Goal: Task Accomplishment & Management: Manage account settings

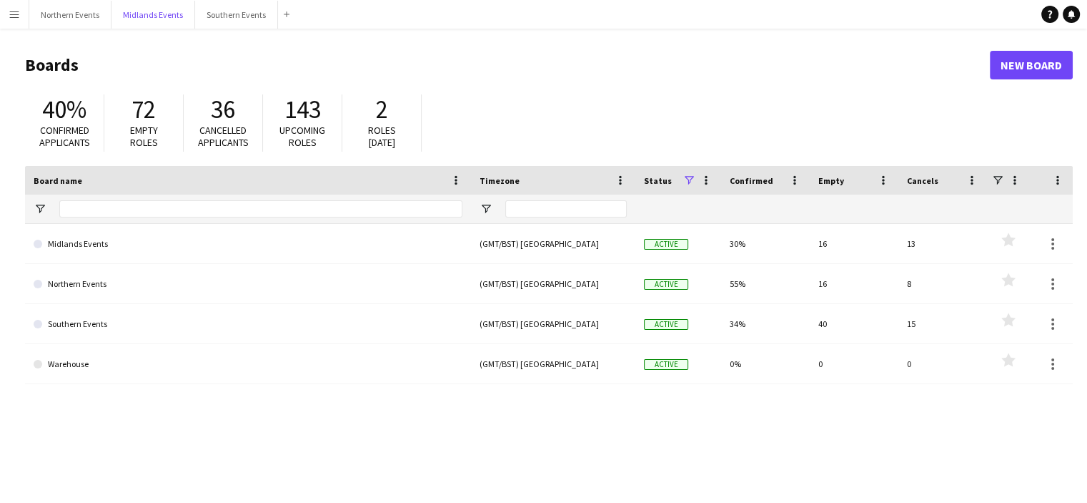
click at [146, 4] on button "Midlands Events Close" at bounding box center [154, 15] width 84 height 28
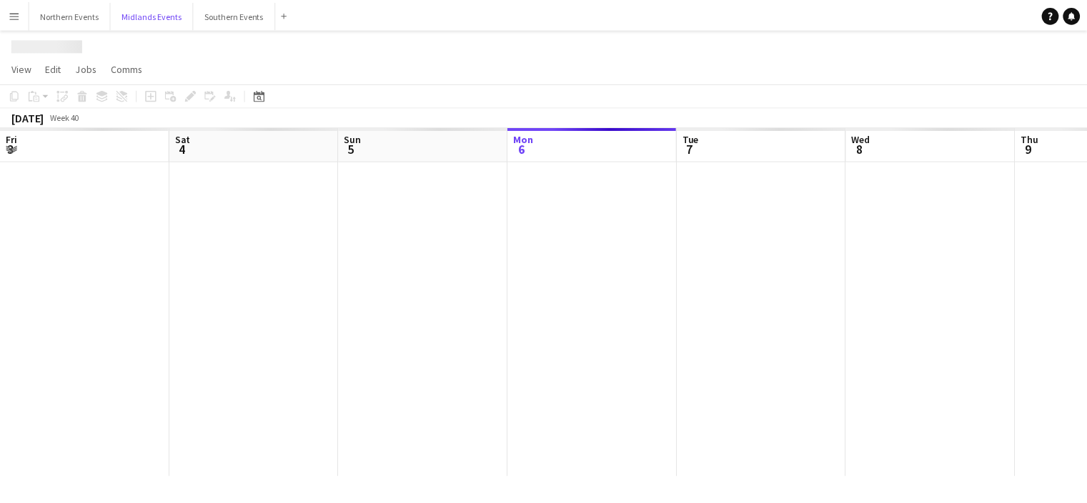
scroll to position [0, 342]
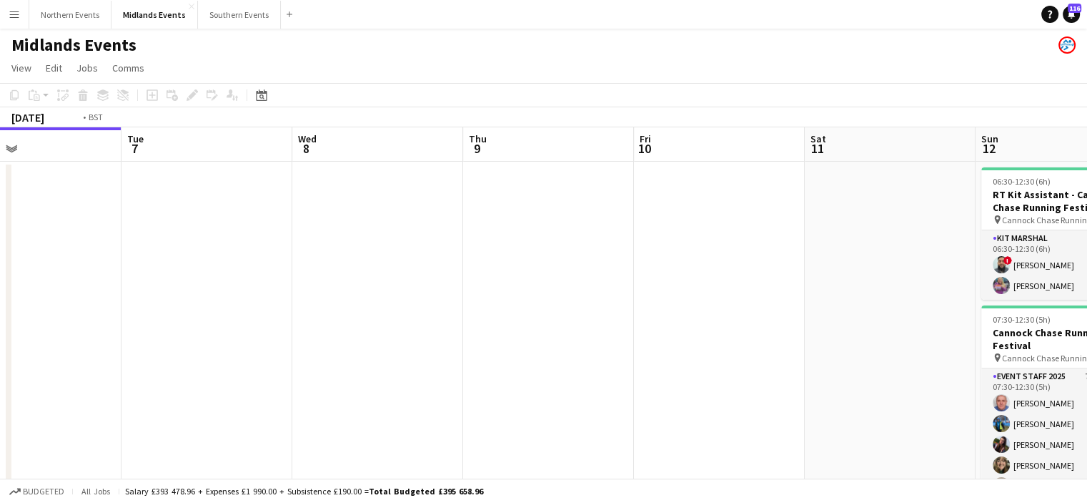
drag, startPoint x: 884, startPoint y: 249, endPoint x: 713, endPoint y: 245, distance: 170.9
click at [713, 245] on app-calendar-viewport "Fri 3 Sat 4 Sun 5 Mon 6 Tue 7 Wed 8 Thu 9 Fri 10 Sat 11 Sun 12 39/42 2 Jobs Mon…" at bounding box center [543, 369] width 1087 height 485
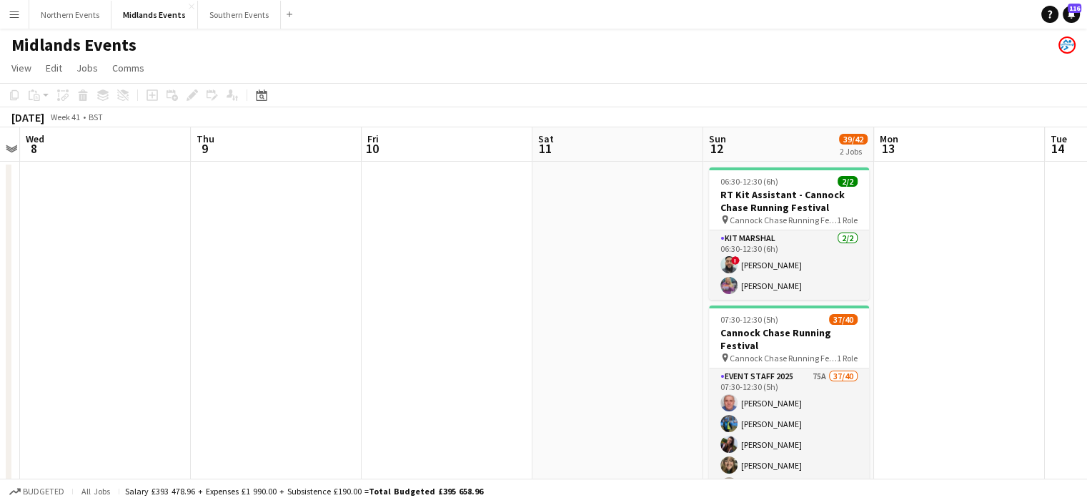
drag, startPoint x: 686, startPoint y: 273, endPoint x: 616, endPoint y: 280, distance: 69.7
click at [616, 280] on app-calendar-viewport "Sun 5 Mon 6 Tue 7 Wed 8 Thu 9 Fri 10 Sat 11 Sun 12 39/42 2 Jobs Mon 13 Tue 14 W…" at bounding box center [543, 369] width 1087 height 485
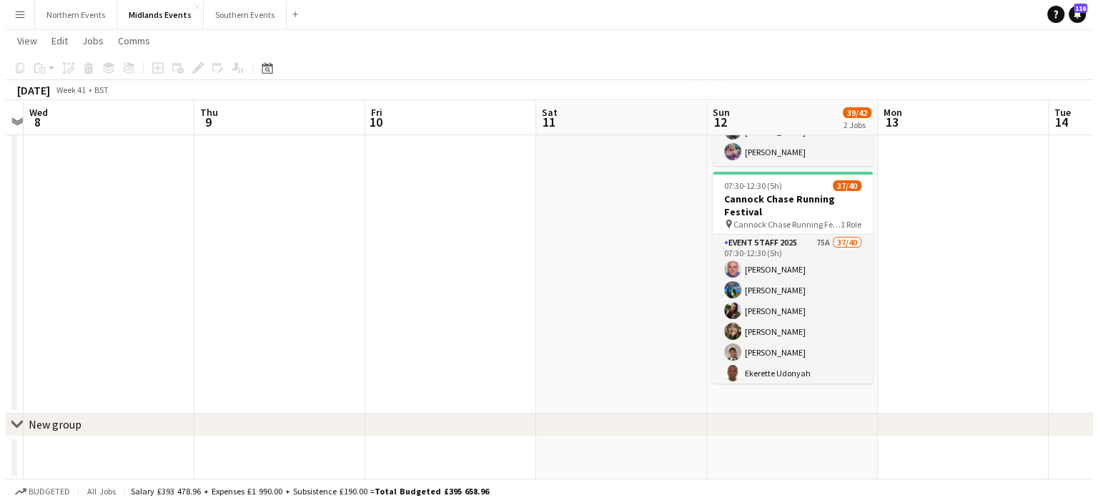
scroll to position [0, 0]
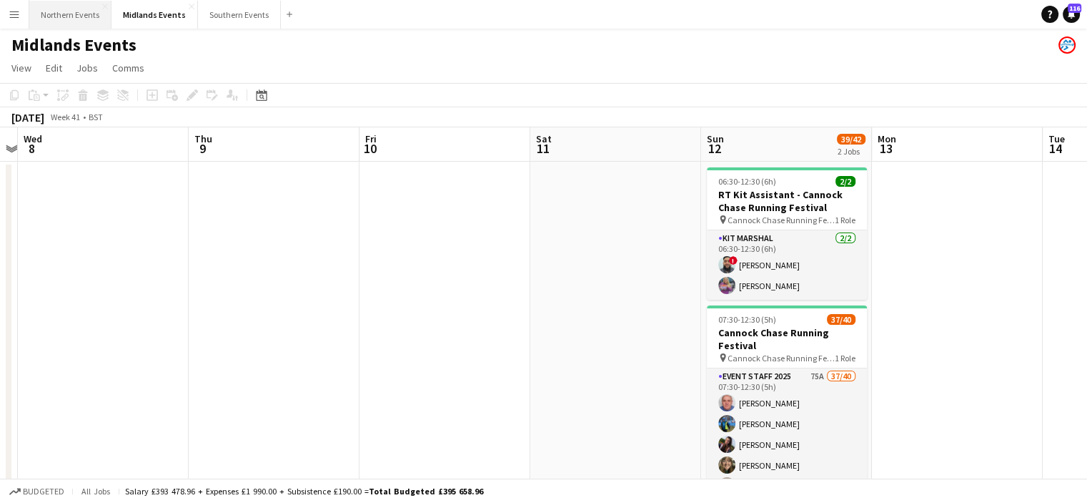
click at [71, 14] on button "Northern Events Close" at bounding box center [70, 15] width 82 height 28
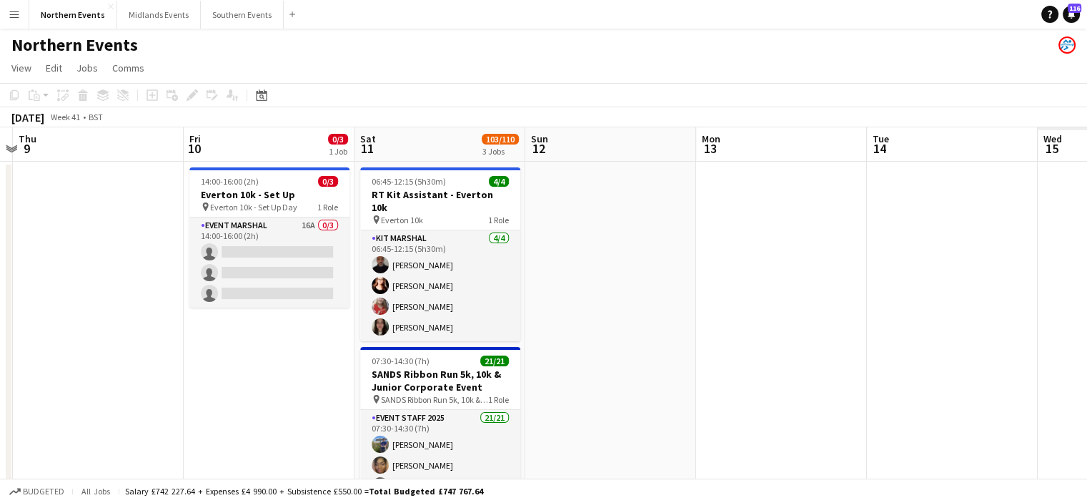
scroll to position [0, 377]
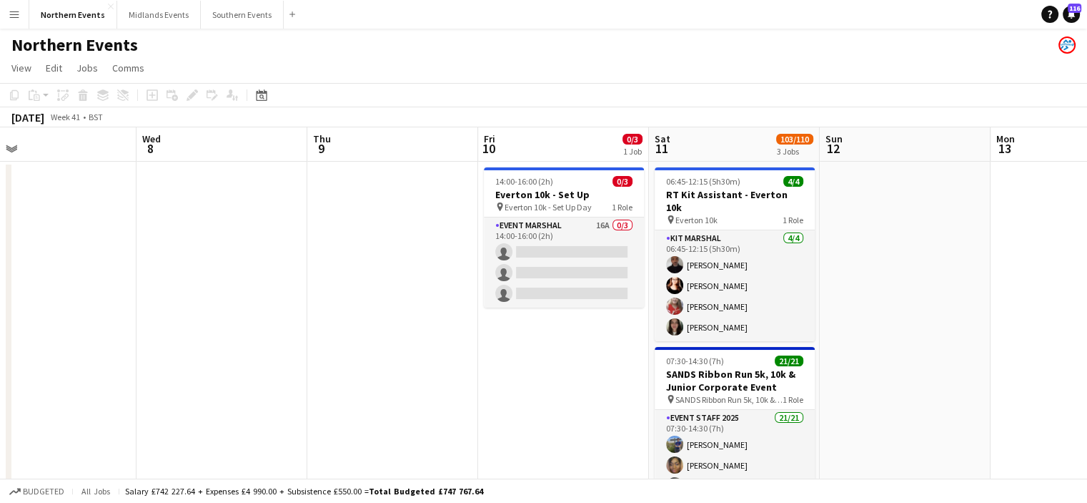
drag, startPoint x: 855, startPoint y: 269, endPoint x: 478, endPoint y: 242, distance: 377.7
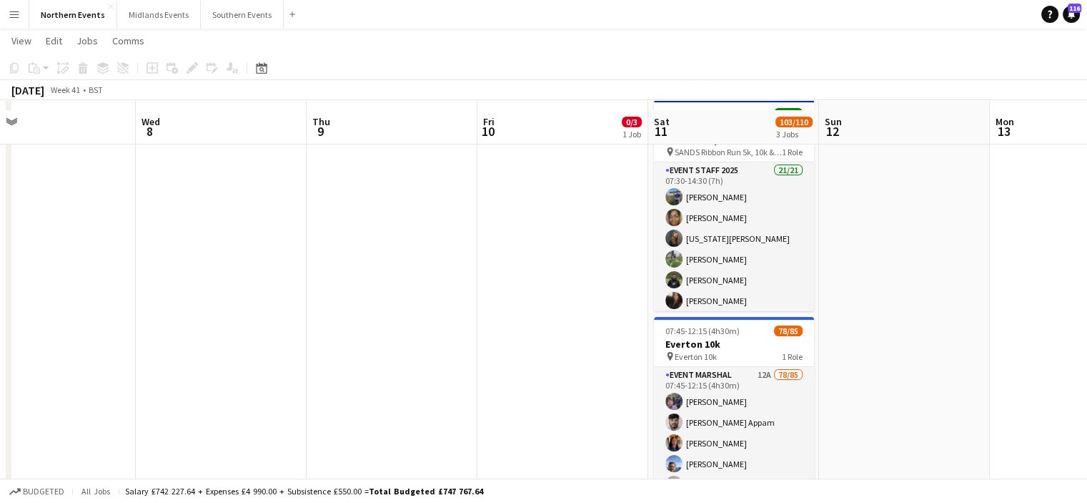
scroll to position [256, 0]
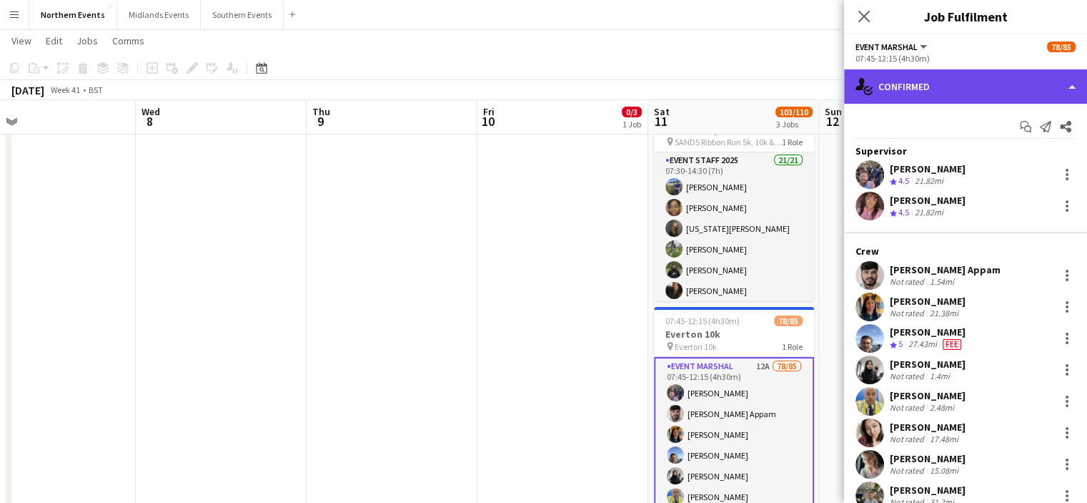
click at [1047, 91] on div "single-neutral-actions-check-2 Confirmed" at bounding box center [965, 86] width 243 height 34
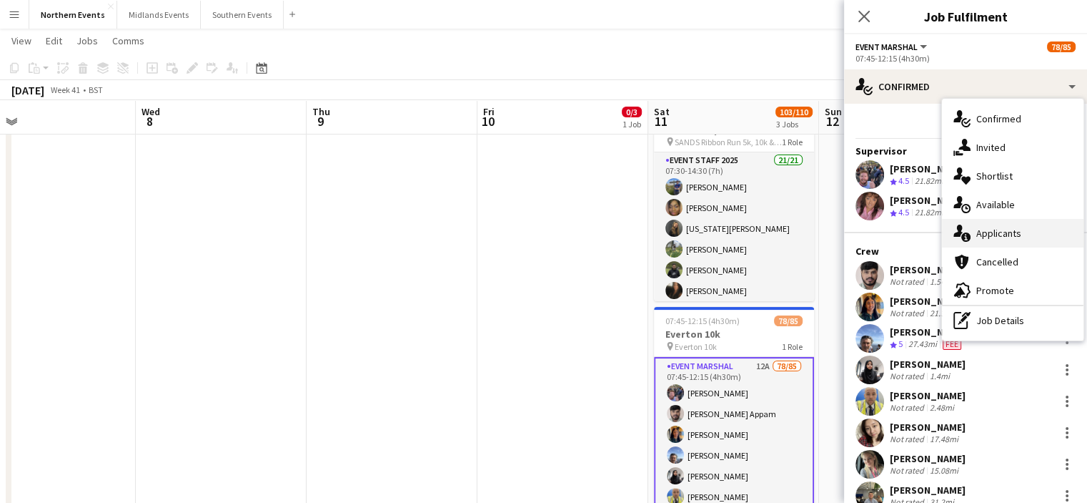
click at [1031, 234] on div "single-neutral-actions-information Applicants" at bounding box center [1013, 233] width 142 height 29
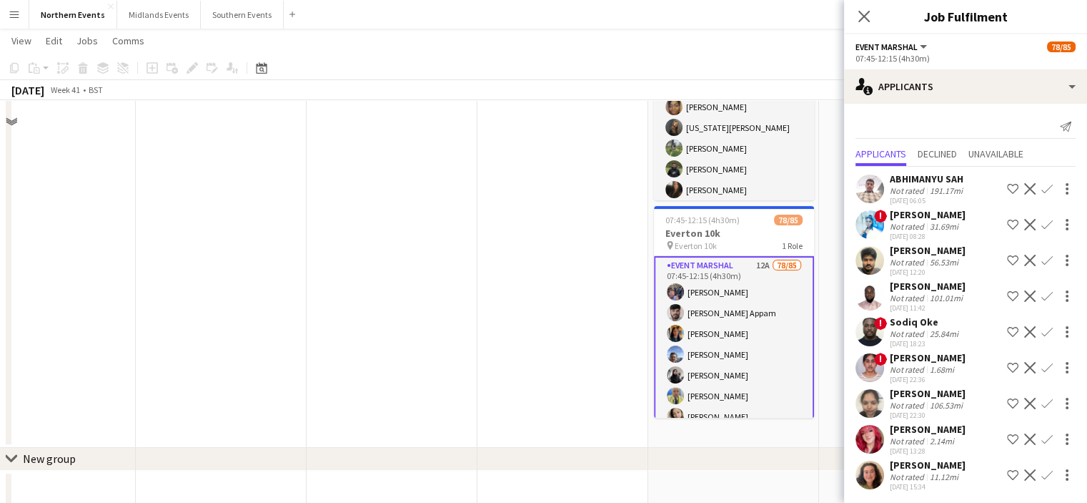
scroll to position [361, 0]
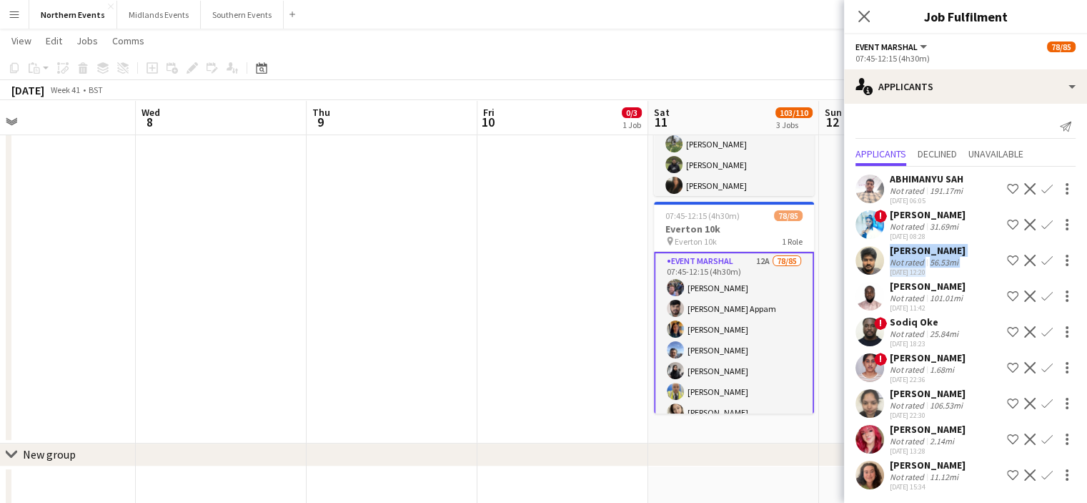
drag, startPoint x: 1069, startPoint y: 212, endPoint x: 1069, endPoint y: 248, distance: 36.5
click at [1069, 248] on div "ABHIMANYU SAH Not rated 191.17mi 13-09-2025 06:05 Shortlist crew Decline Confir…" at bounding box center [965, 330] width 243 height 327
drag, startPoint x: 970, startPoint y: 460, endPoint x: 946, endPoint y: 461, distance: 24.3
drag, startPoint x: 946, startPoint y: 461, endPoint x: 973, endPoint y: 465, distance: 27.4
click at [973, 455] on div "Charlotte Wilson Not rated 2.14mi 06-10-2025 13:28 Shortlist crew Decline Confi…" at bounding box center [965, 438] width 243 height 33
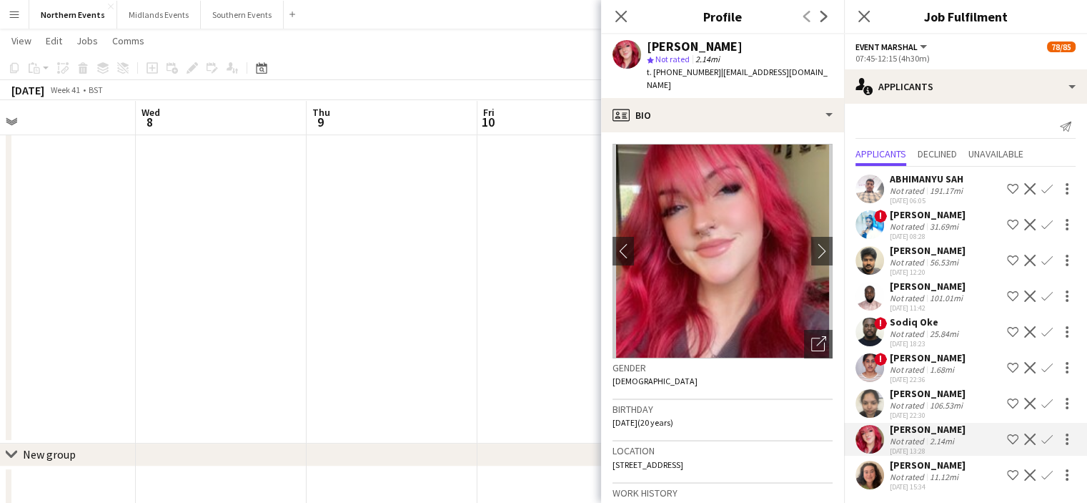
click at [965, 447] on div "Charlotte Wilson Not rated 2.14mi 06-10-2025 13:28 Shortlist crew Decline Confi…" at bounding box center [965, 438] width 243 height 33
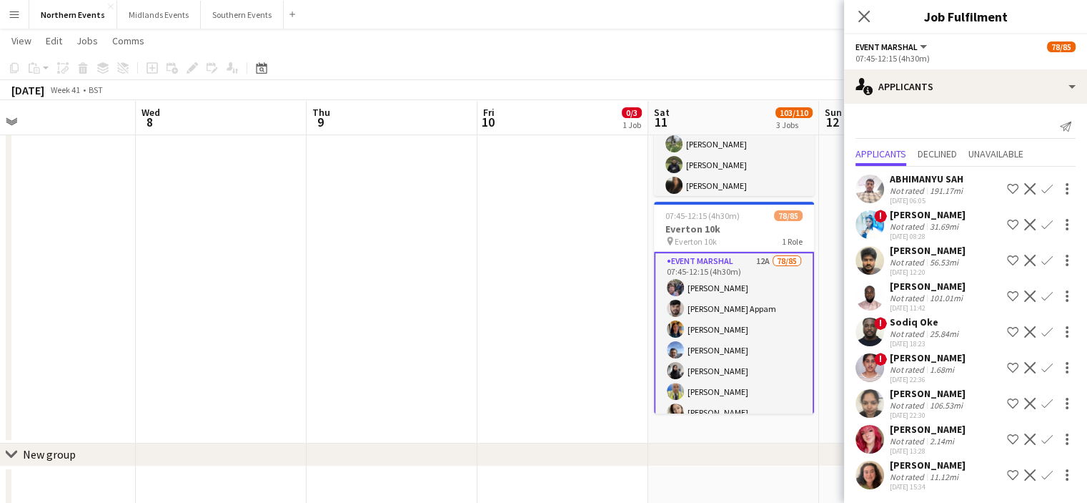
drag, startPoint x: 964, startPoint y: 453, endPoint x: 891, endPoint y: 458, distance: 73.0
click at [891, 455] on div "Charlotte Wilson Not rated 2.14mi 06-10-2025 13:28 Shortlist crew Decline Confi…" at bounding box center [965, 438] width 243 height 33
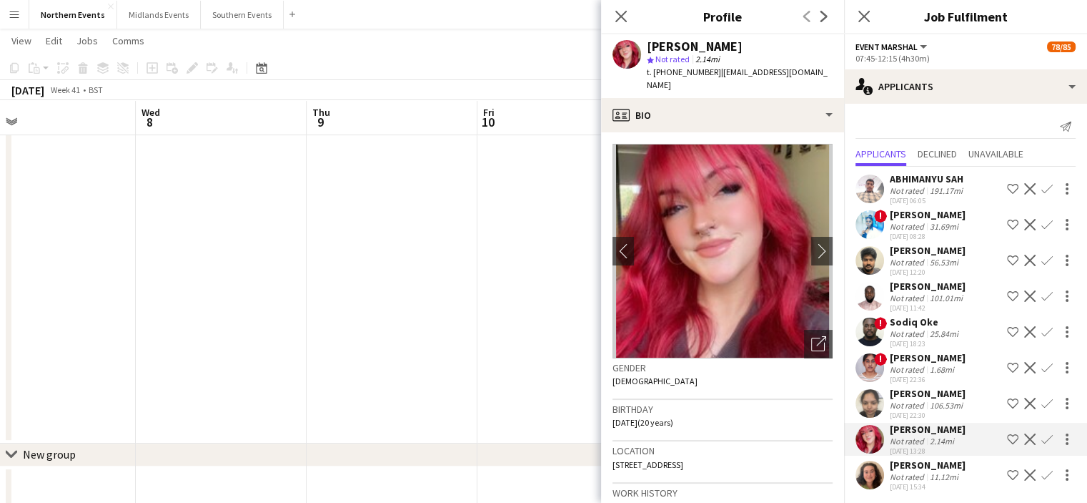
copy div "[PERSON_NAME]"
click at [1042, 445] on app-icon "Confirm" at bounding box center [1047, 438] width 11 height 11
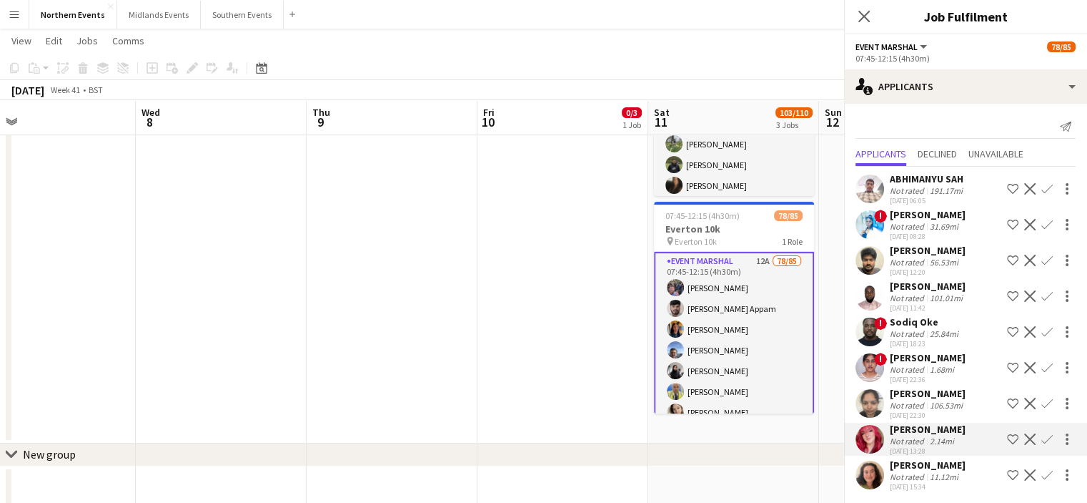
scroll to position [28, 0]
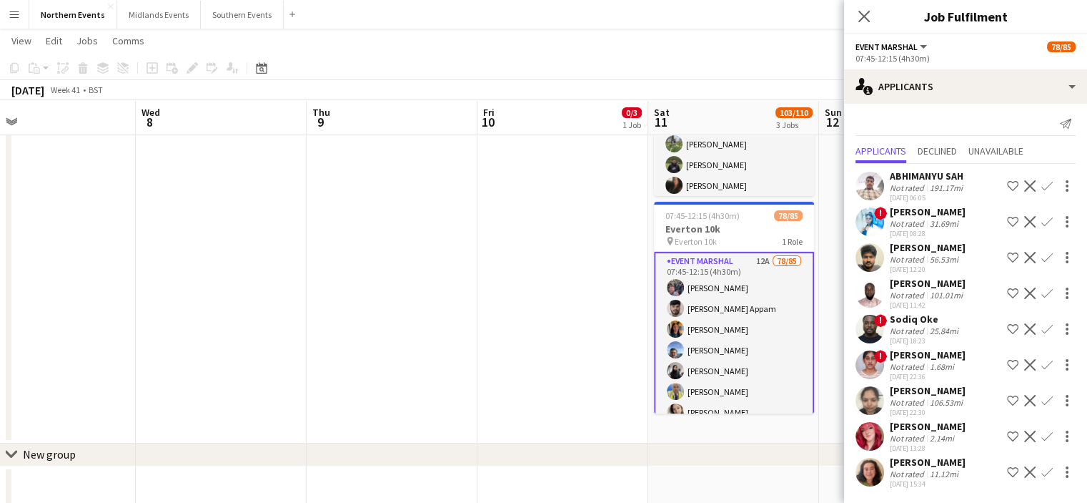
click at [1042, 439] on app-icon "Confirm" at bounding box center [1047, 435] width 11 height 11
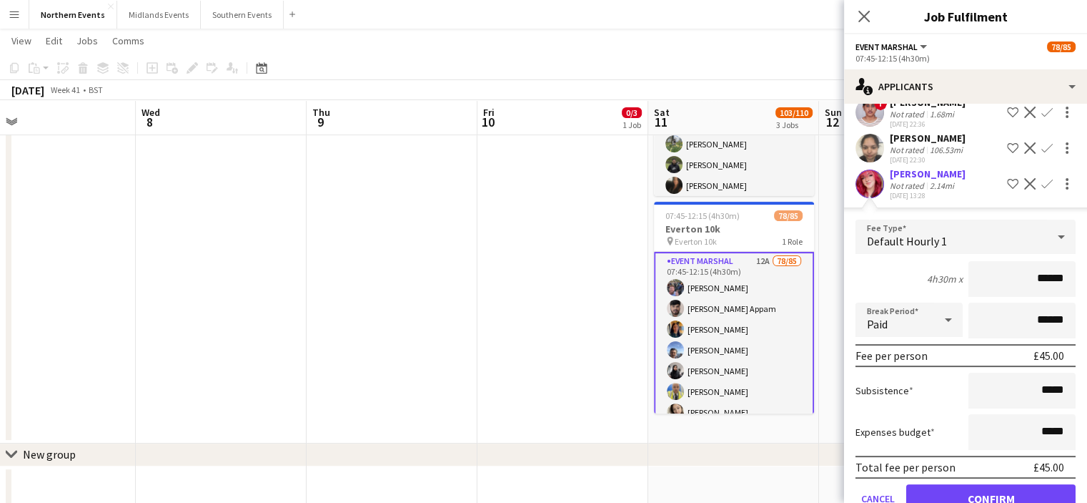
scroll to position [351, 0]
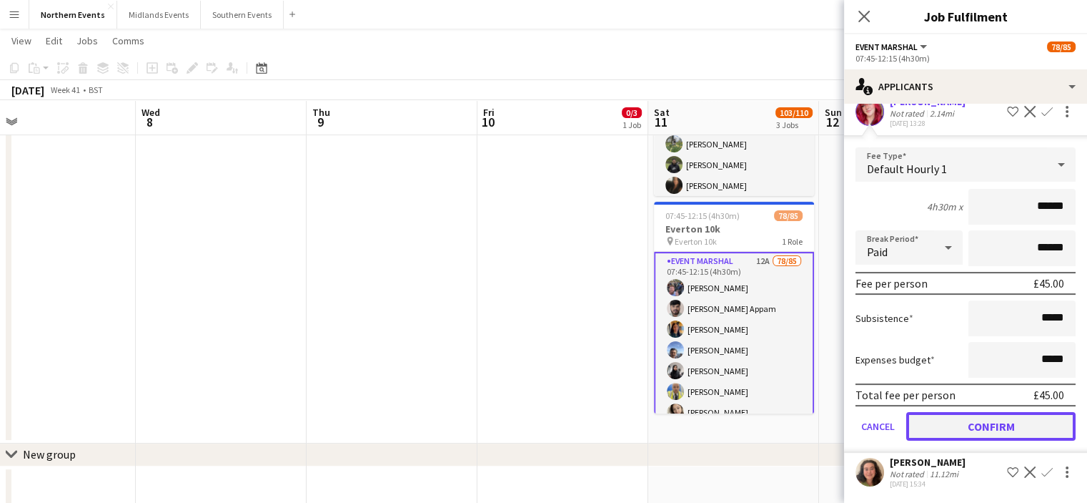
click at [1047, 421] on button "Confirm" at bounding box center [990, 426] width 169 height 29
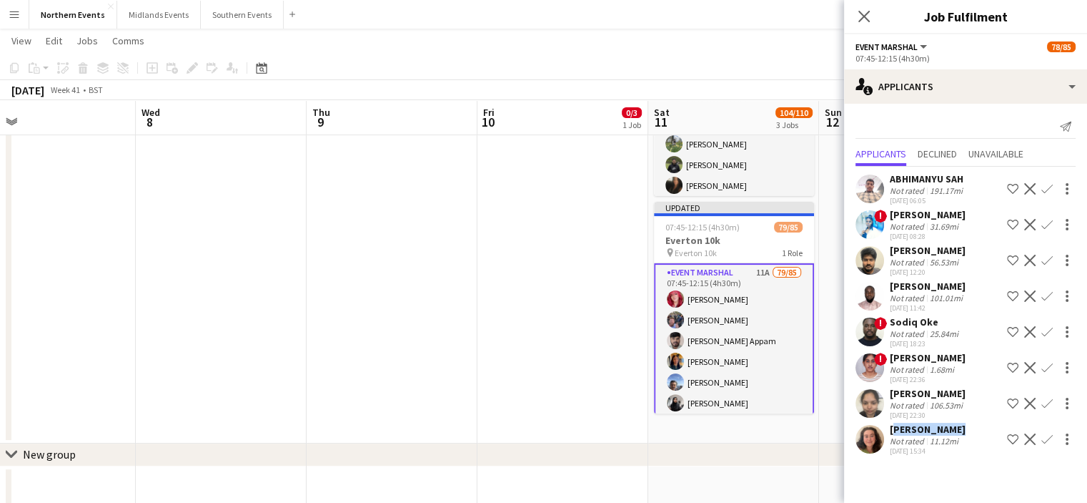
drag, startPoint x: 966, startPoint y: 444, endPoint x: 890, endPoint y: 440, distance: 76.6
click at [890, 440] on div "Sian Jenkins Not rated 11.12mi 06-10-2025 15:34 Shortlist crew Decline Confirm" at bounding box center [965, 438] width 243 height 33
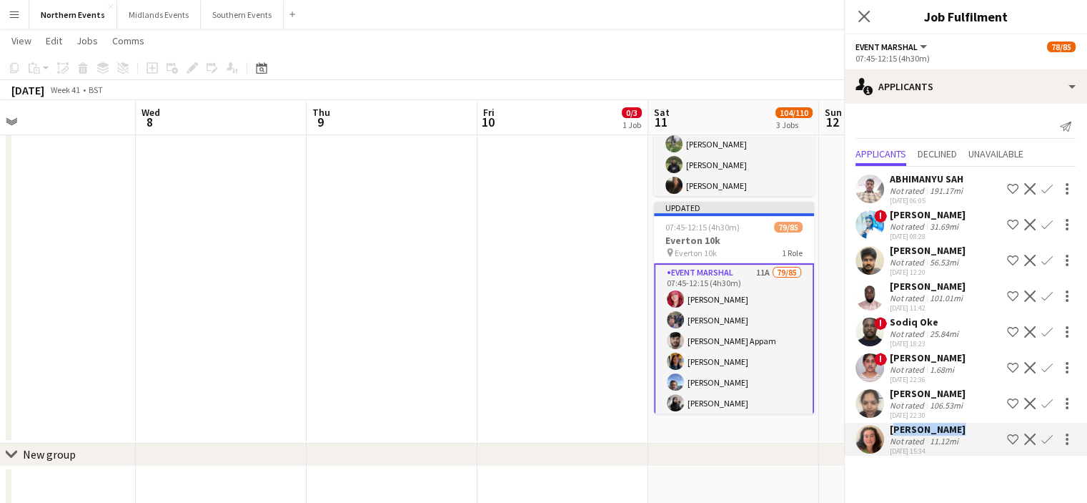
copy div "[PERSON_NAME]"
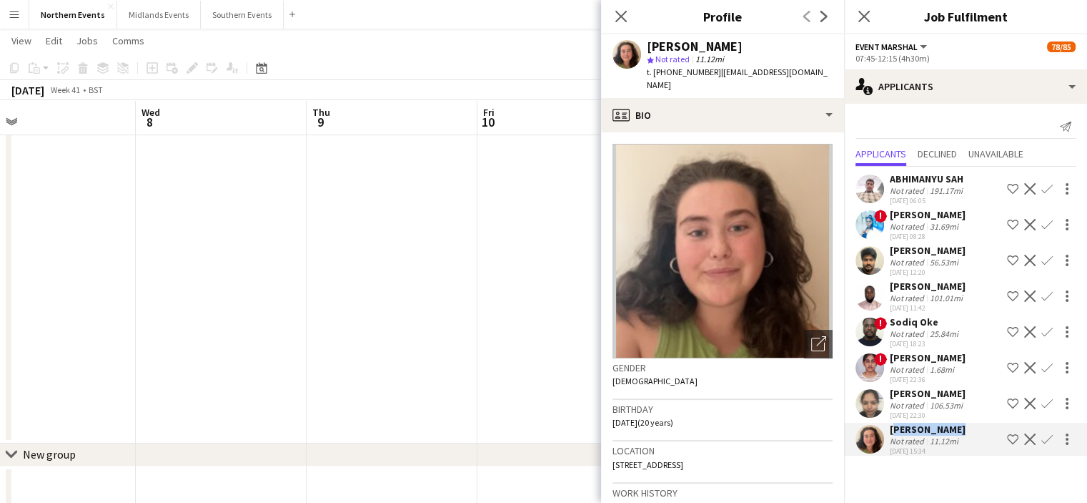
click at [1045, 445] on app-icon "Confirm" at bounding box center [1047, 438] width 11 height 11
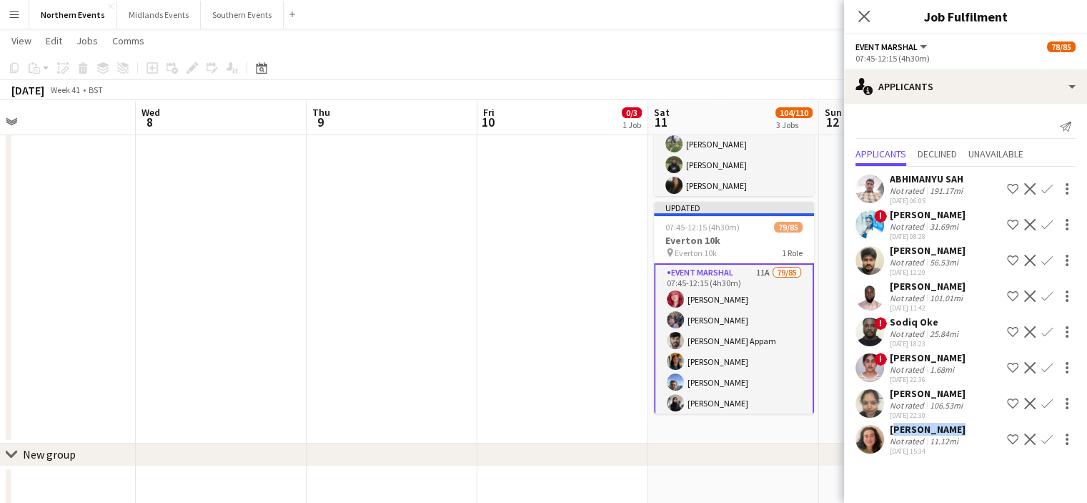
drag, startPoint x: 1045, startPoint y: 451, endPoint x: 1052, endPoint y: 458, distance: 10.1
click at [1052, 447] on button "Confirm" at bounding box center [1047, 438] width 17 height 17
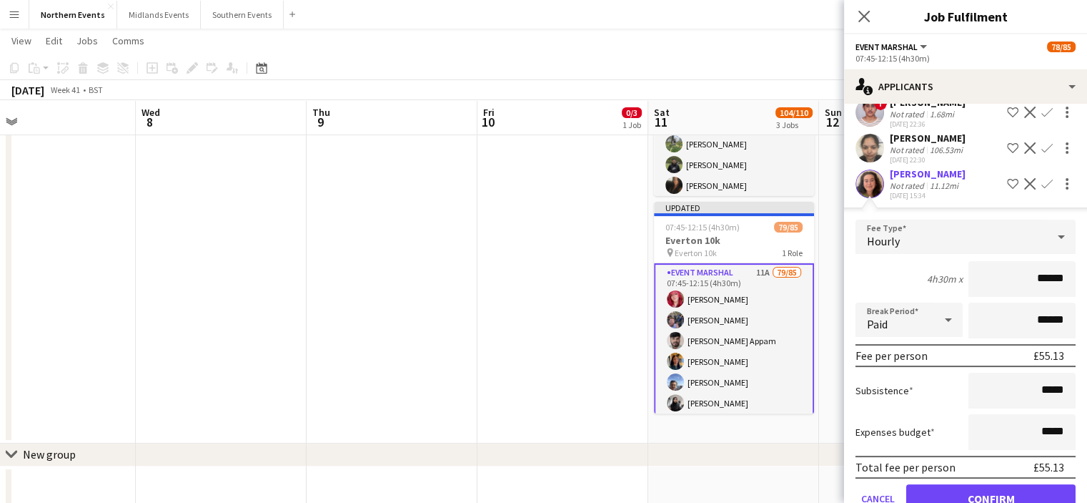
scroll to position [277, 0]
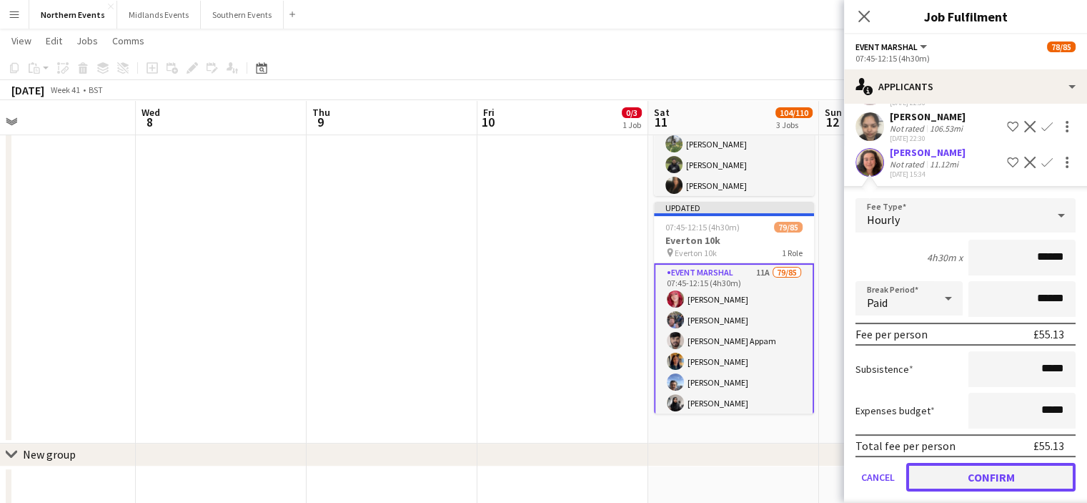
click at [1019, 490] on button "Confirm" at bounding box center [990, 477] width 169 height 29
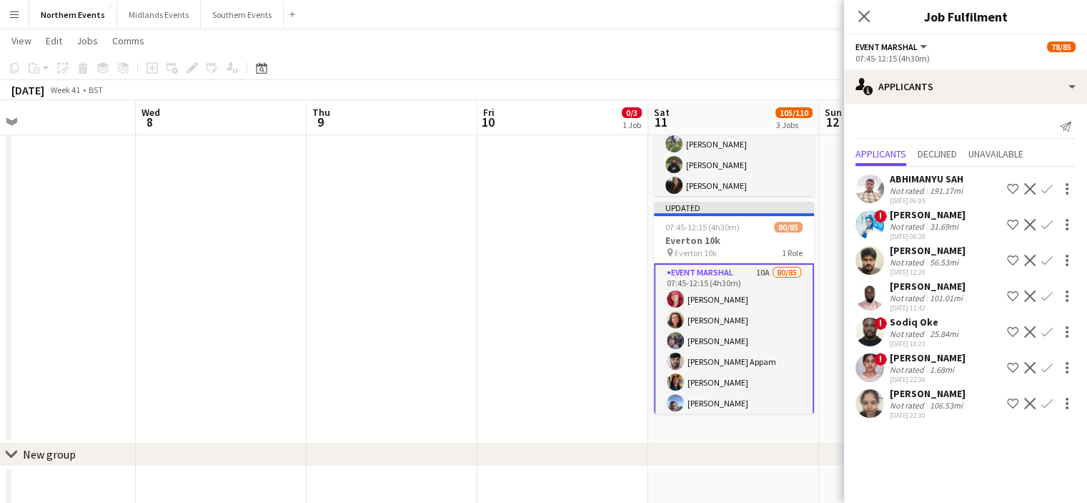
scroll to position [0, 0]
click at [9, 14] on app-icon "Menu" at bounding box center [14, 14] width 11 height 11
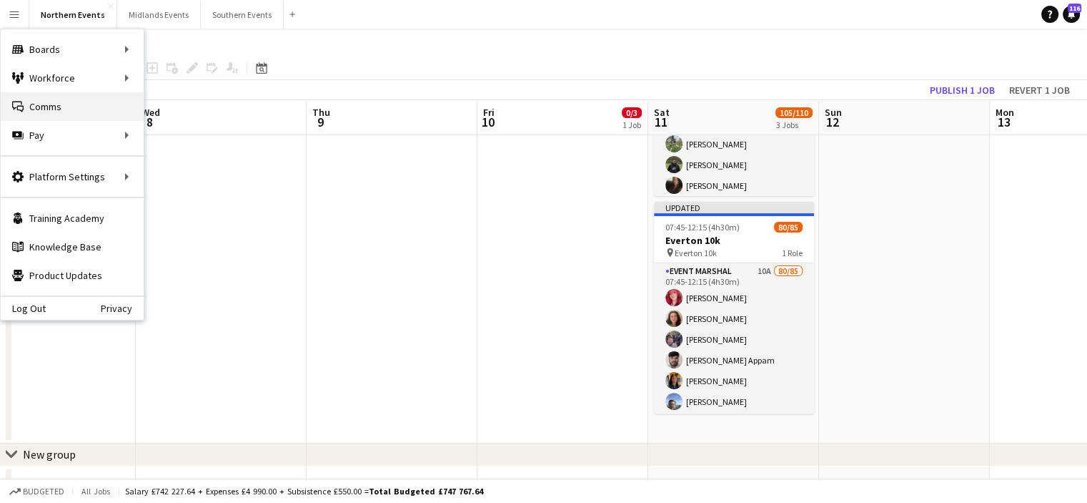
click at [25, 109] on link "Comms Comms" at bounding box center [72, 106] width 143 height 29
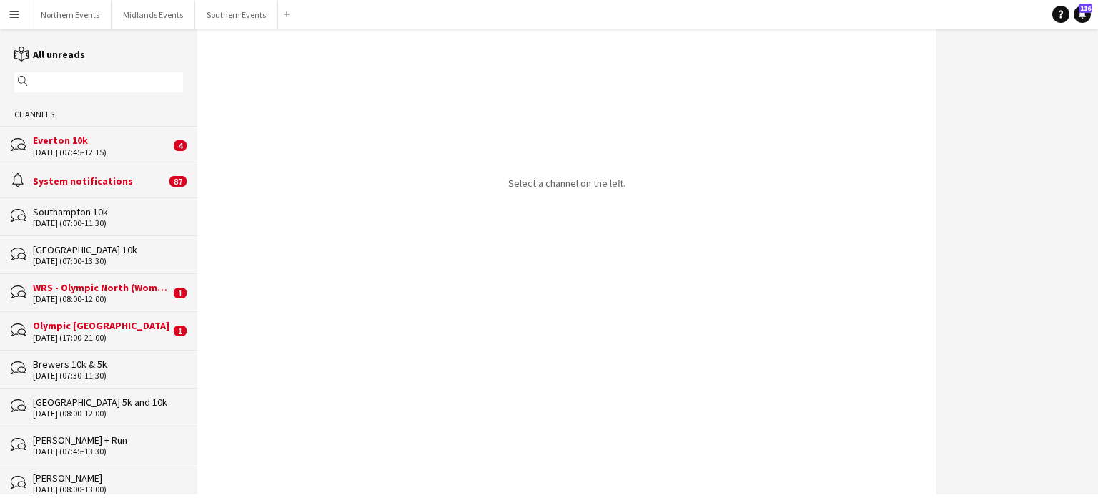
click at [66, 142] on div "Everton 10k" at bounding box center [101, 140] width 137 height 13
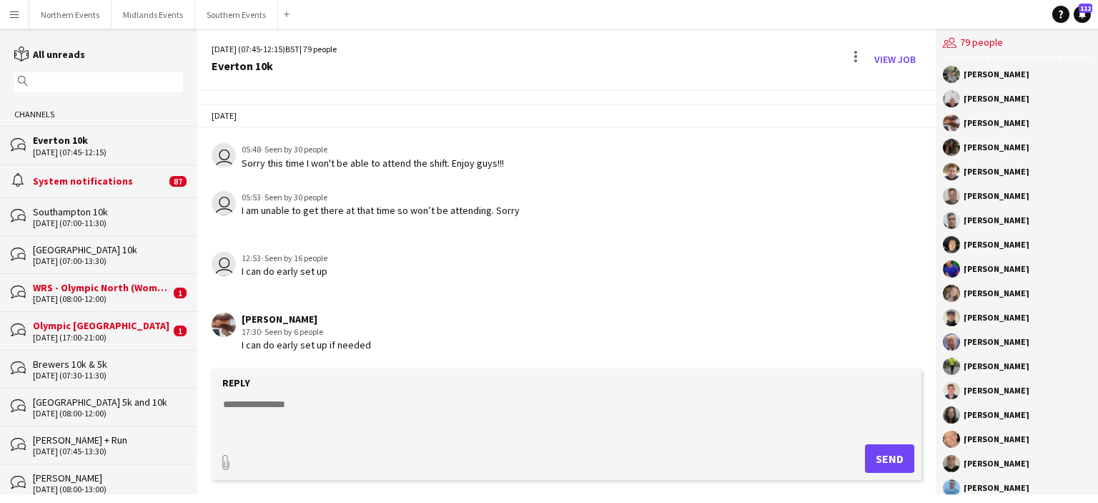
scroll to position [2370, 0]
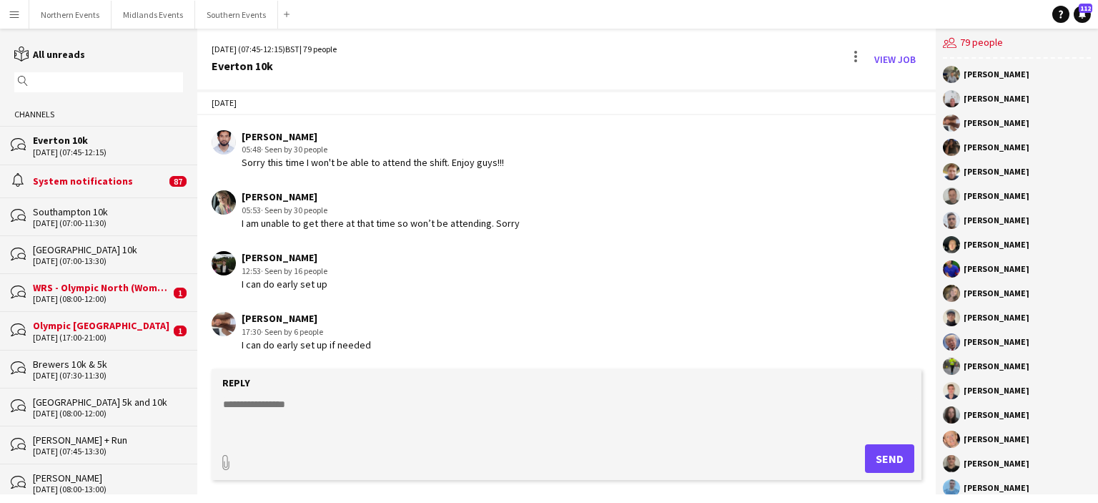
drag, startPoint x: 315, startPoint y: 270, endPoint x: 234, endPoint y: 262, distance: 80.4
click at [234, 262] on app-chat-message "Aimee Simmons 12:53 · Seen by 16 people I can do early set up" at bounding box center [566, 271] width 738 height 54
copy div "[PERSON_NAME]"
drag, startPoint x: 293, startPoint y: 332, endPoint x: 238, endPoint y: 325, distance: 55.4
click at [238, 325] on div "Kitty Mason 17:30 · Seen by 6 people I can do early set up if needed" at bounding box center [507, 331] width 590 height 39
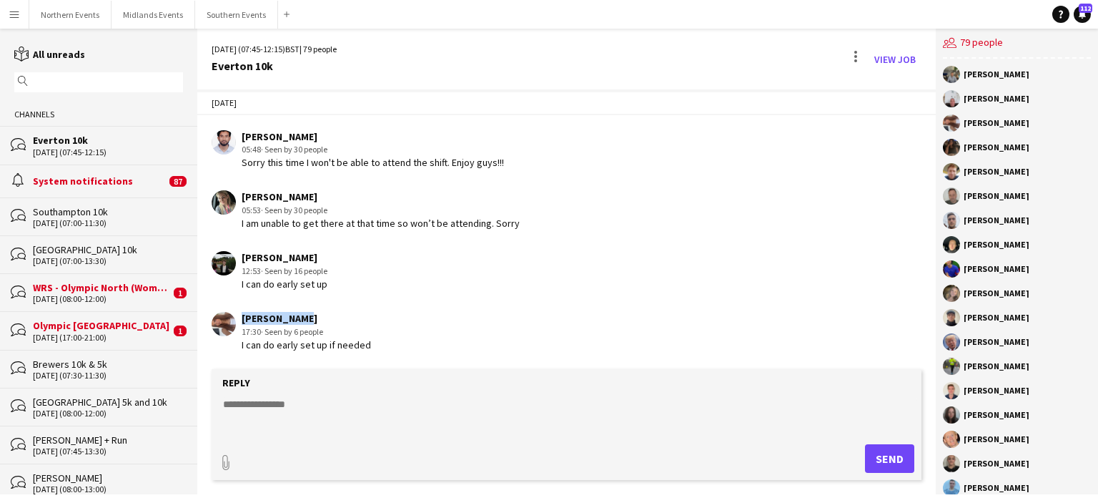
copy div "[PERSON_NAME]"
click at [292, 402] on textarea at bounding box center [570, 415] width 696 height 37
type textarea "**********"
click at [883, 457] on button "Send" at bounding box center [889, 458] width 49 height 29
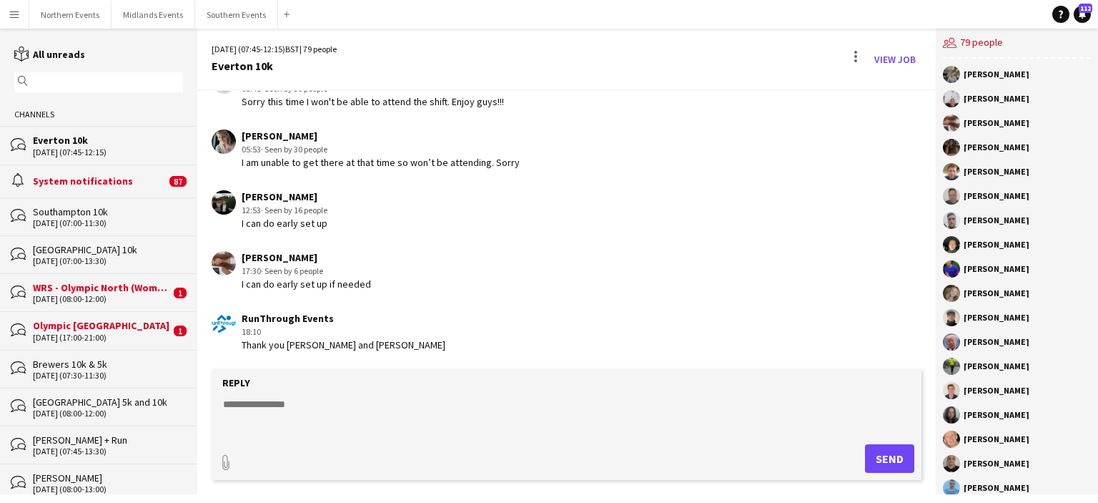
click at [305, 420] on textarea at bounding box center [570, 415] width 696 height 37
click at [304, 405] on textarea at bounding box center [570, 415] width 696 height 37
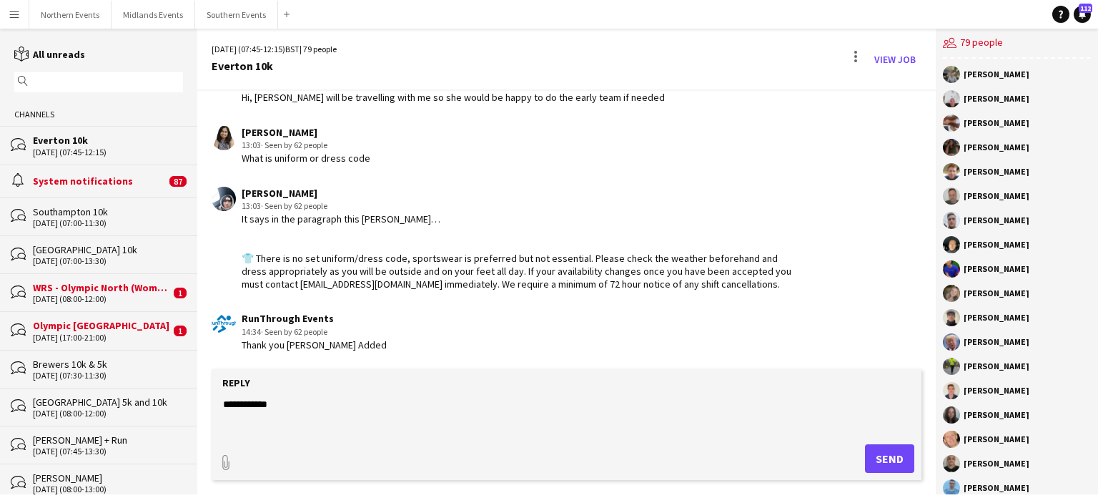
scroll to position [5386, 0]
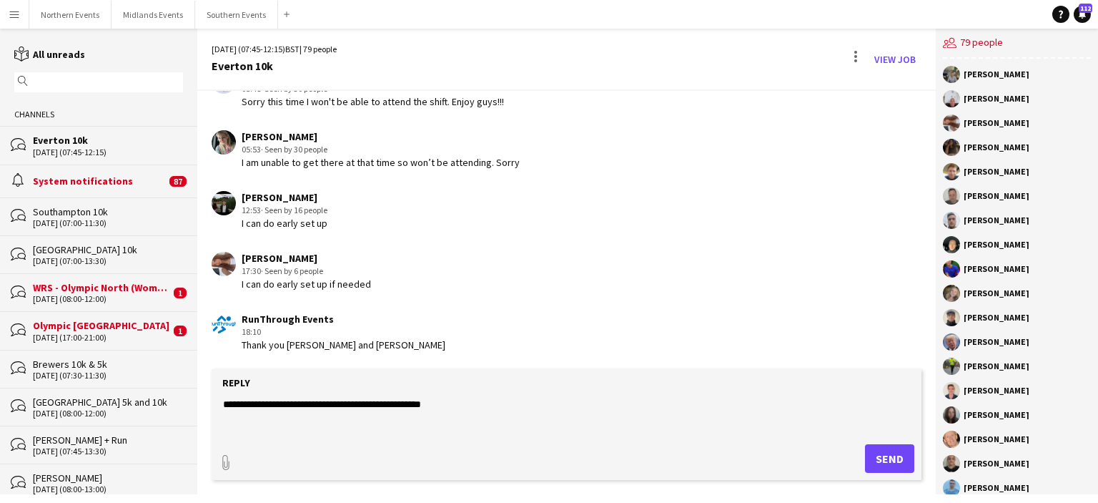
type textarea "**********"
click at [874, 455] on button "Send" at bounding box center [889, 458] width 49 height 29
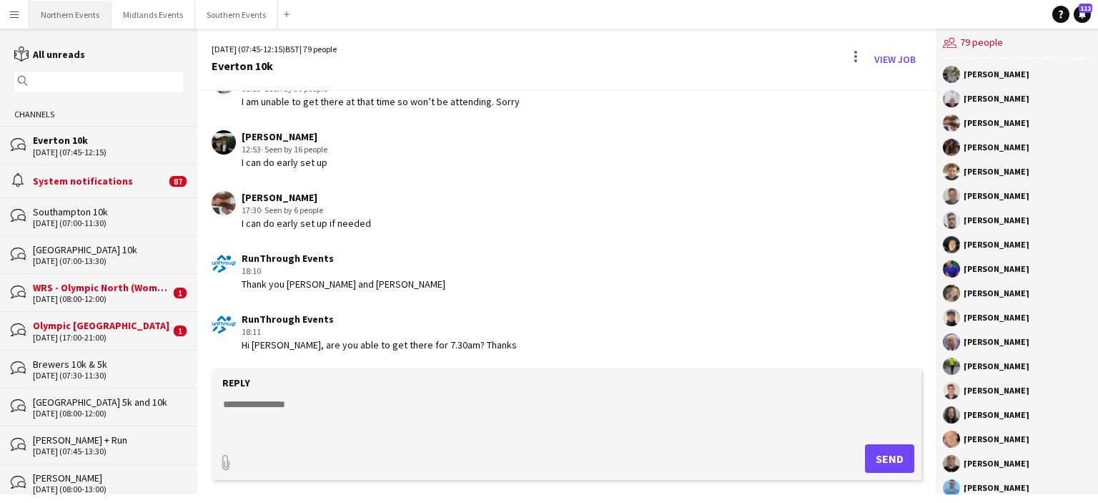
click at [97, 15] on button "Northern Events Close" at bounding box center [70, 15] width 82 height 28
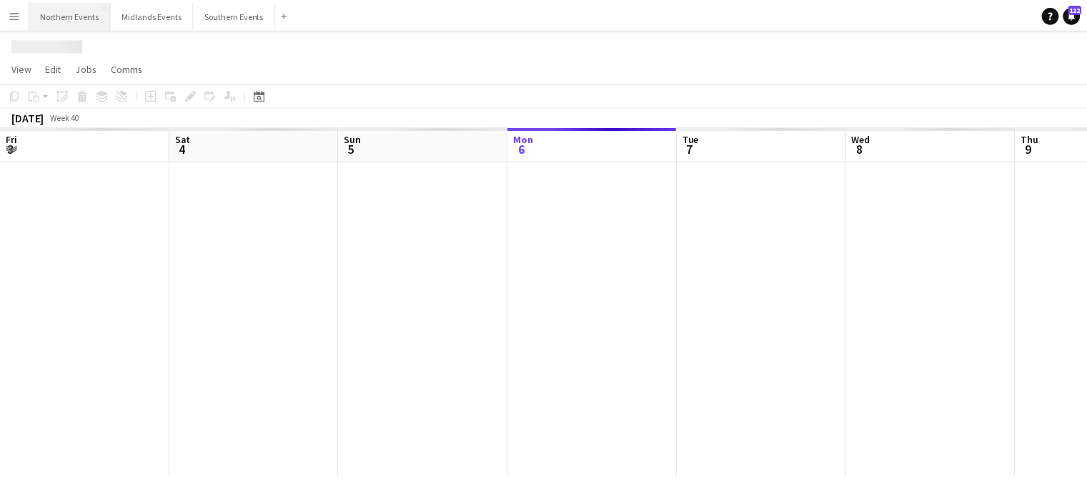
scroll to position [0, 342]
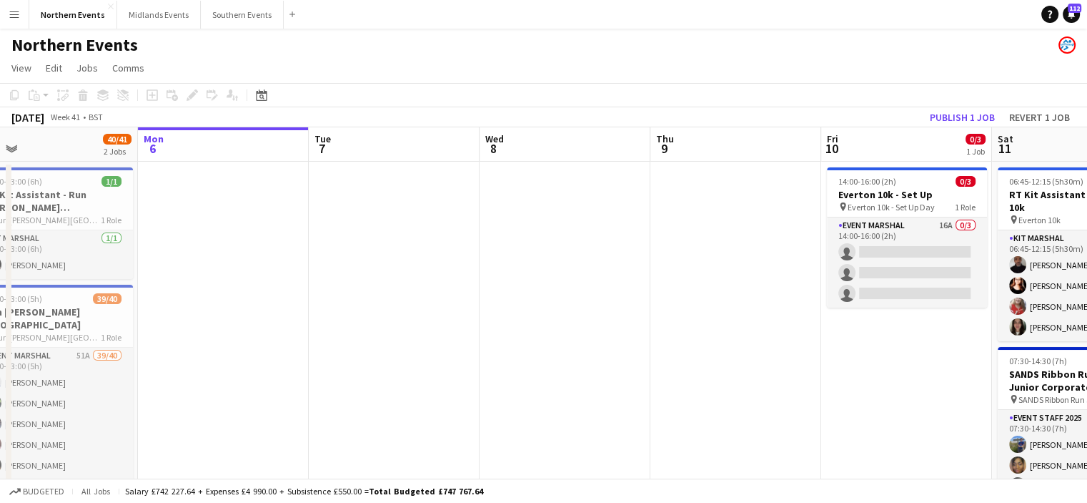
drag, startPoint x: 938, startPoint y: 226, endPoint x: 563, endPoint y: 227, distance: 375.3
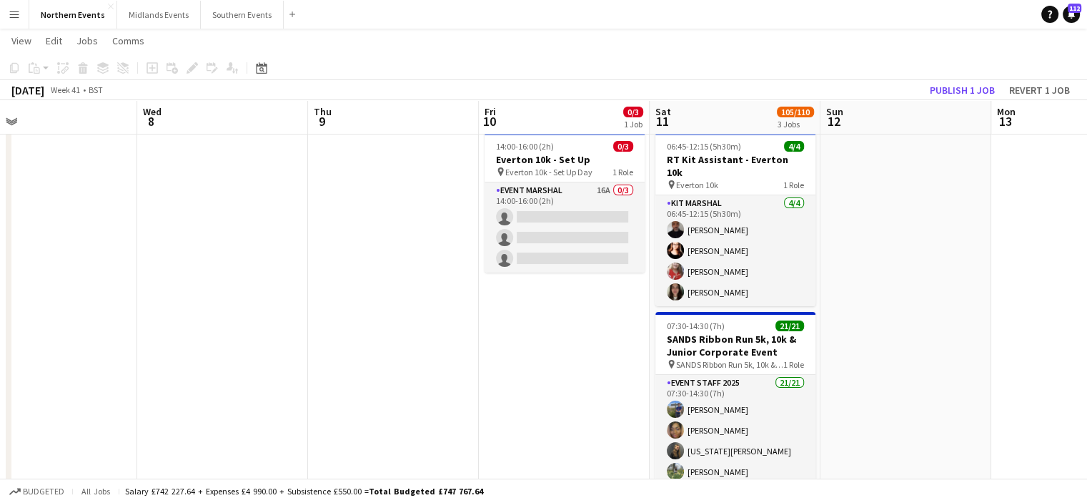
scroll to position [32, 0]
click at [976, 84] on button "Publish 1 job" at bounding box center [962, 90] width 76 height 19
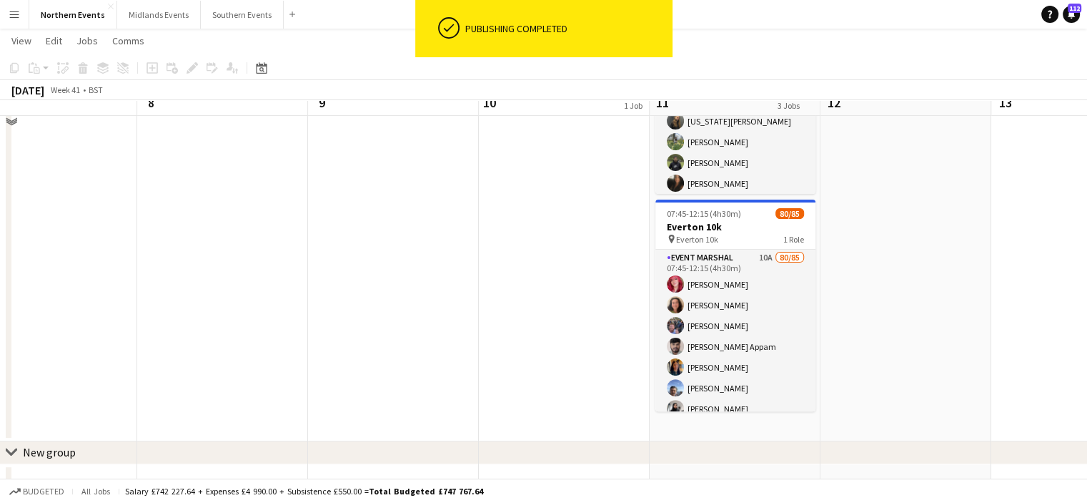
scroll to position [382, 0]
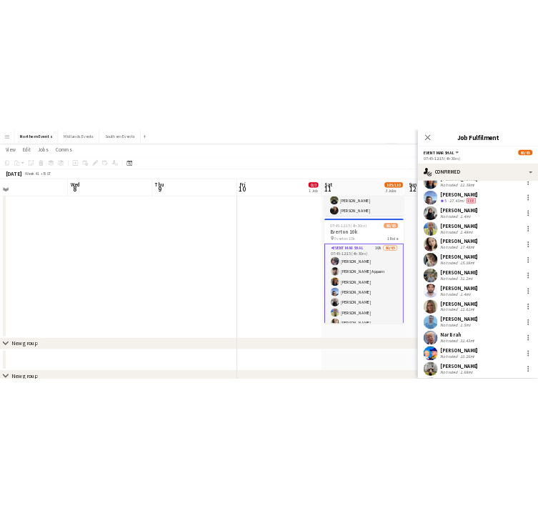
scroll to position [204, 0]
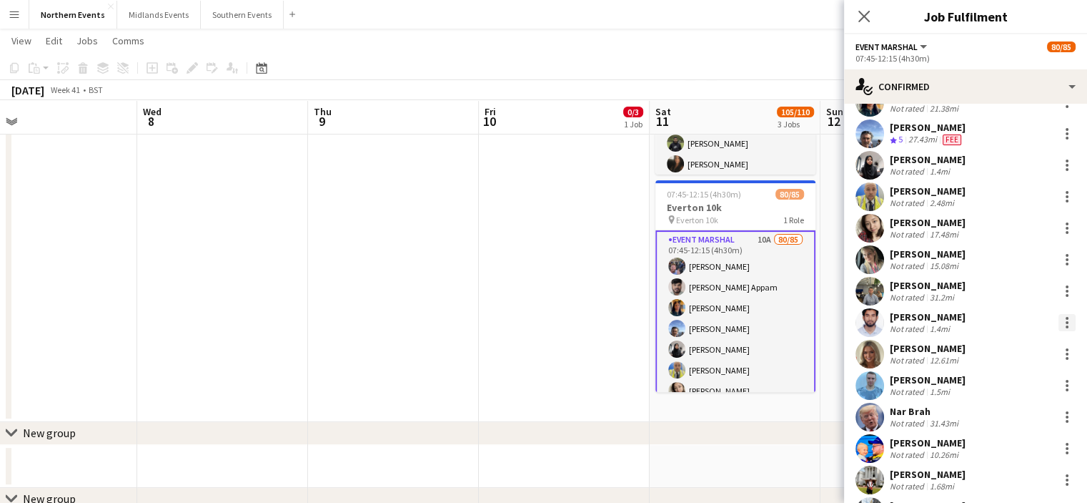
click at [1066, 321] on div at bounding box center [1067, 322] width 3 height 3
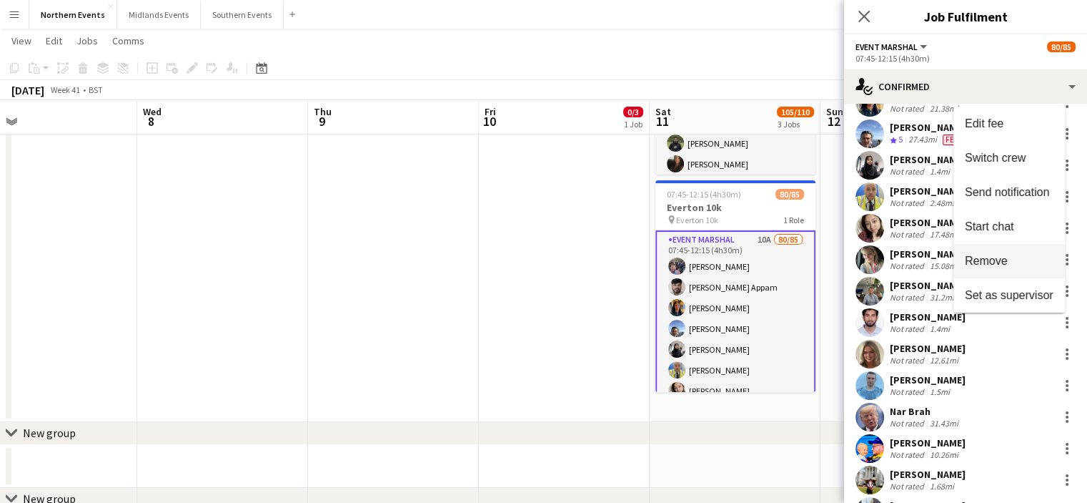
click at [1007, 262] on span "Remove" at bounding box center [1009, 260] width 89 height 13
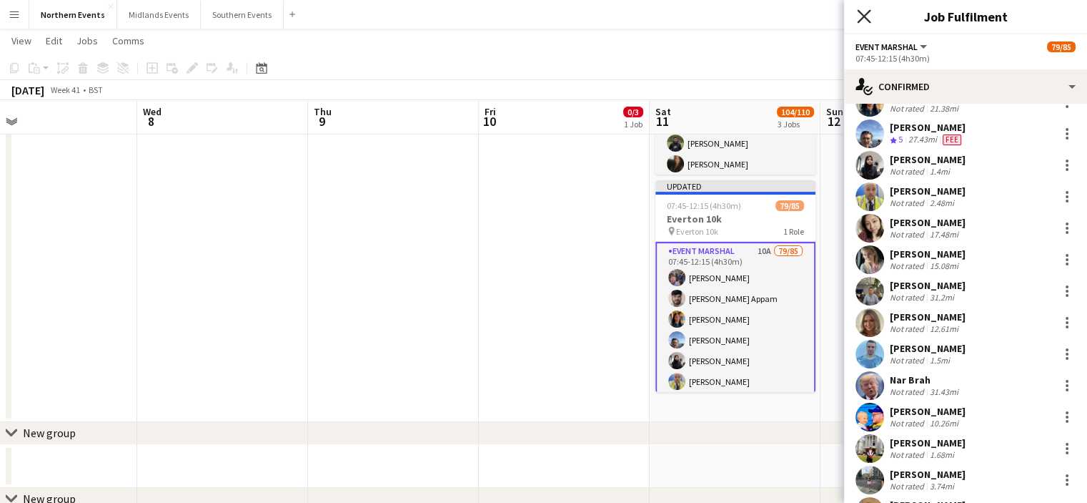
click at [866, 22] on icon "Close pop-in" at bounding box center [864, 16] width 14 height 14
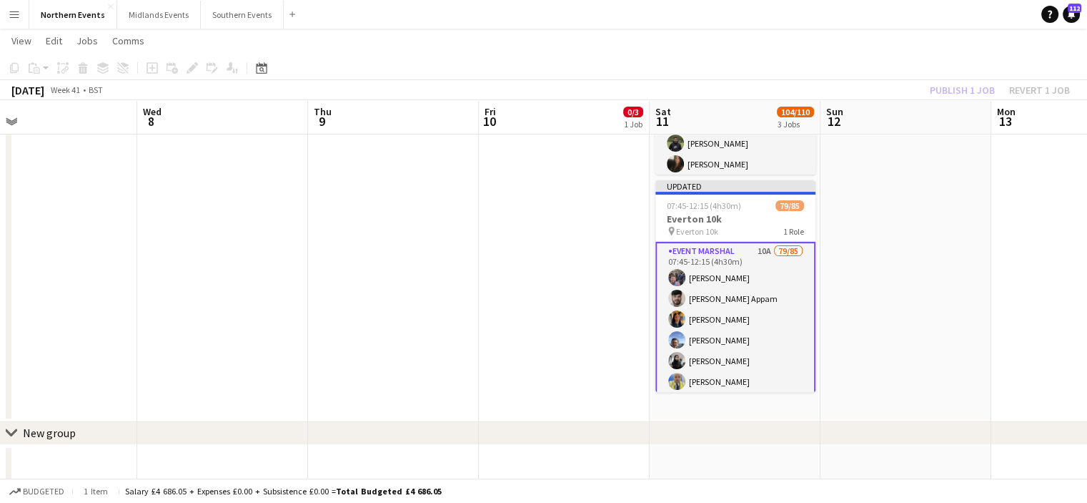
click at [957, 86] on div "Publish 1 job Revert 1 job" at bounding box center [1000, 90] width 174 height 19
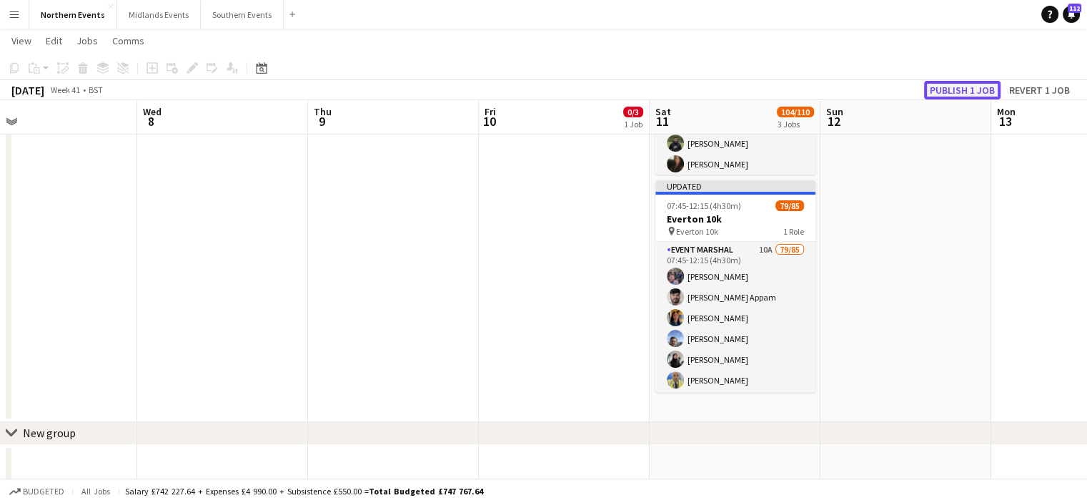
click at [948, 94] on button "Publish 1 job" at bounding box center [962, 90] width 76 height 19
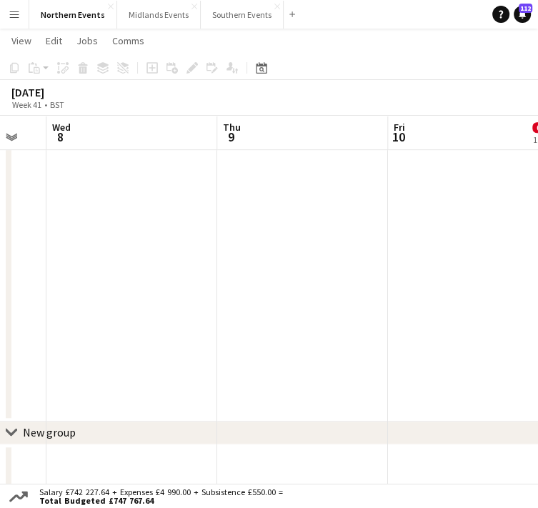
drag, startPoint x: 312, startPoint y: 269, endPoint x: 258, endPoint y: 282, distance: 55.1
click at [258, 282] on app-calendar-viewport "Sun 5 40/41 2 Jobs Mon 6 Tue 7 Wed 8 Thu 9 Fri 10 0/3 1 Job Sat 11 104/110 3 Jo…" at bounding box center [269, 113] width 538 height 880
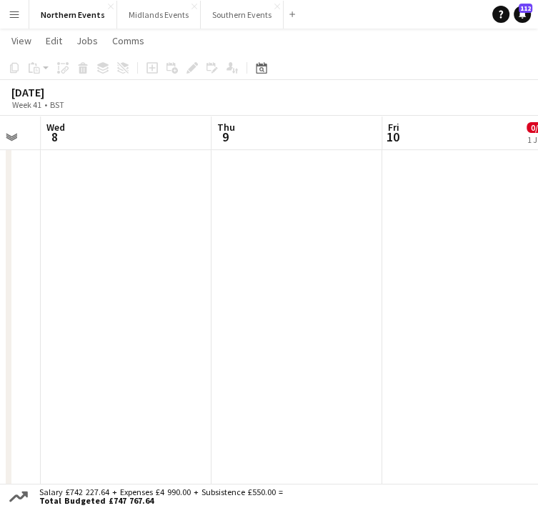
scroll to position [209, 0]
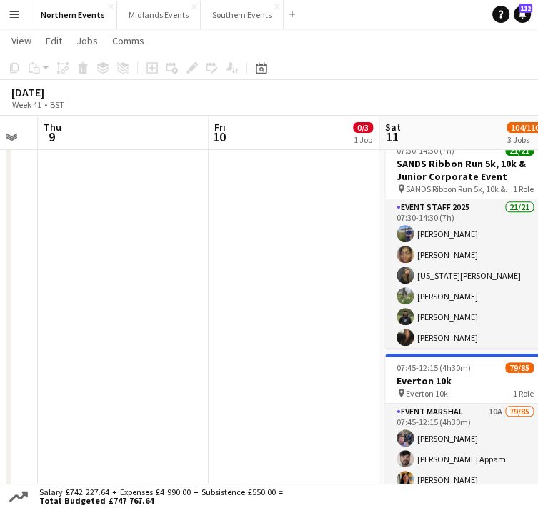
drag, startPoint x: 501, startPoint y: 312, endPoint x: 322, endPoint y: 318, distance: 178.8
click at [322, 318] on app-calendar-viewport "Sun 5 40/41 2 Jobs Mon 6 Tue 7 Wed 8 Thu 9 Fri 10 0/3 1 Job Sat 11 104/110 3 Jo…" at bounding box center [269, 287] width 538 height 880
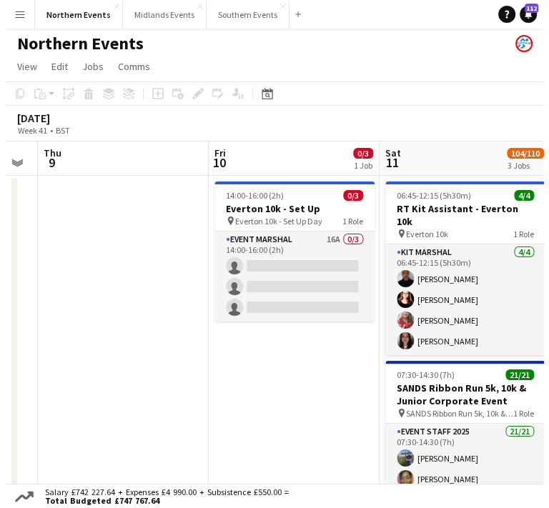
scroll to position [0, 0]
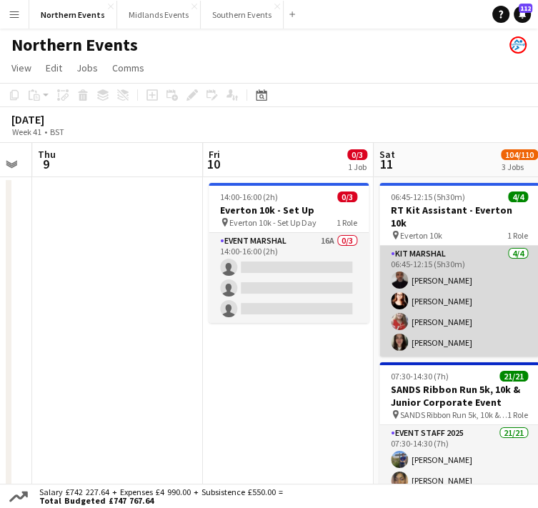
click at [467, 264] on app-card-role "Kit Marshal 4/4 06:45-12:15 (5h30m) Raymond Bell Angelina Teofilova Abbie Jenki…" at bounding box center [460, 301] width 160 height 111
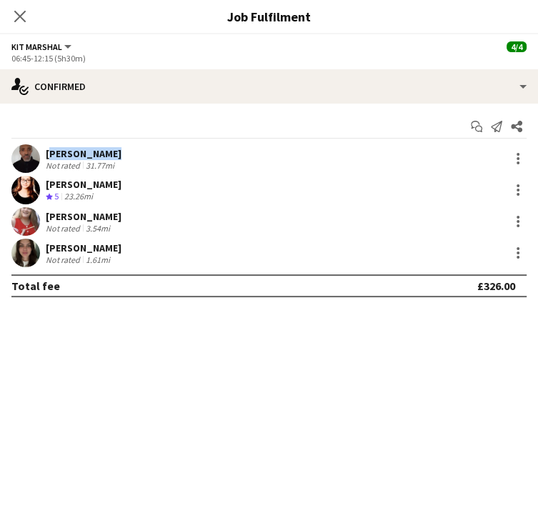
drag, startPoint x: 112, startPoint y: 154, endPoint x: 46, endPoint y: 158, distance: 65.2
click at [46, 158] on div "[PERSON_NAME]" at bounding box center [84, 153] width 76 height 13
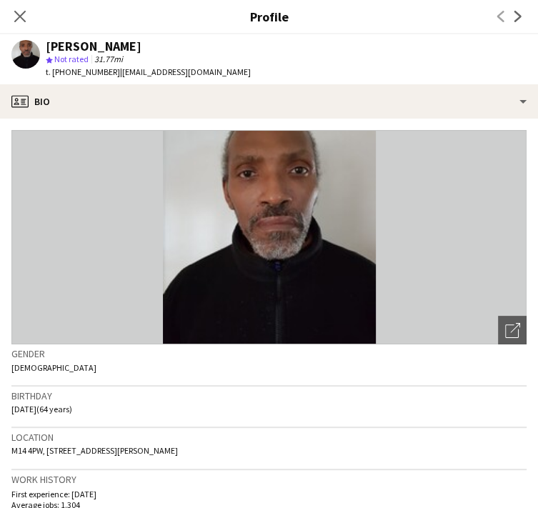
copy div "[PERSON_NAME]"
click at [20, 13] on icon "Close pop-in" at bounding box center [20, 16] width 14 height 14
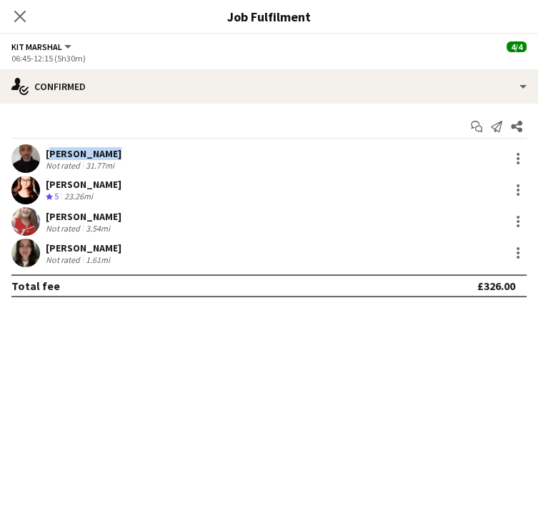
drag, startPoint x: 137, startPoint y: 184, endPoint x: 49, endPoint y: 183, distance: 88.6
click at [49, 183] on div "Angelina Teofilova Crew rating 5 23.26mi" at bounding box center [269, 190] width 538 height 29
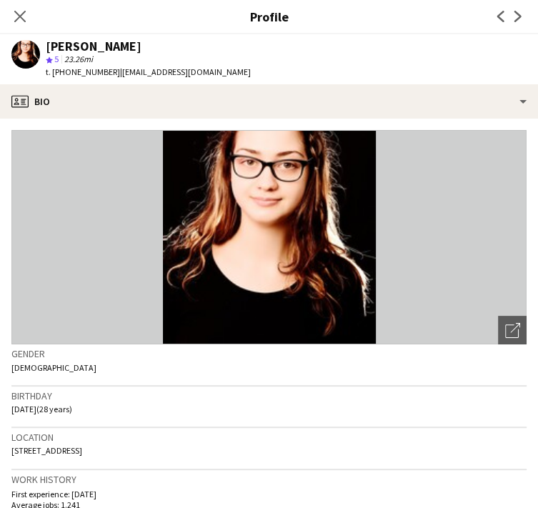
copy div "[PERSON_NAME]"
click at [49, 183] on img at bounding box center [268, 237] width 515 height 214
click at [18, 14] on icon at bounding box center [20, 16] width 14 height 14
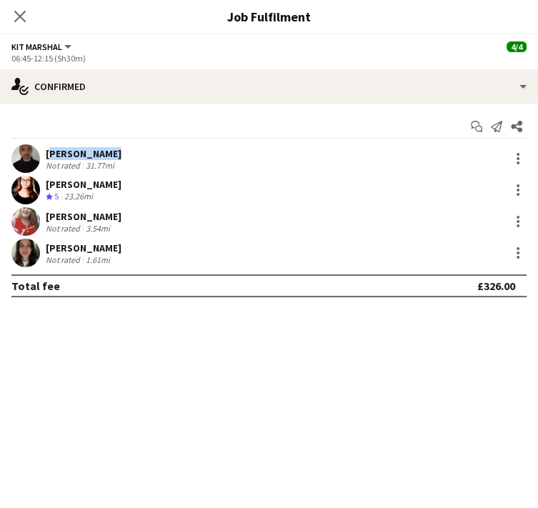
drag, startPoint x: 112, startPoint y: 214, endPoint x: 47, endPoint y: 219, distance: 64.5
click at [47, 219] on div "[PERSON_NAME]" at bounding box center [84, 216] width 76 height 13
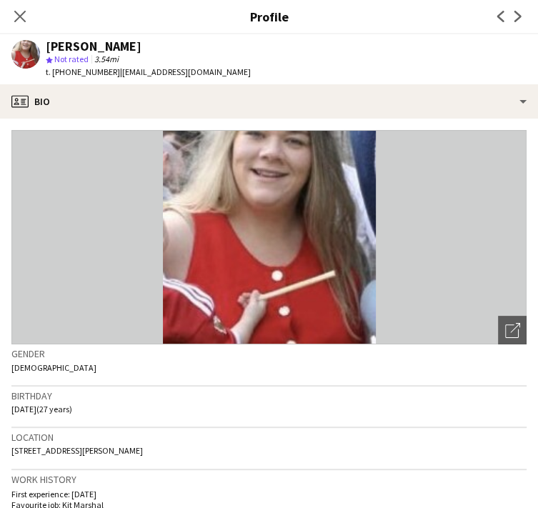
copy div "[PERSON_NAME]"
click at [16, 19] on icon "Close pop-in" at bounding box center [20, 16] width 14 height 14
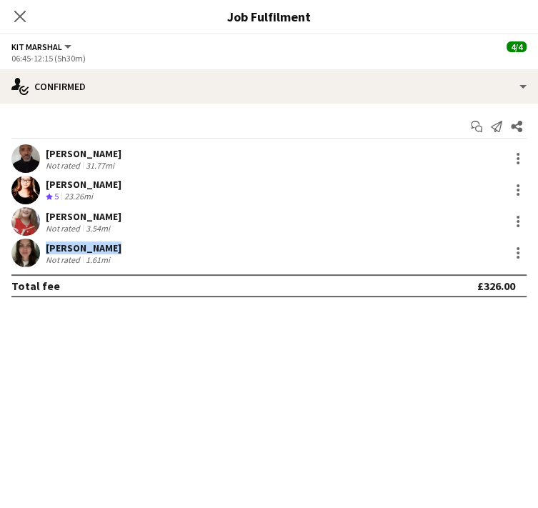
drag, startPoint x: 107, startPoint y: 250, endPoint x: 35, endPoint y: 254, distance: 72.3
click at [35, 254] on div "Anna Jackson Not rated 1.61mi" at bounding box center [269, 253] width 538 height 29
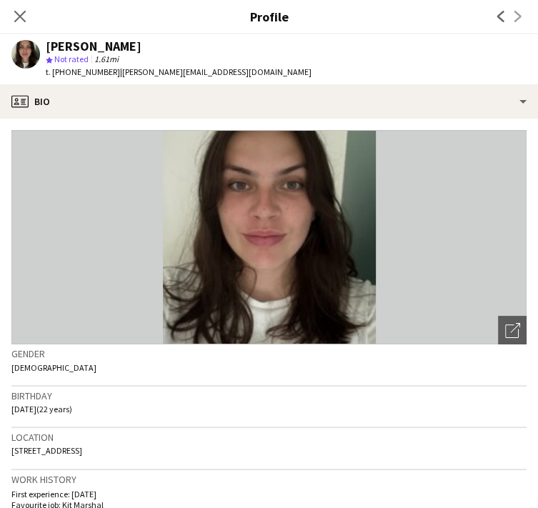
copy div "[PERSON_NAME]"
click at [35, 254] on img at bounding box center [268, 237] width 515 height 214
click at [21, 14] on icon "Close pop-in" at bounding box center [20, 16] width 14 height 14
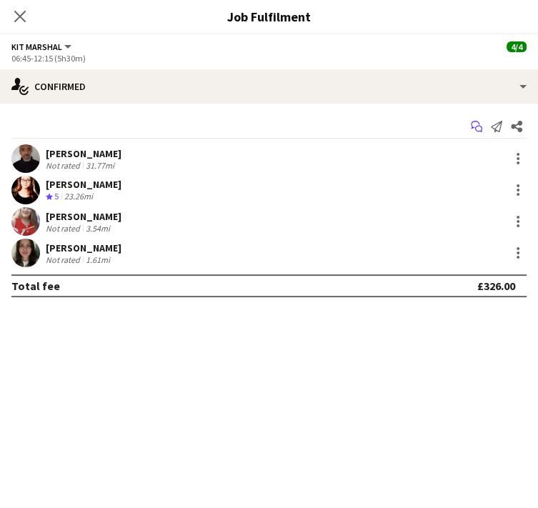
click at [483, 131] on app-icon "Start chat" at bounding box center [477, 127] width 20 height 20
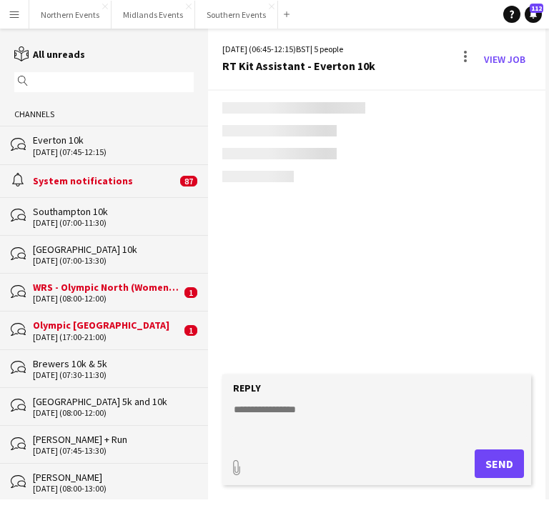
scroll to position [1028, 0]
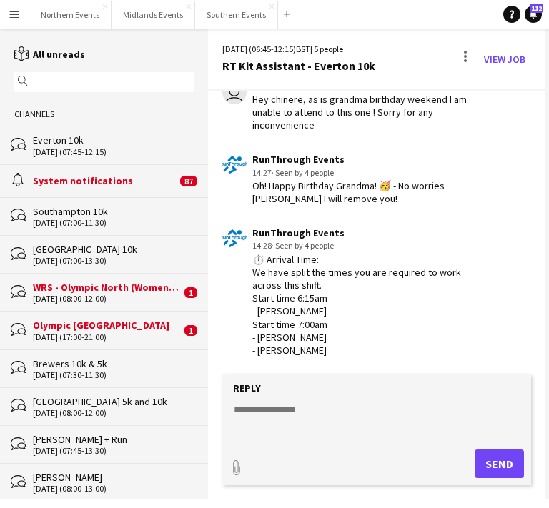
drag, startPoint x: 546, startPoint y: 346, endPoint x: 546, endPoint y: 326, distance: 20.0
click at [546, 326] on div "users2 5 people Anna Jackson Abbie Jenkins RunThrough Events Angelina Teofilova…" at bounding box center [547, 264] width 4 height 471
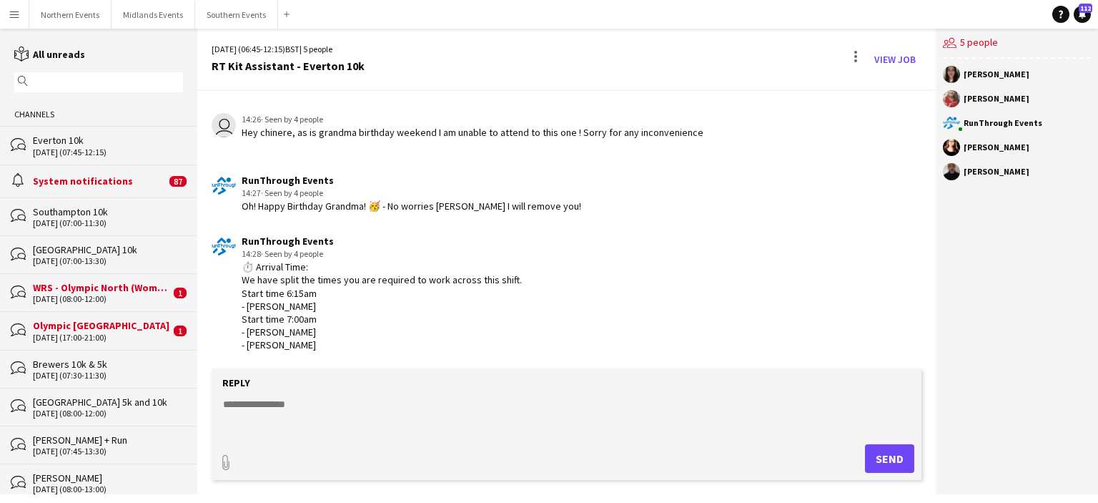
scroll to position [801, 0]
click at [81, 77] on input "text" at bounding box center [105, 82] width 148 height 13
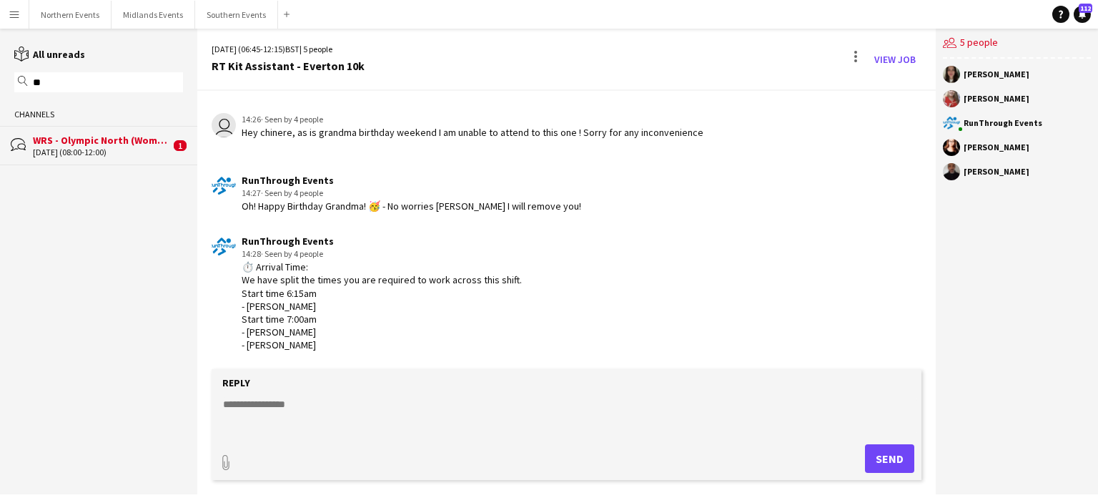
type input "*"
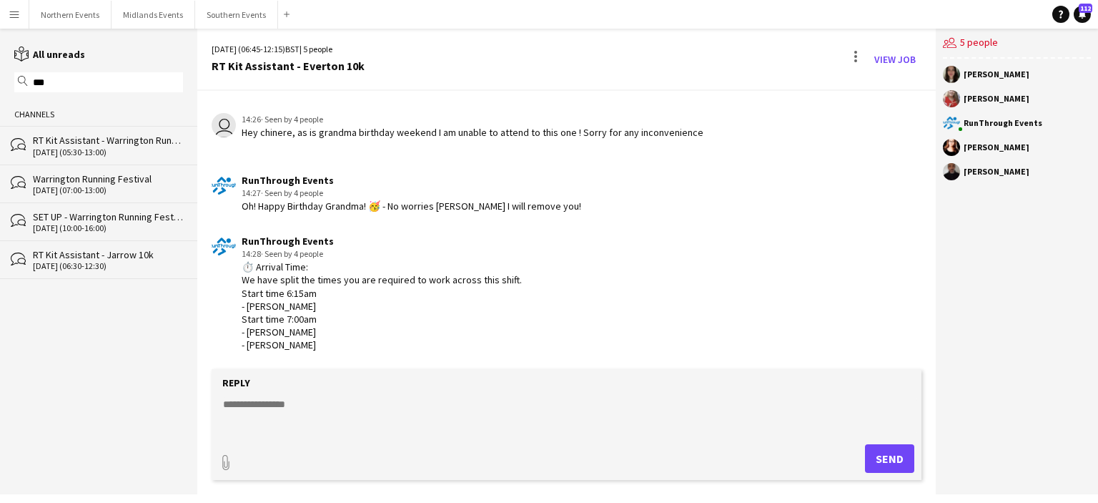
type input "***"
click at [82, 195] on div "bubbles Warrington Running Festival 21-09-2025 (07:00-13:00)" at bounding box center [98, 183] width 197 height 38
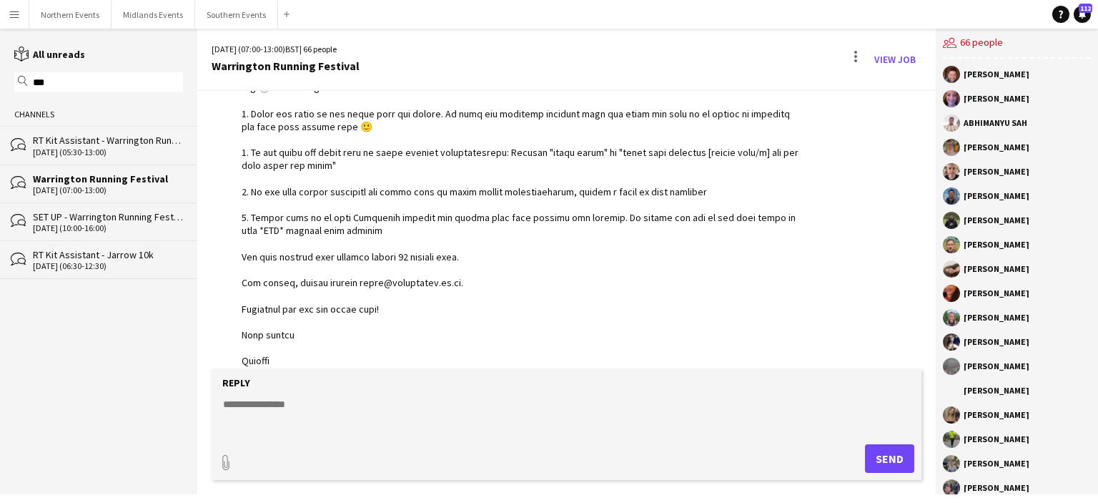
scroll to position [2140, 0]
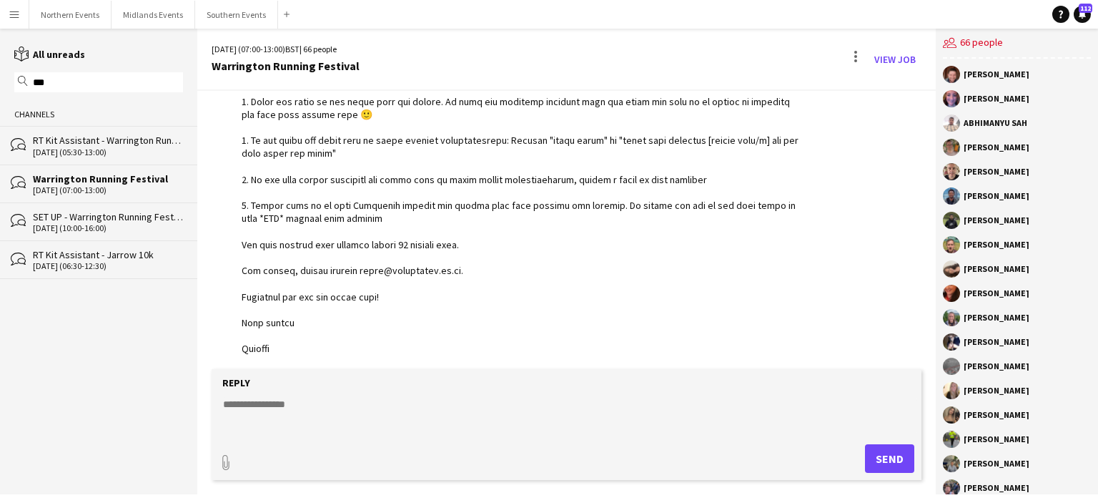
drag, startPoint x: 931, startPoint y: 345, endPoint x: 929, endPoint y: 317, distance: 28.7
click at [929, 317] on app-chat-message "RunThrough Events 08:04 · Seen by 55 people" at bounding box center [566, 141] width 738 height 444
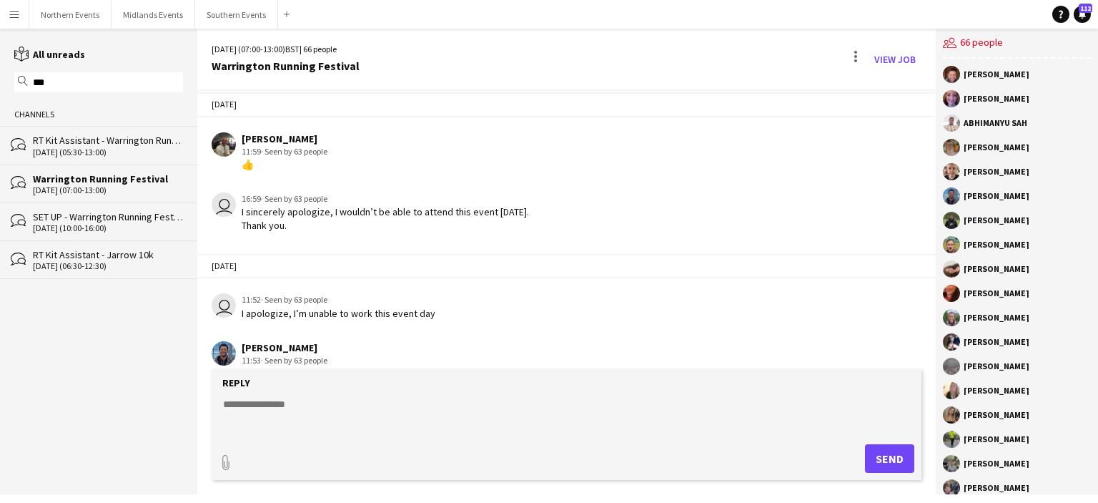
scroll to position [0, 0]
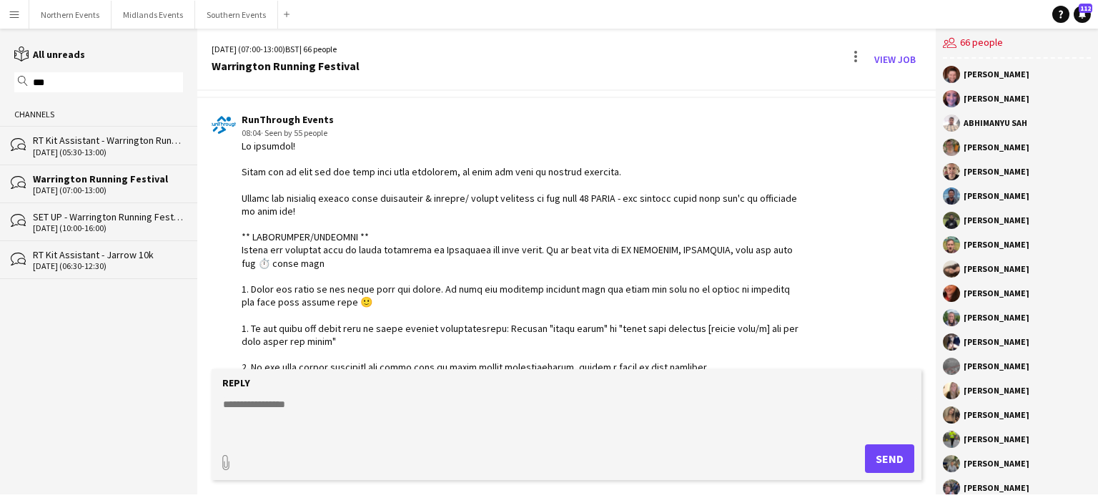
drag, startPoint x: 242, startPoint y: 169, endPoint x: 310, endPoint y: 385, distance: 225.8
click at [310, 385] on div "21-09-2025 (07:00-13:00) BST | 66 people Warrington Running Festival View Job 1…" at bounding box center [566, 261] width 738 height 465
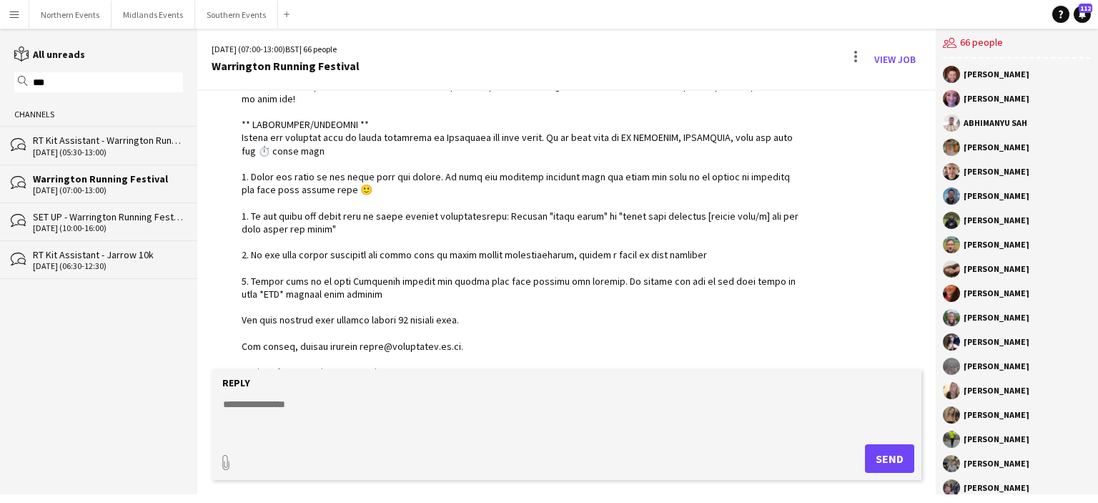
scroll to position [2796, 0]
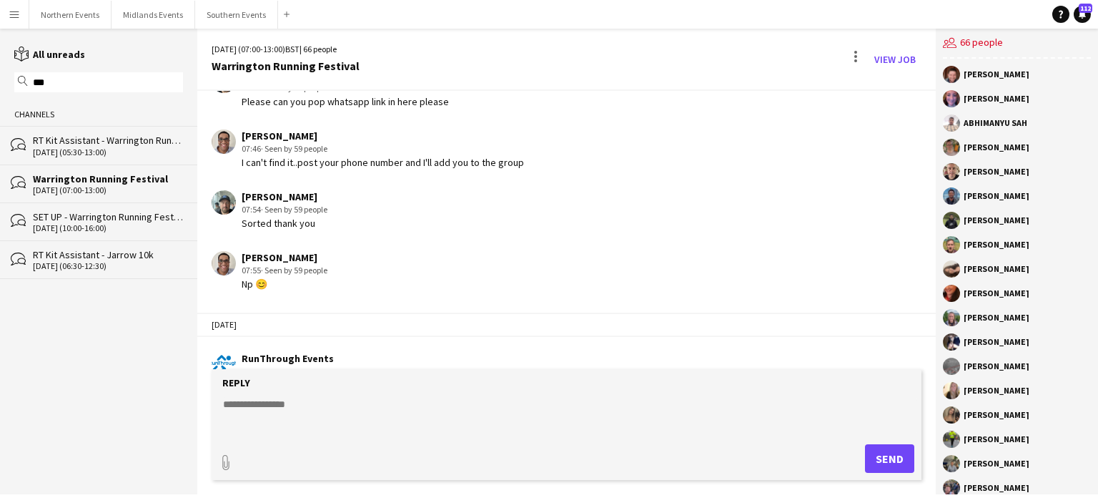
click at [143, 81] on input "***" at bounding box center [105, 82] width 148 height 13
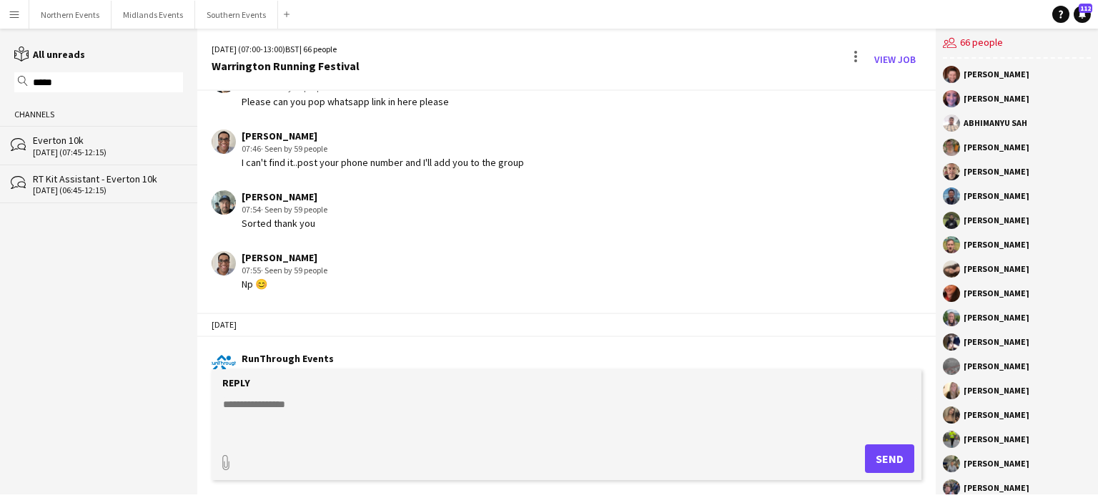
type input "*****"
click at [66, 139] on div "Everton 10k" at bounding box center [108, 140] width 150 height 13
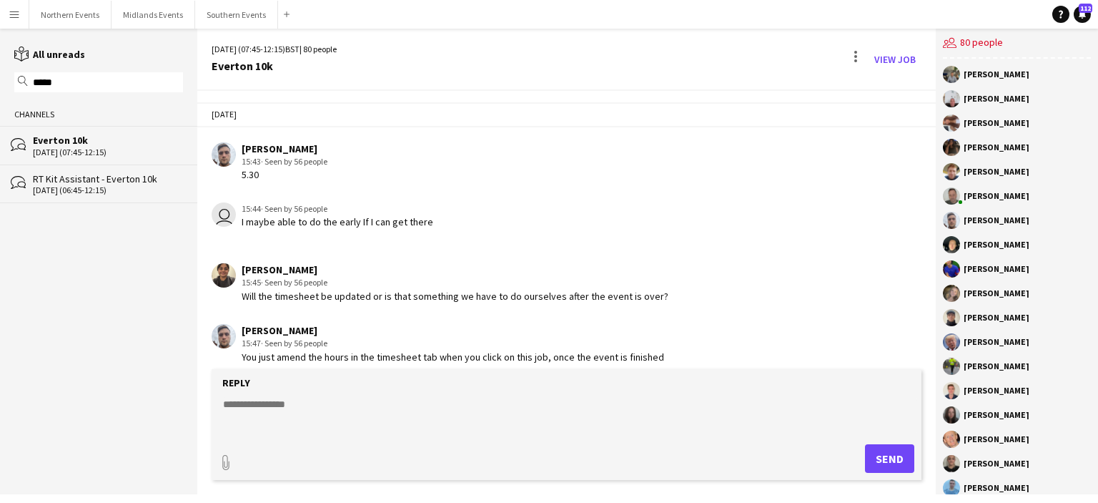
scroll to position [1669, 0]
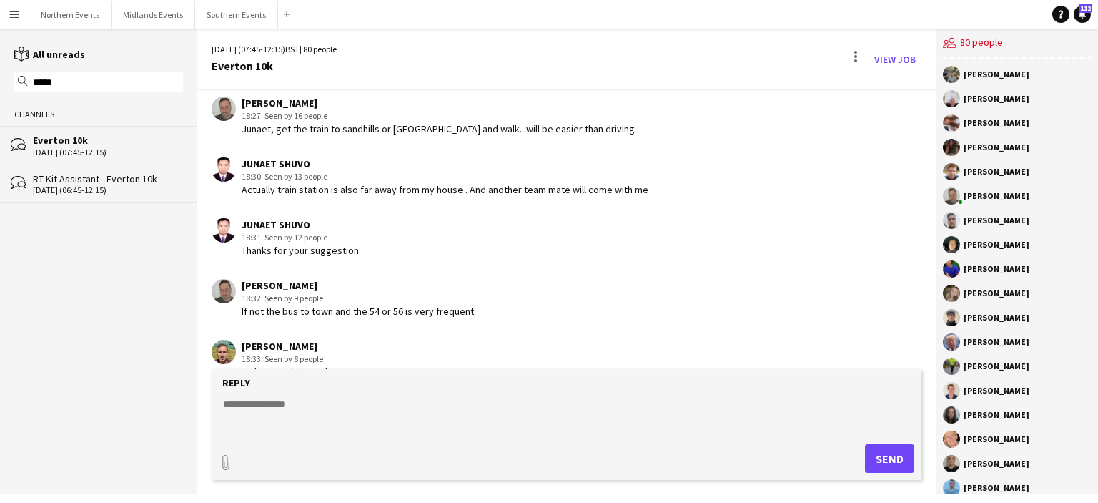
click at [245, 412] on textarea at bounding box center [570, 415] width 696 height 37
paste textarea "**********"
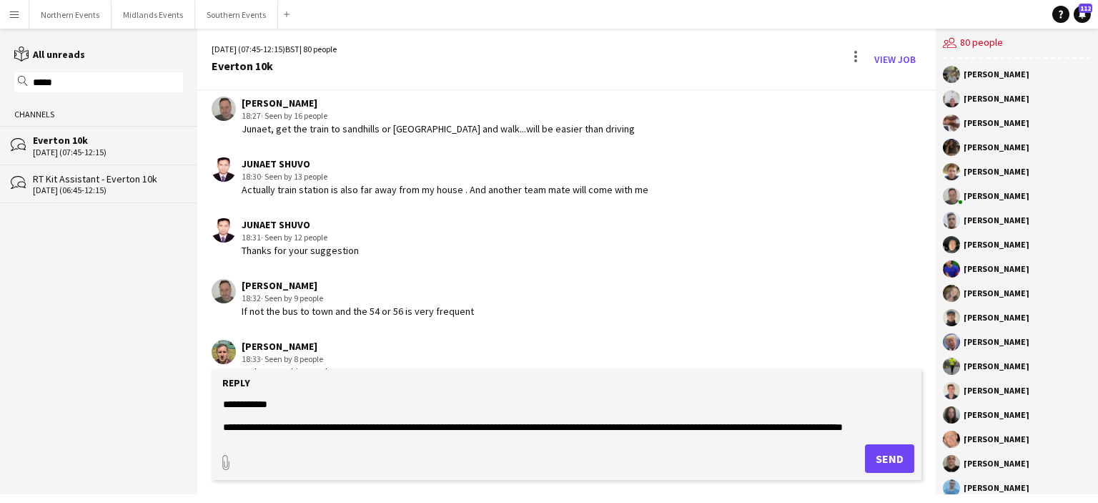
scroll to position [160, 0]
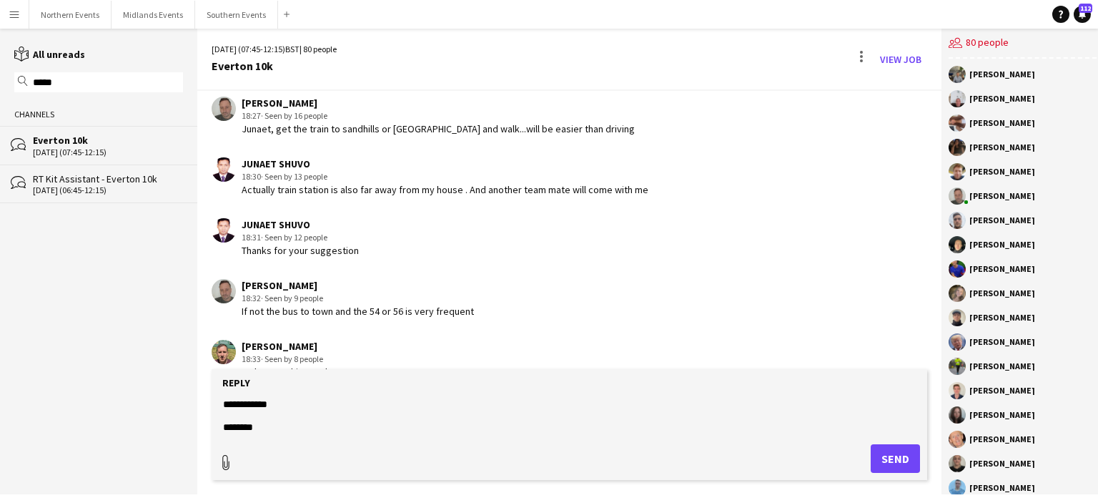
type textarea "**********"
type input "**********"
drag, startPoint x: 859, startPoint y: 452, endPoint x: 852, endPoint y: 461, distance: 10.7
drag, startPoint x: 852, startPoint y: 461, endPoint x: 864, endPoint y: 461, distance: 11.4
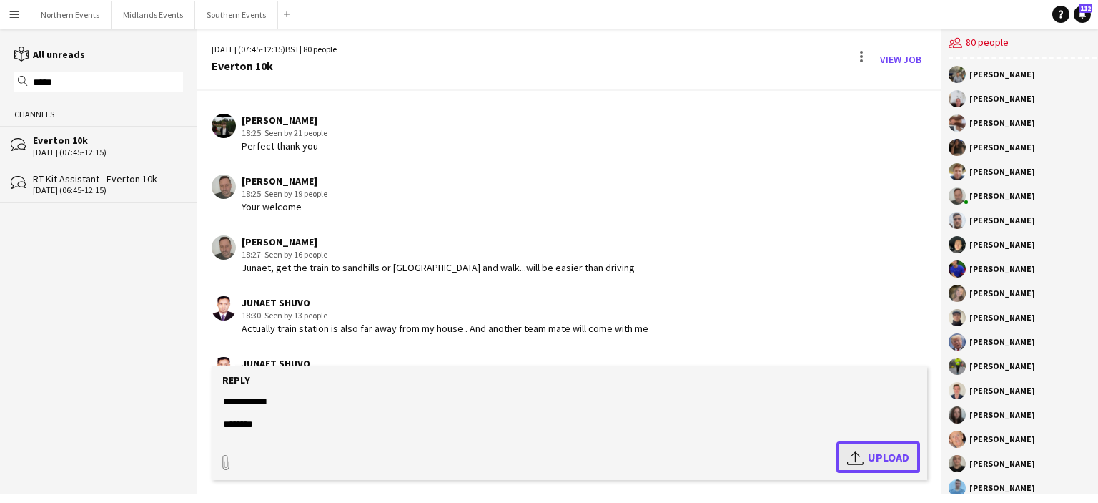
scroll to position [1672, 0]
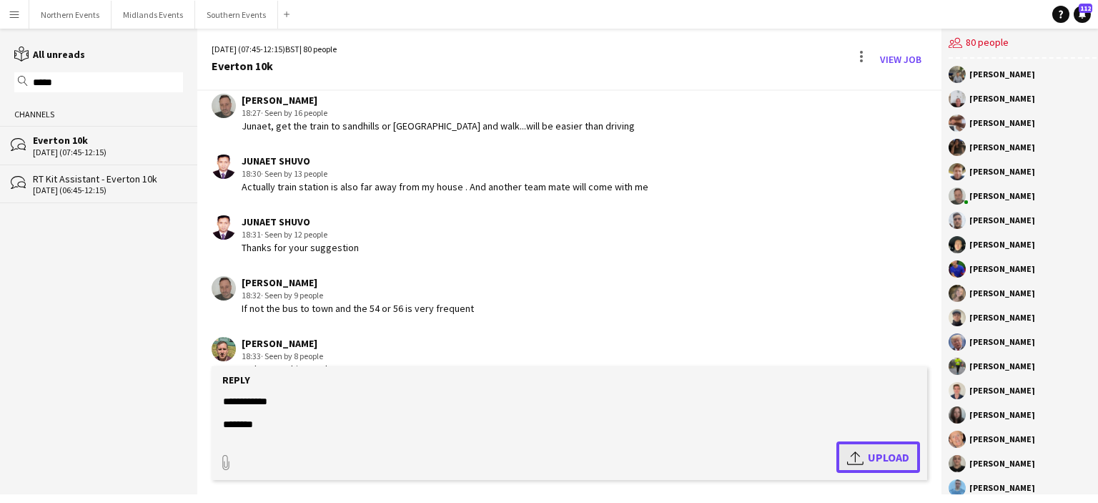
click at [851, 459] on app-icon "Upload" at bounding box center [857, 456] width 21 height 17
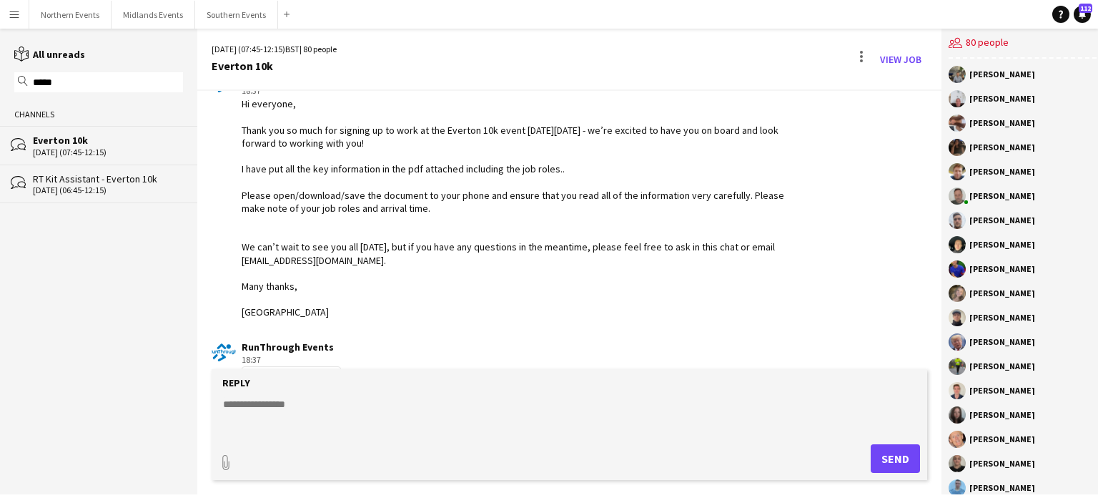
scroll to position [2074, 0]
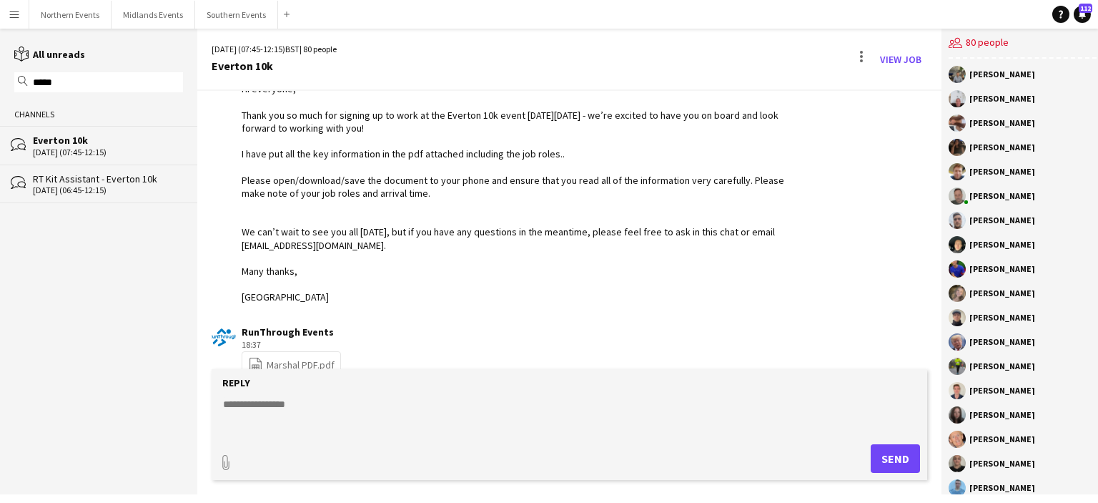
click at [20, 16] on button "Menu" at bounding box center [14, 14] width 29 height 29
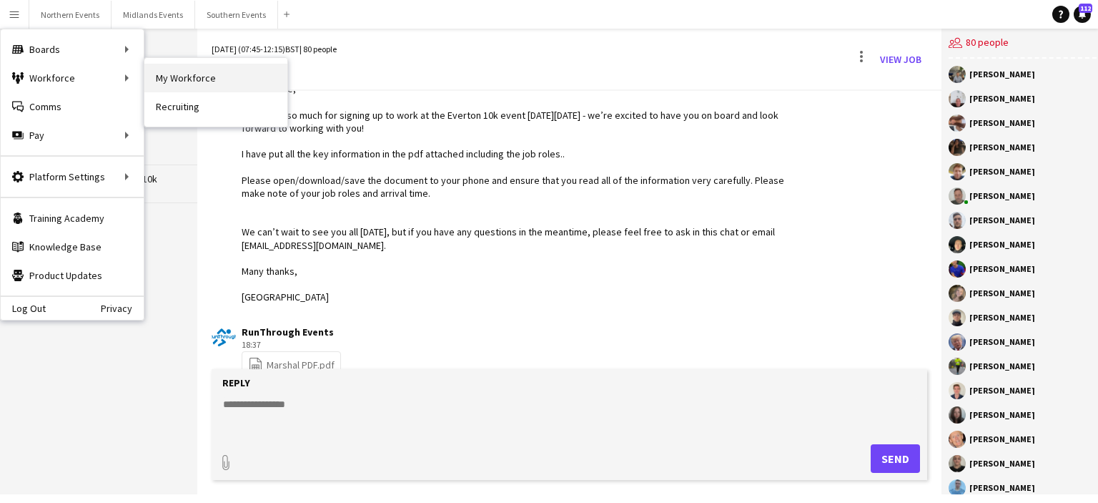
click at [160, 84] on link "My Workforce" at bounding box center [215, 78] width 143 height 29
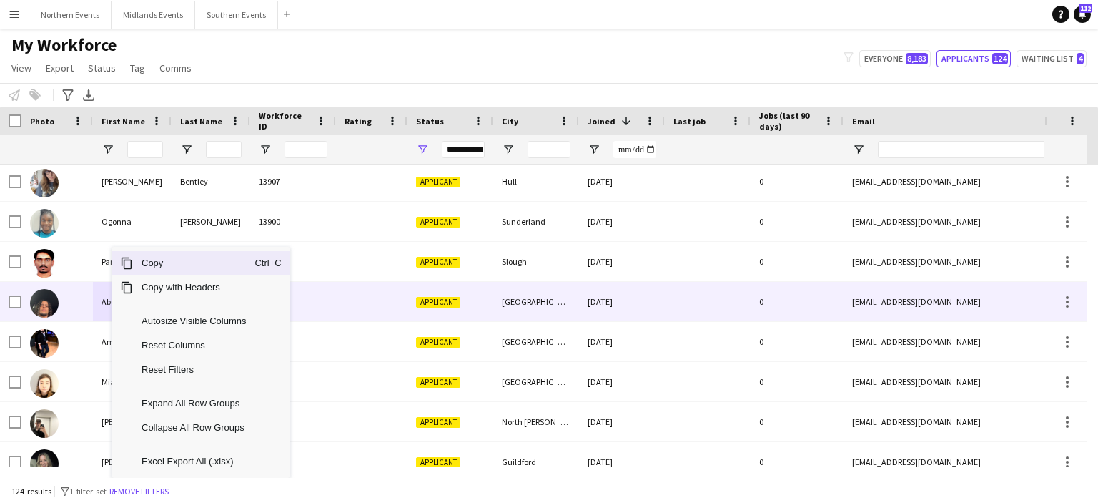
click at [111, 302] on div "Abubaker" at bounding box center [132, 301] width 79 height 39
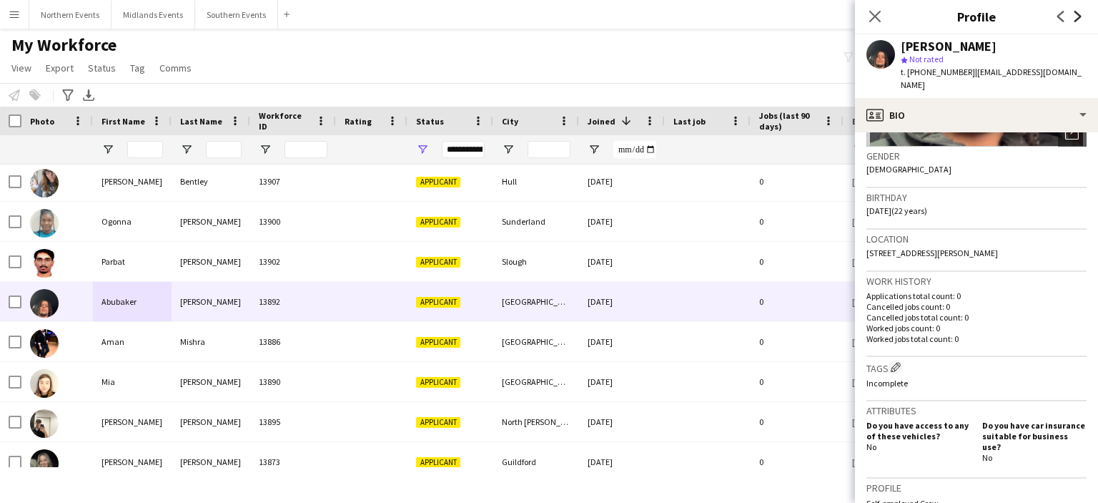
click at [1079, 19] on icon "Next" at bounding box center [1077, 16] width 11 height 11
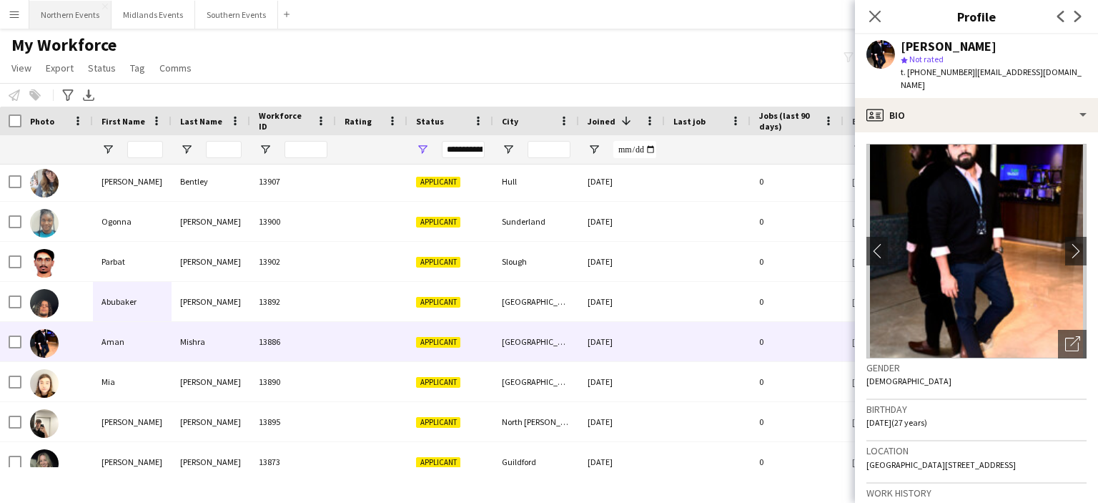
click at [74, 16] on button "Northern Events Close" at bounding box center [70, 15] width 82 height 28
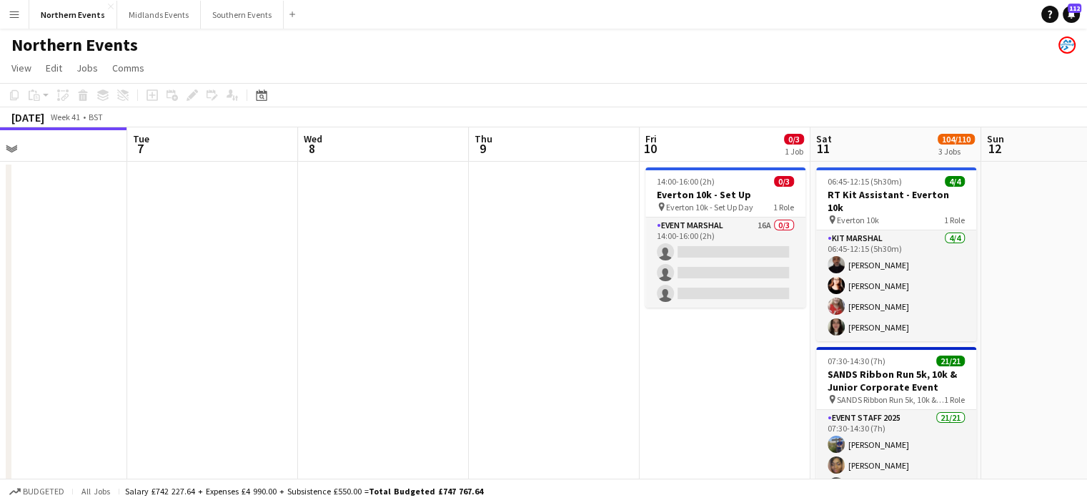
drag, startPoint x: 727, startPoint y: 242, endPoint x: 512, endPoint y: 222, distance: 216.2
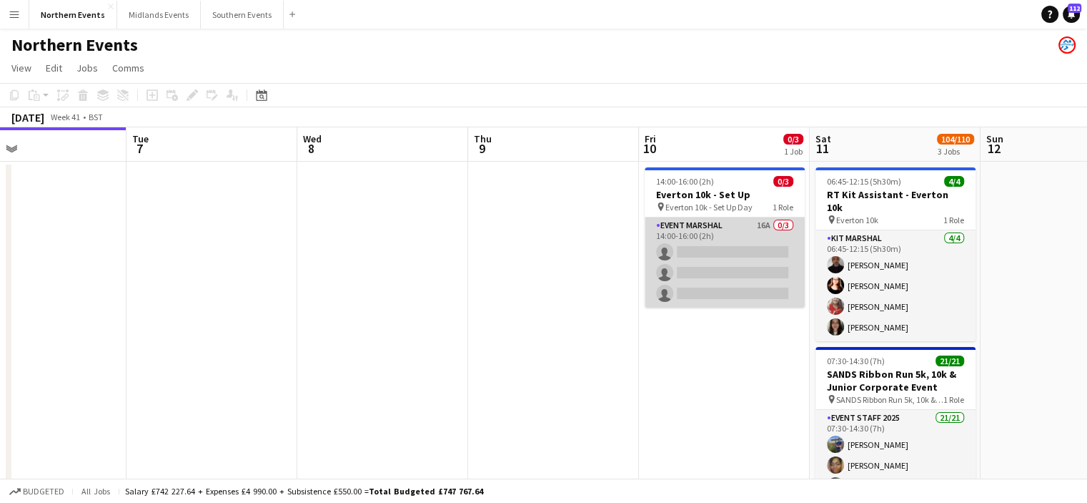
click at [735, 280] on app-card-role "Event Marshal 16A 0/3 14:00-16:00 (2h) single-neutral-actions single-neutral-ac…" at bounding box center [725, 262] width 160 height 90
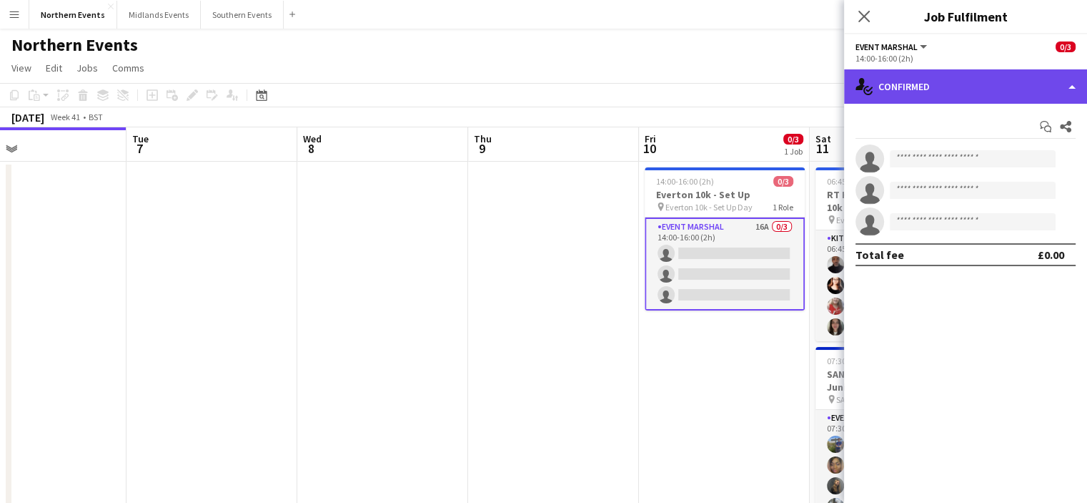
click at [951, 101] on div "single-neutral-actions-check-2 Confirmed" at bounding box center [965, 86] width 243 height 34
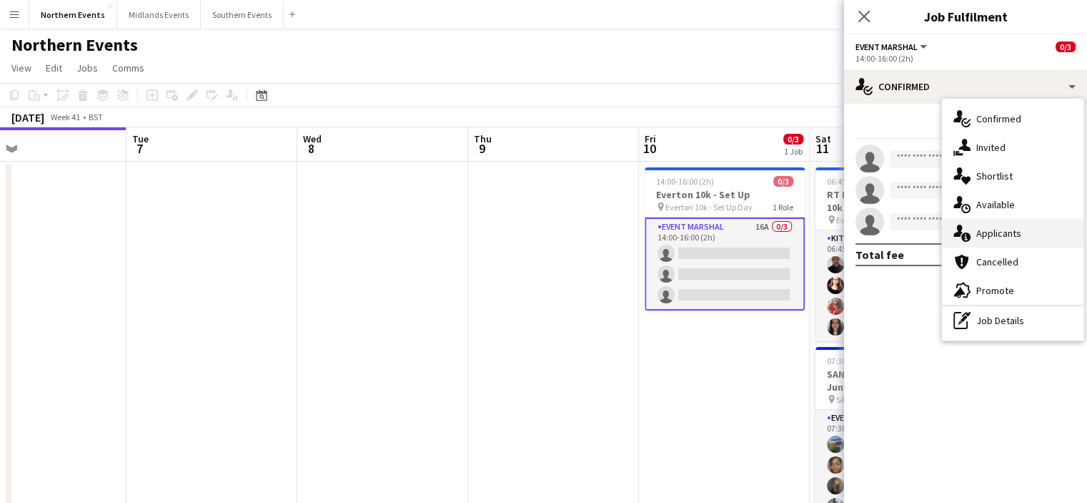
click at [994, 230] on span "Applicants" at bounding box center [998, 233] width 45 height 13
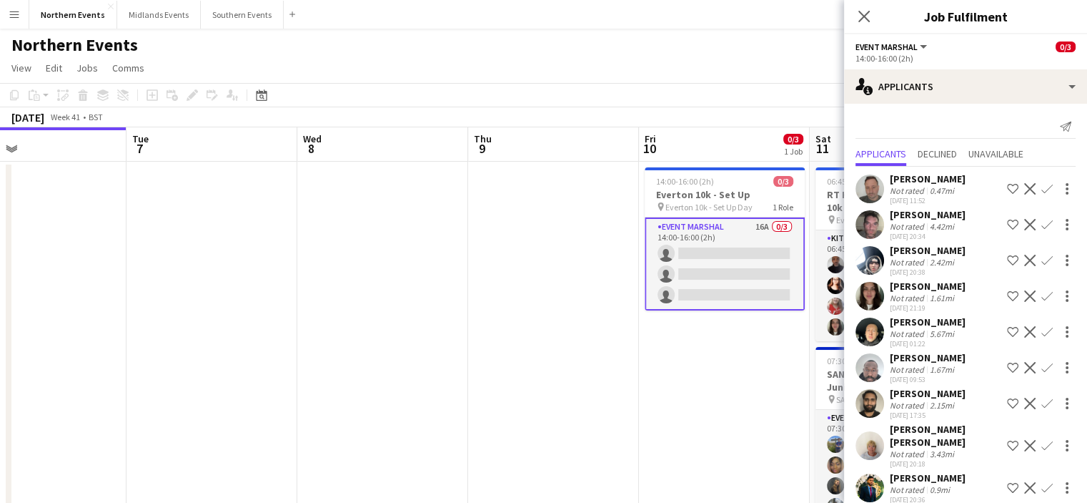
click at [852, 14] on div "Close pop-in" at bounding box center [864, 16] width 40 height 33
drag, startPoint x: 861, startPoint y: 14, endPoint x: 869, endPoint y: 16, distance: 8.8
click at [869, 16] on icon "Close pop-in" at bounding box center [864, 16] width 11 height 11
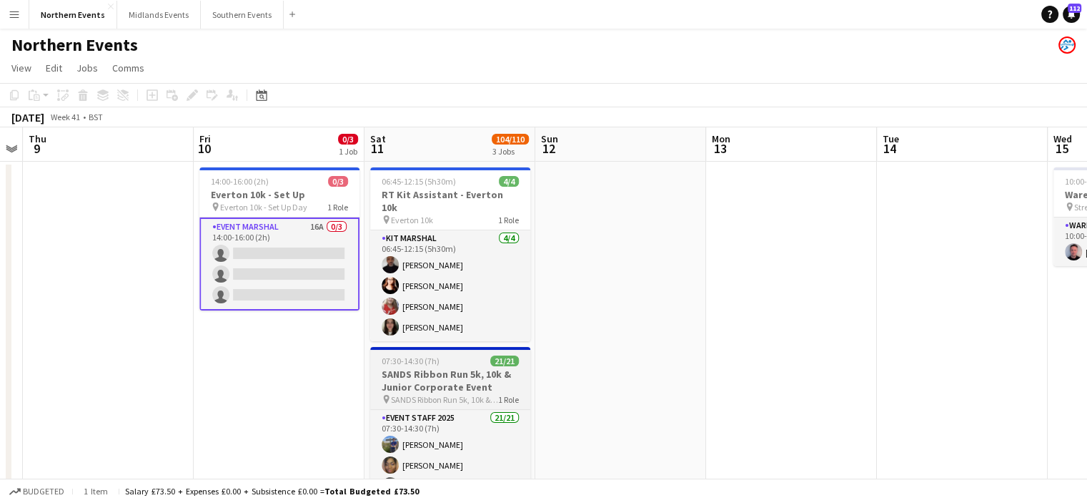
drag, startPoint x: 929, startPoint y: 333, endPoint x: 471, endPoint y: 376, distance: 460.2
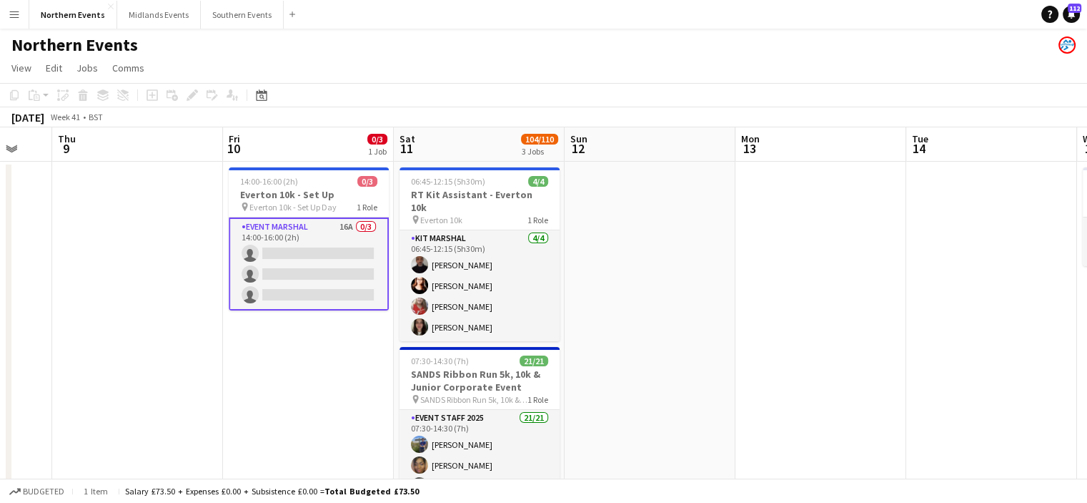
drag, startPoint x: 766, startPoint y: 397, endPoint x: 517, endPoint y: 395, distance: 249.5
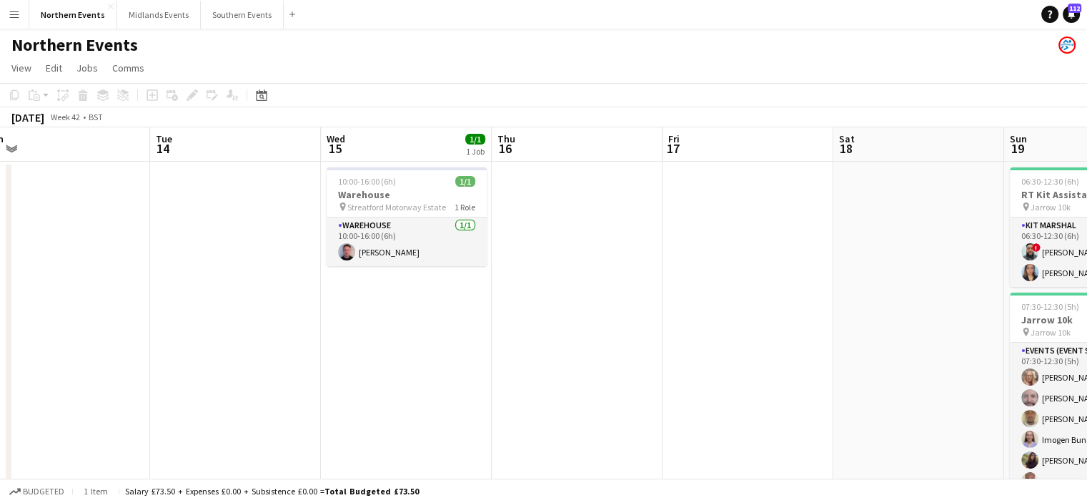
scroll to position [0, 608]
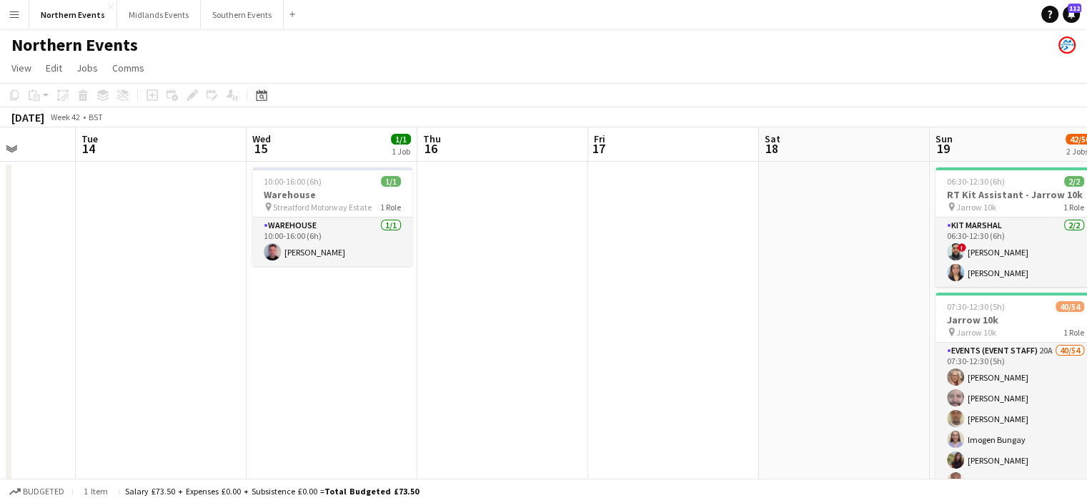
drag, startPoint x: 346, startPoint y: 371, endPoint x: 0, endPoint y: 332, distance: 348.2
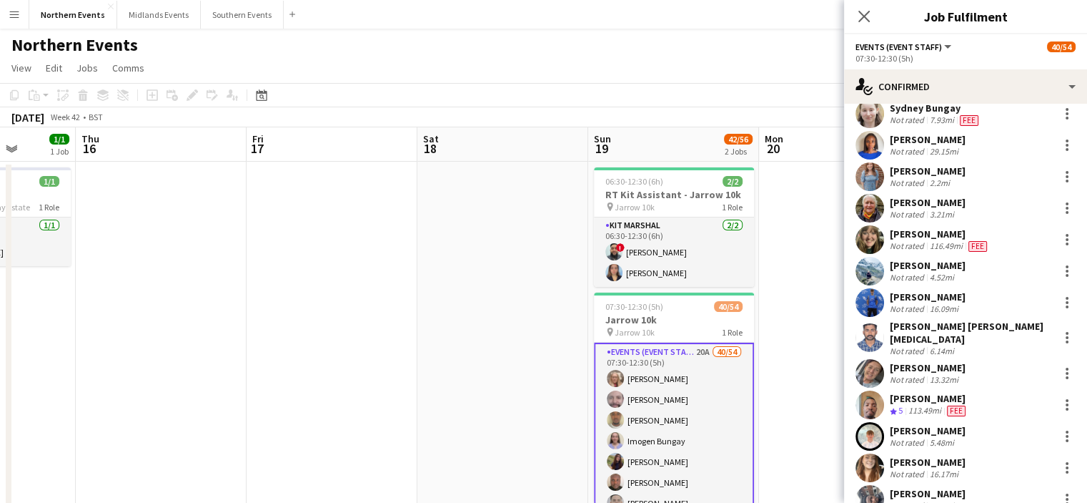
scroll to position [377, 0]
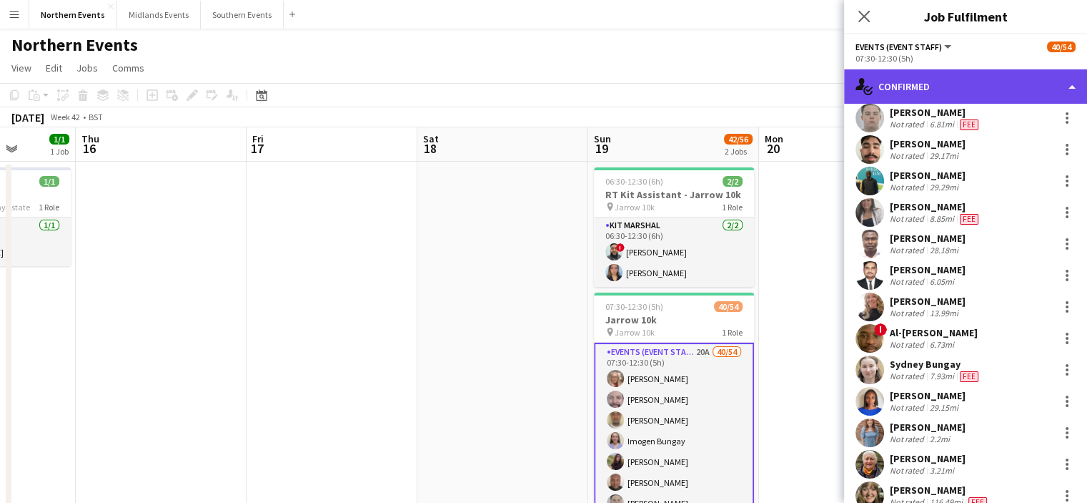
click at [1027, 85] on div "single-neutral-actions-check-2 Confirmed" at bounding box center [965, 86] width 243 height 34
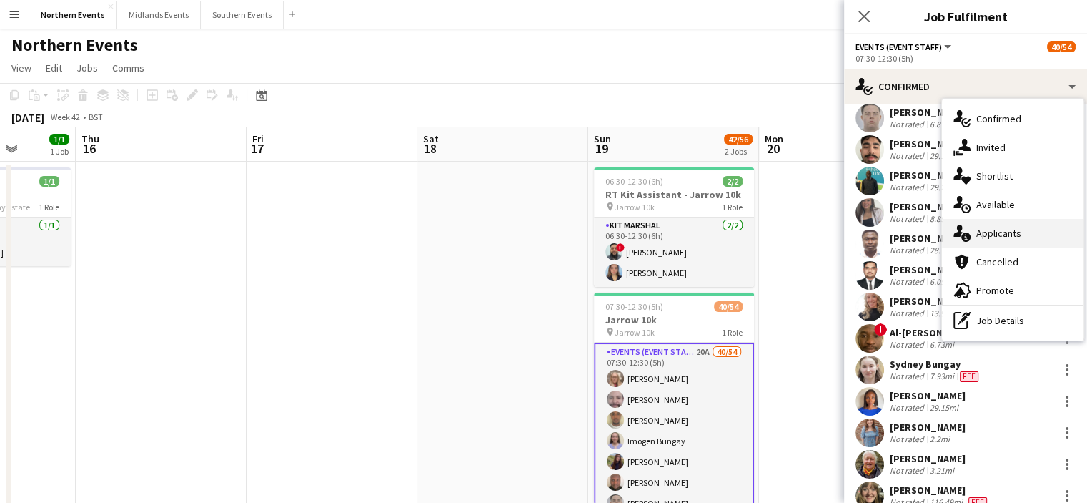
click at [1033, 238] on div "single-neutral-actions-information Applicants" at bounding box center [1013, 233] width 142 height 29
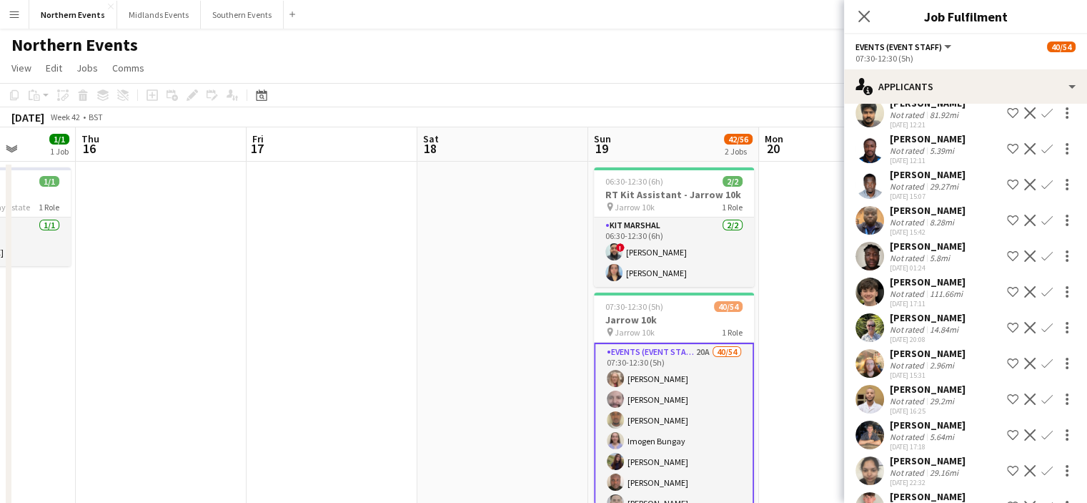
scroll to position [315, 0]
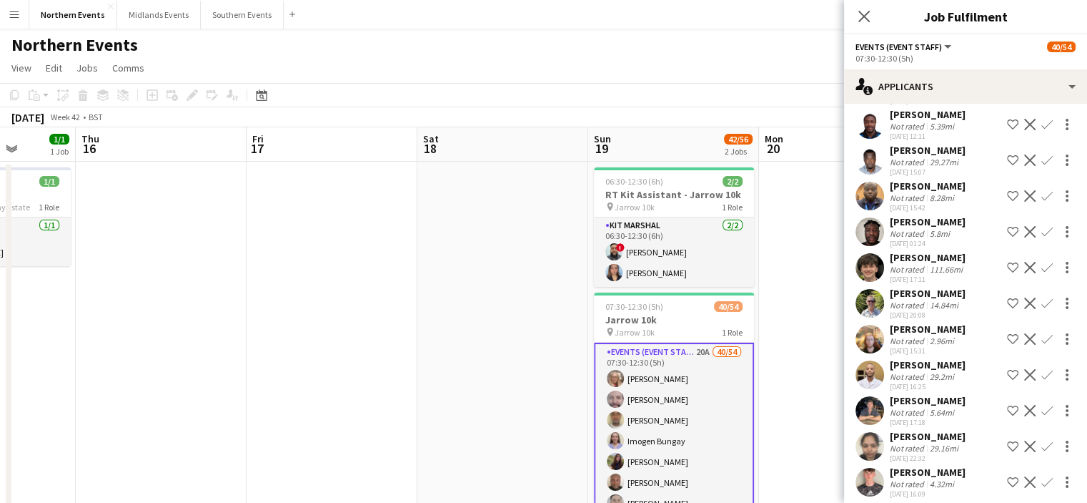
click at [1042, 309] on app-icon "Confirm" at bounding box center [1047, 302] width 11 height 11
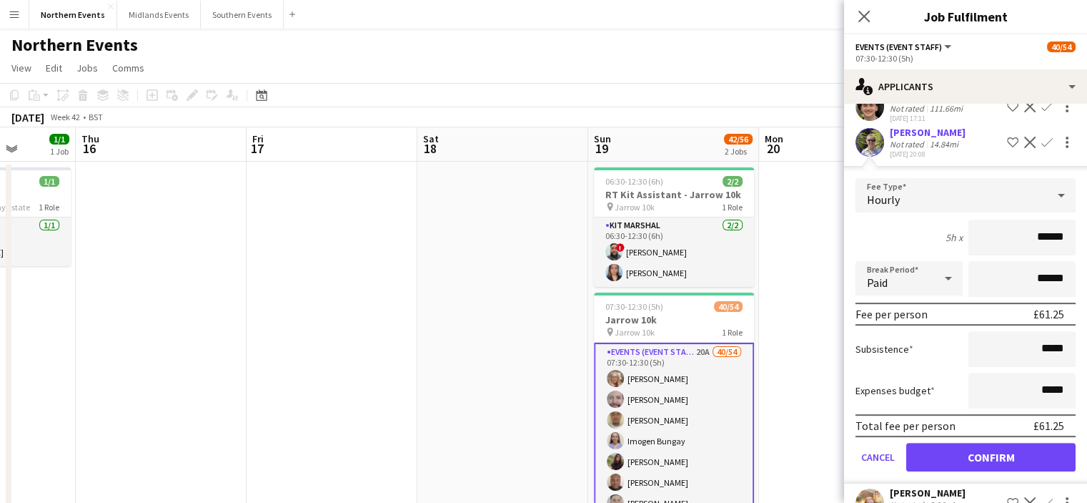
scroll to position [483, 0]
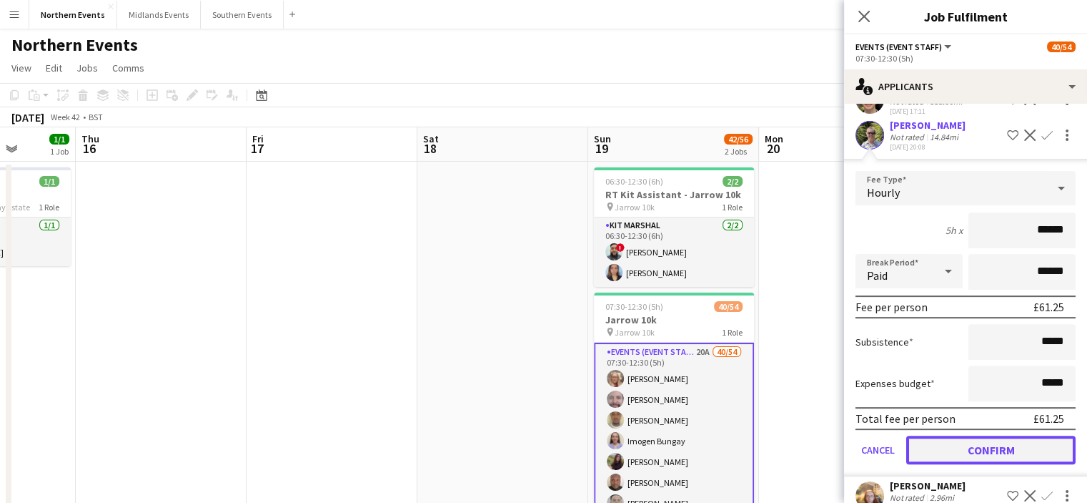
click at [1032, 460] on button "Confirm" at bounding box center [990, 449] width 169 height 29
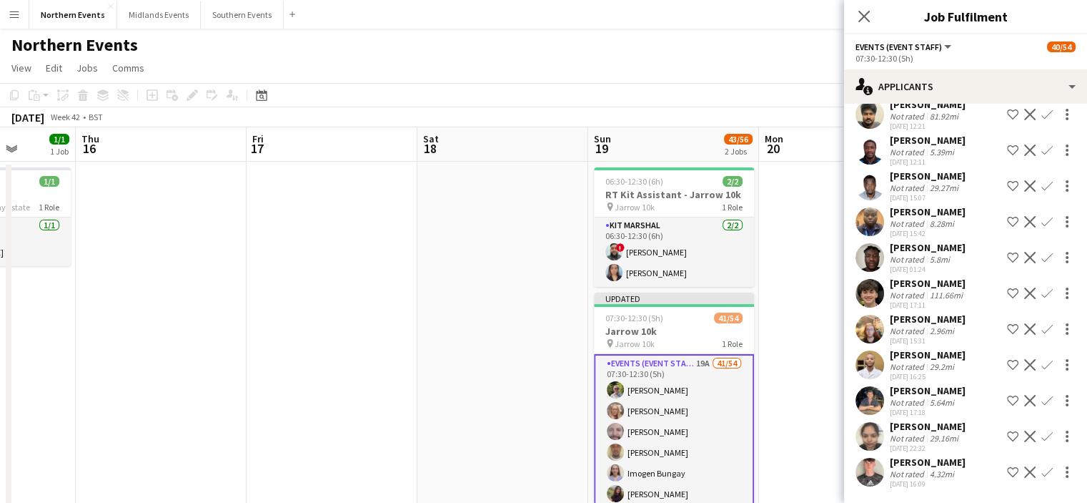
scroll to position [301, 0]
click at [1042, 296] on app-icon "Confirm" at bounding box center [1047, 292] width 11 height 11
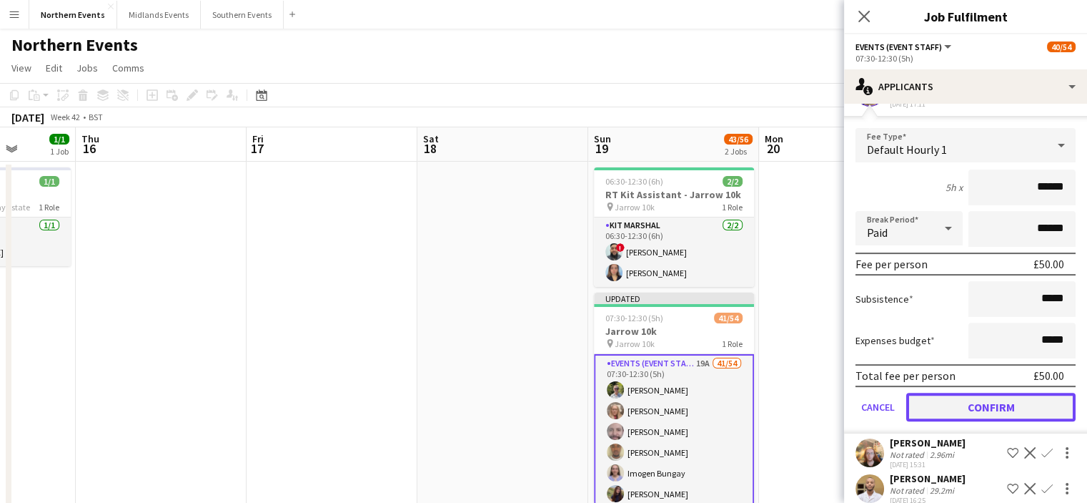
click at [1046, 421] on button "Confirm" at bounding box center [990, 406] width 169 height 29
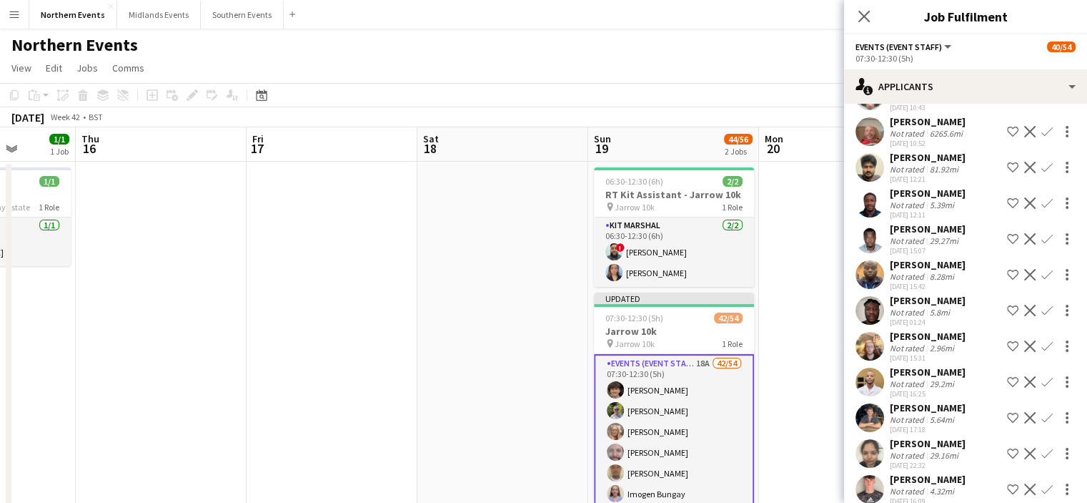
scroll to position [237, 0]
click at [1042, 350] on app-icon "Confirm" at bounding box center [1047, 344] width 11 height 11
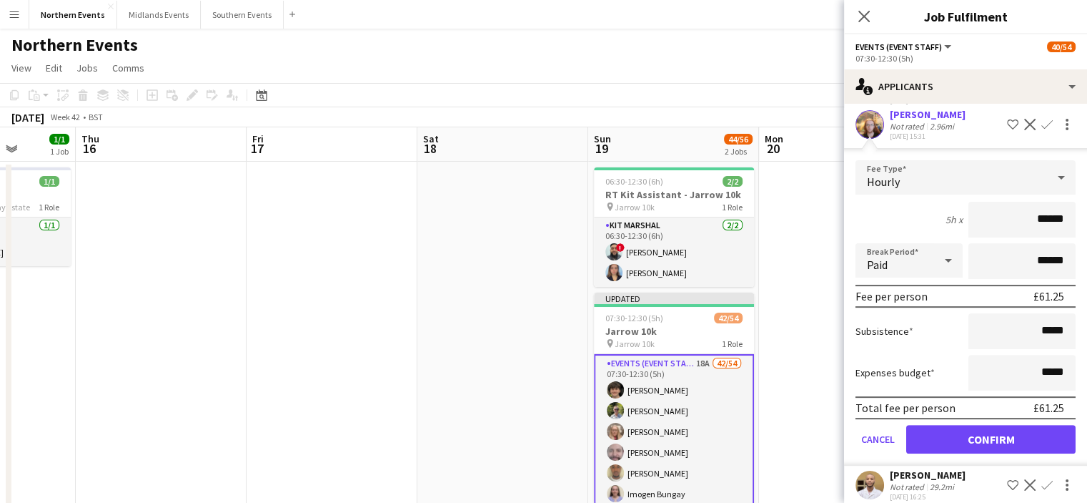
scroll to position [460, 0]
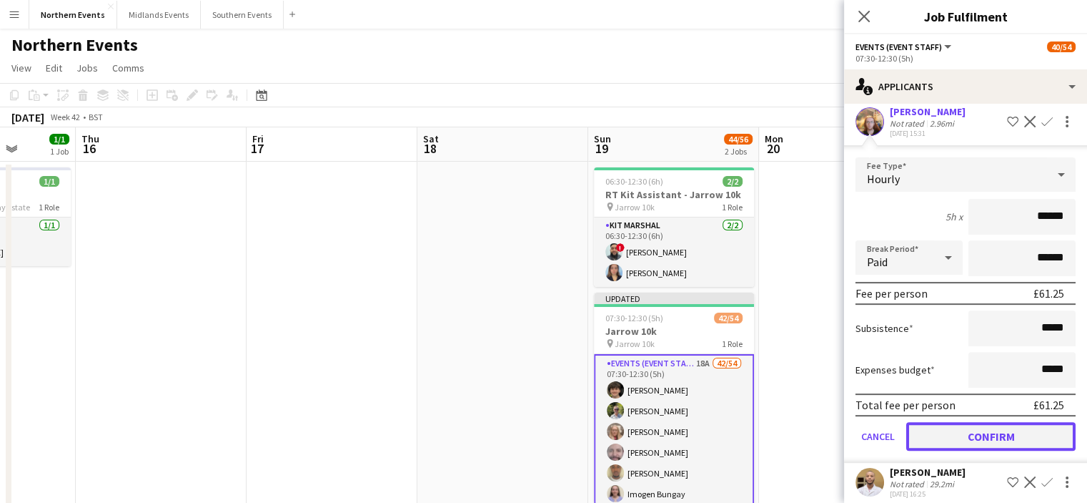
click at [1037, 442] on button "Confirm" at bounding box center [990, 436] width 169 height 29
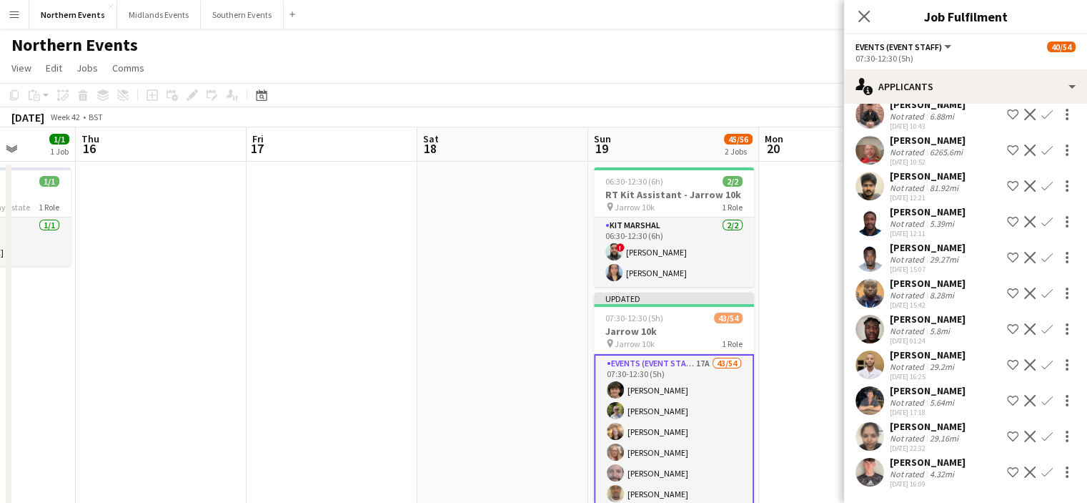
scroll to position [229, 0]
click at [1042, 397] on app-icon "Confirm" at bounding box center [1047, 400] width 11 height 11
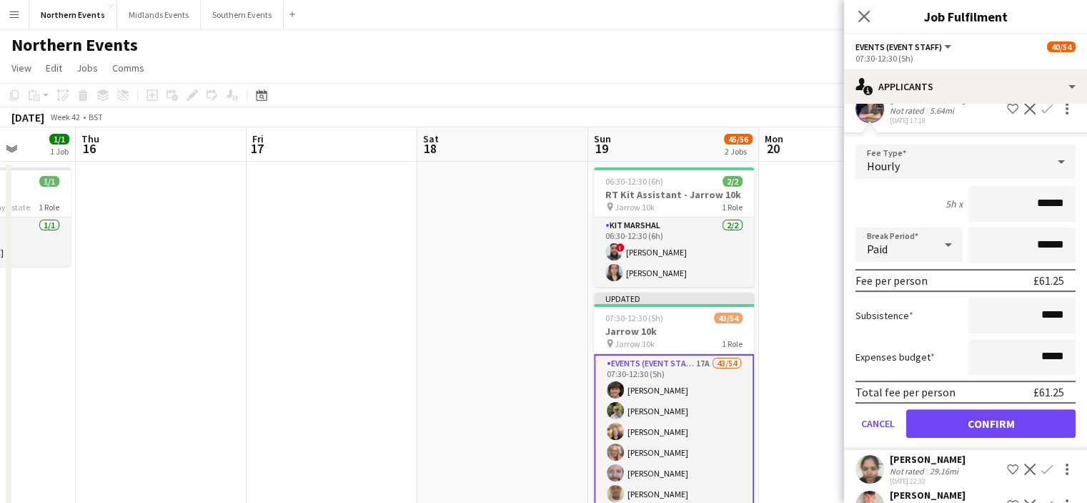
scroll to position [520, 0]
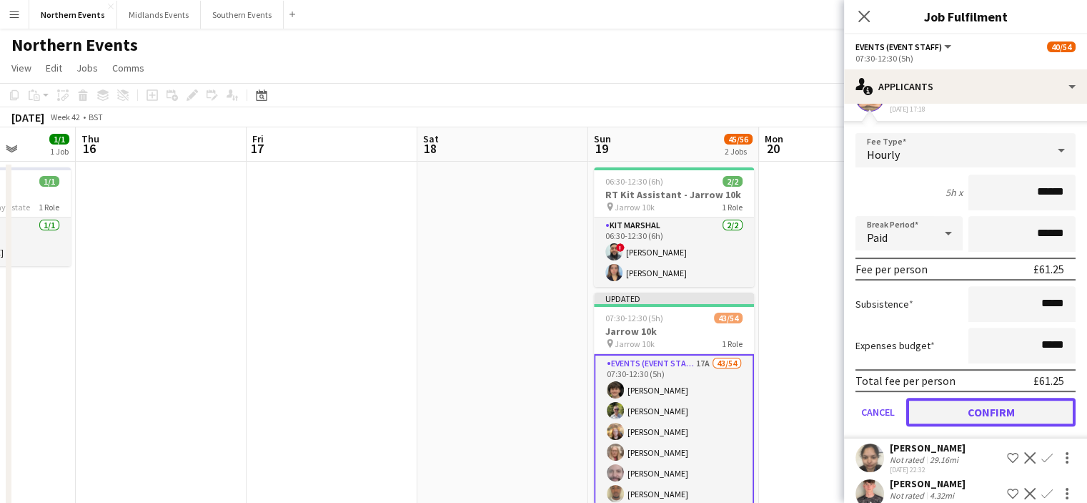
click at [1005, 426] on button "Confirm" at bounding box center [990, 411] width 169 height 29
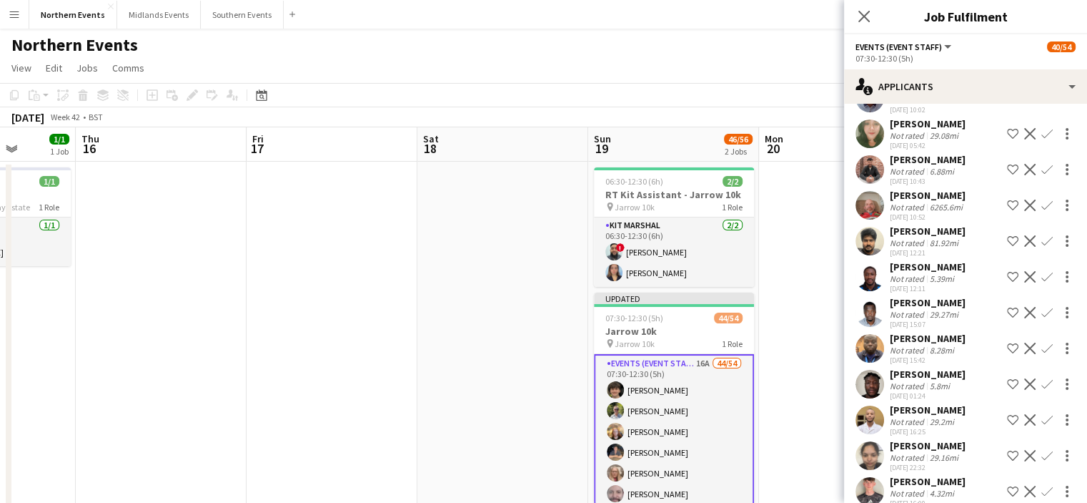
scroll to position [194, 0]
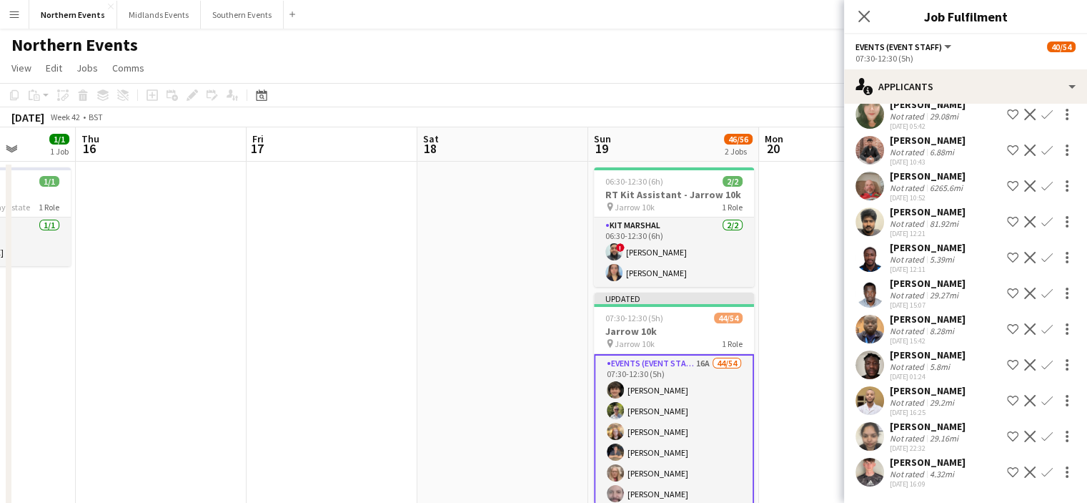
click at [1042, 468] on app-icon "Confirm" at bounding box center [1047, 471] width 11 height 11
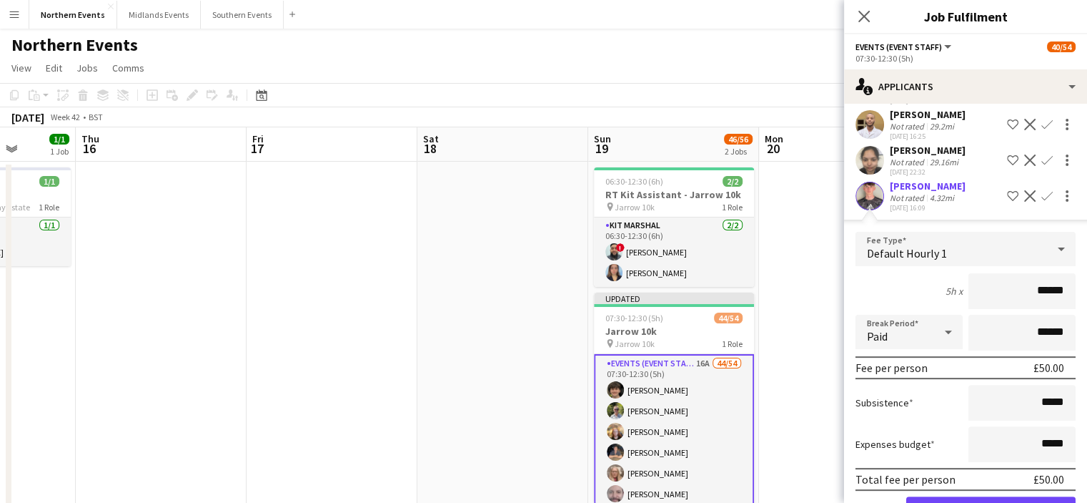
scroll to position [517, 0]
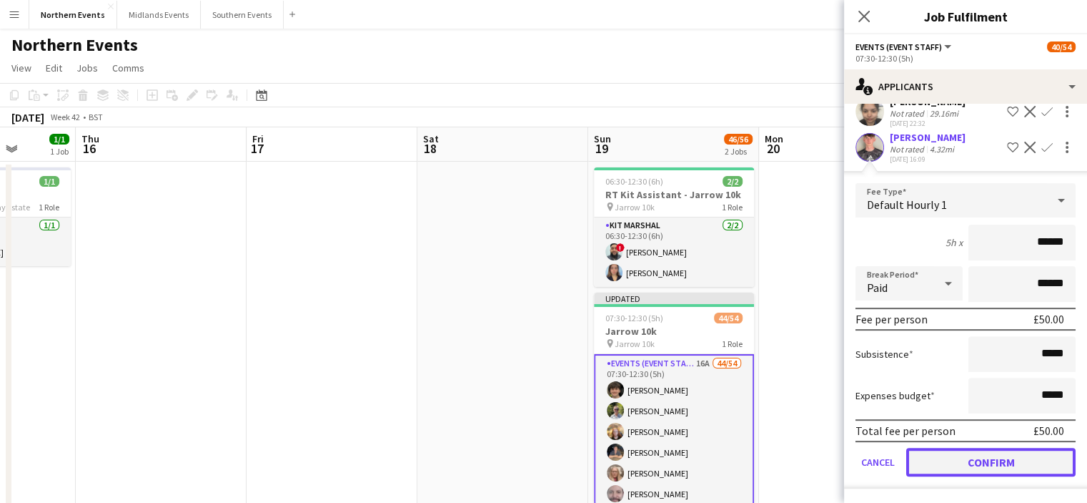
click at [1036, 452] on button "Confirm" at bounding box center [990, 461] width 169 height 29
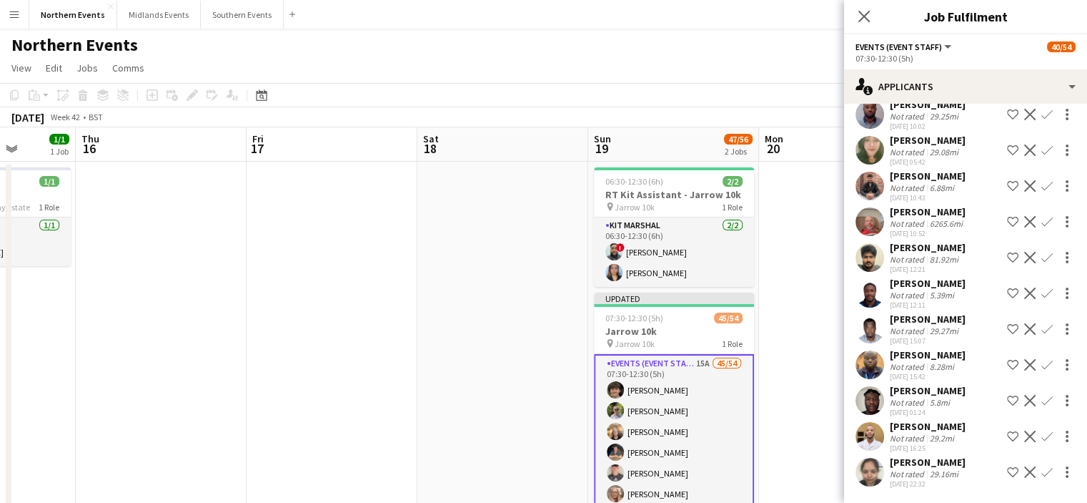
scroll to position [158, 0]
click at [866, 19] on icon at bounding box center [864, 16] width 14 height 14
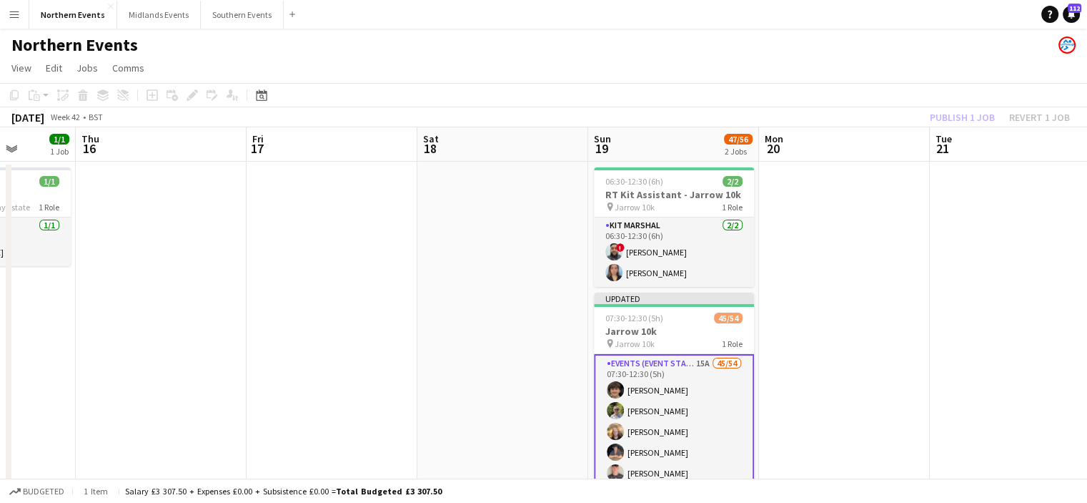
click at [938, 122] on div "Publish 1 job Revert 1 job" at bounding box center [1000, 117] width 174 height 19
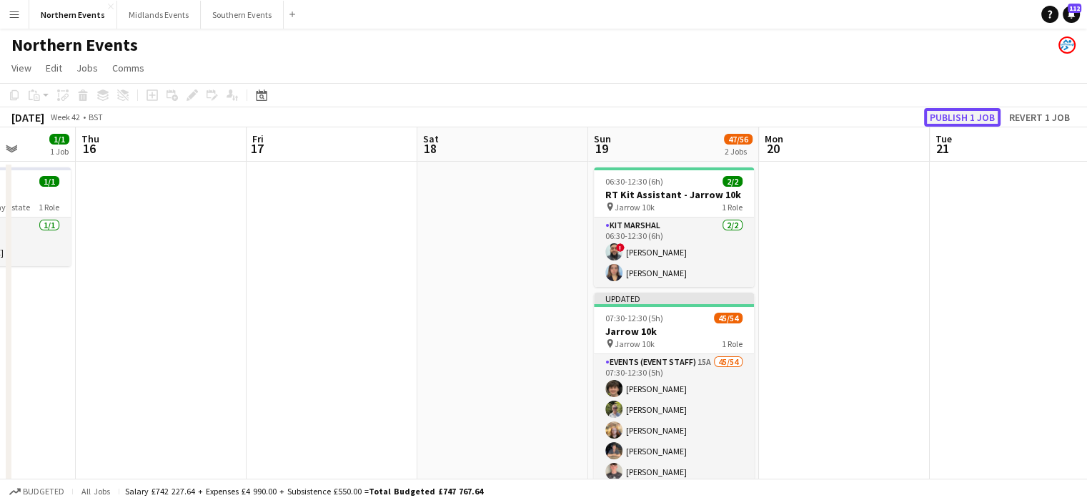
click at [947, 114] on button "Publish 1 job" at bounding box center [962, 117] width 76 height 19
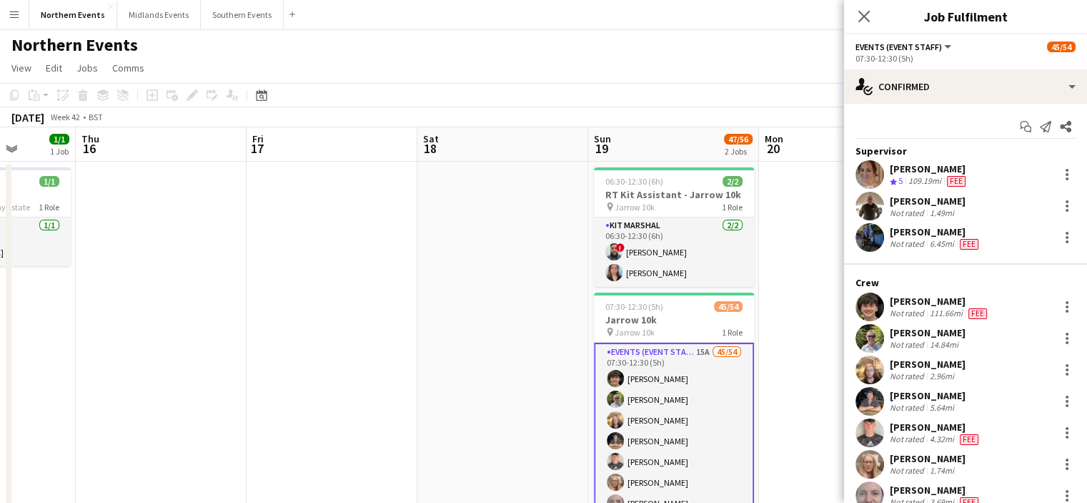
click at [906, 301] on div "[PERSON_NAME]" at bounding box center [940, 301] width 100 height 13
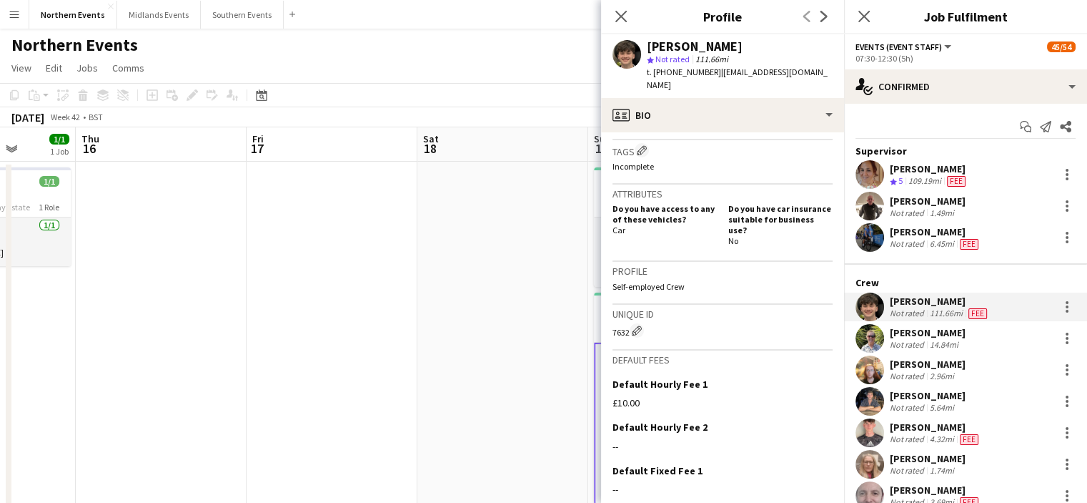
scroll to position [0, 0]
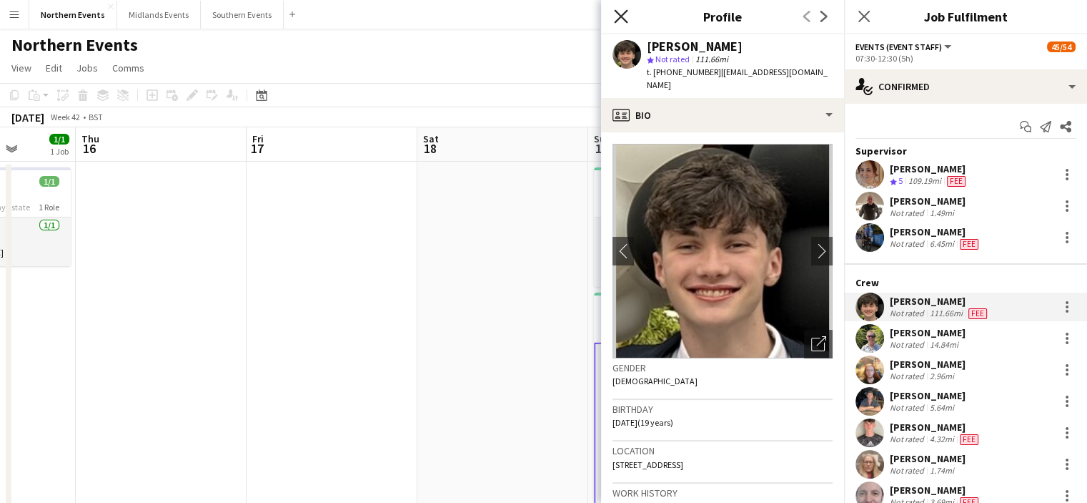
click at [614, 15] on icon "Close pop-in" at bounding box center [621, 16] width 14 height 14
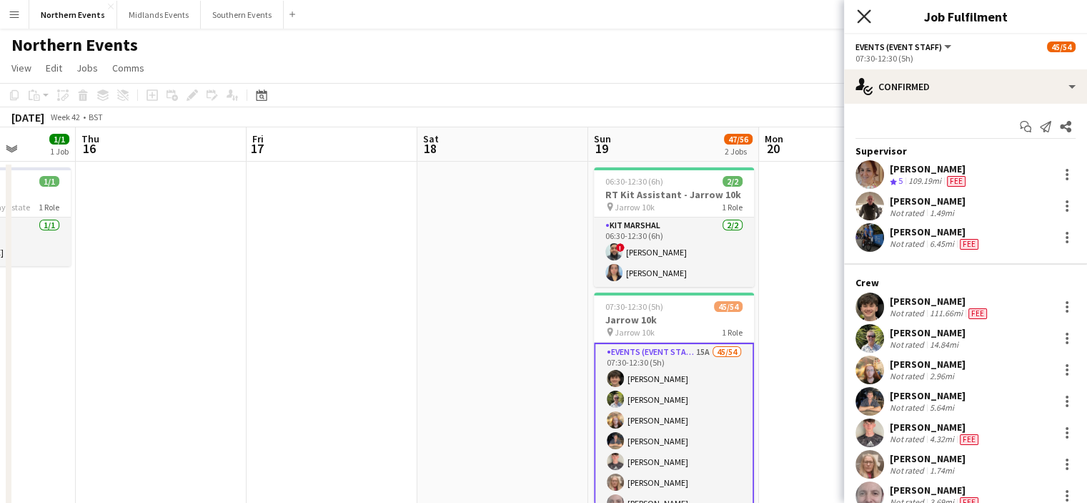
click at [864, 16] on icon at bounding box center [864, 16] width 14 height 14
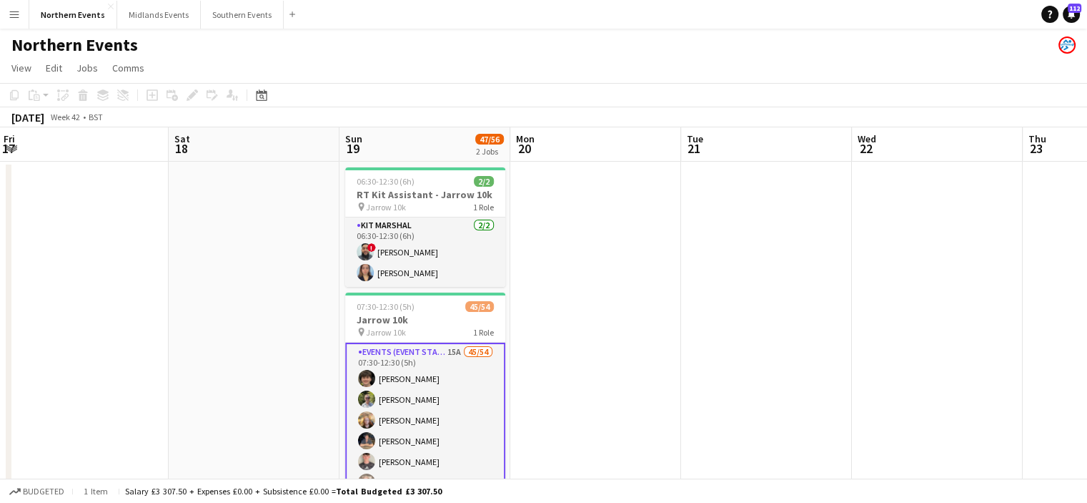
drag, startPoint x: 829, startPoint y: 283, endPoint x: 580, endPoint y: 294, distance: 249.0
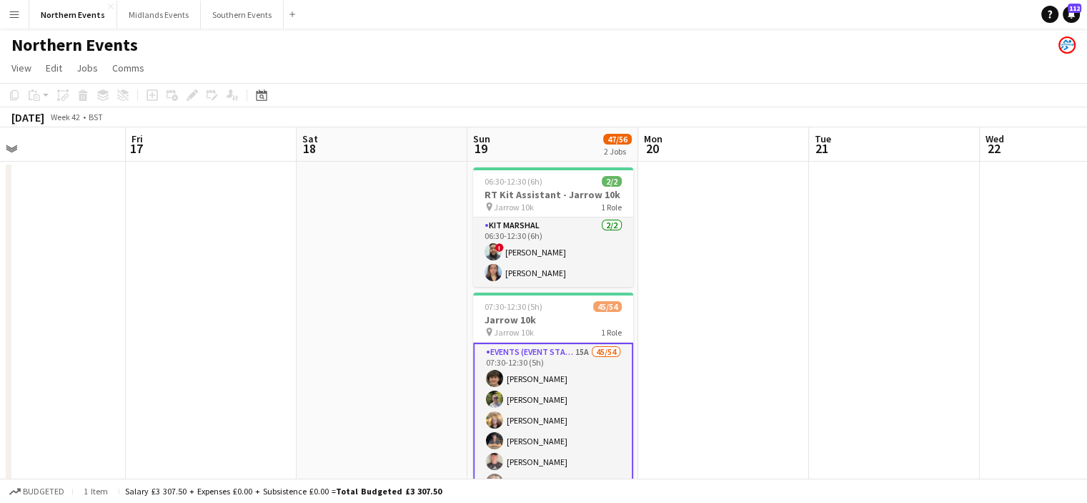
drag, startPoint x: 708, startPoint y: 323, endPoint x: 498, endPoint y: 323, distance: 210.2
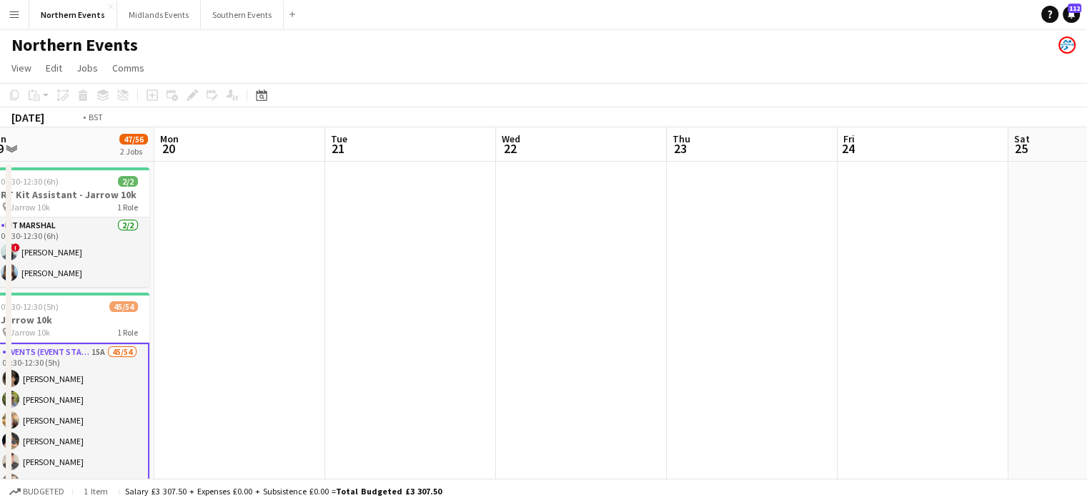
drag, startPoint x: 748, startPoint y: 370, endPoint x: 583, endPoint y: 358, distance: 165.6
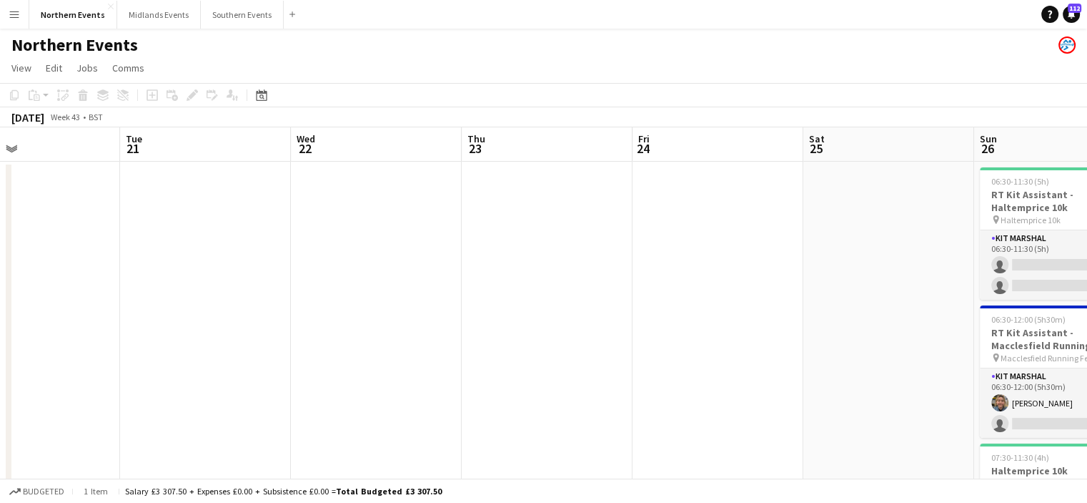
drag, startPoint x: 855, startPoint y: 384, endPoint x: 642, endPoint y: 405, distance: 214.1
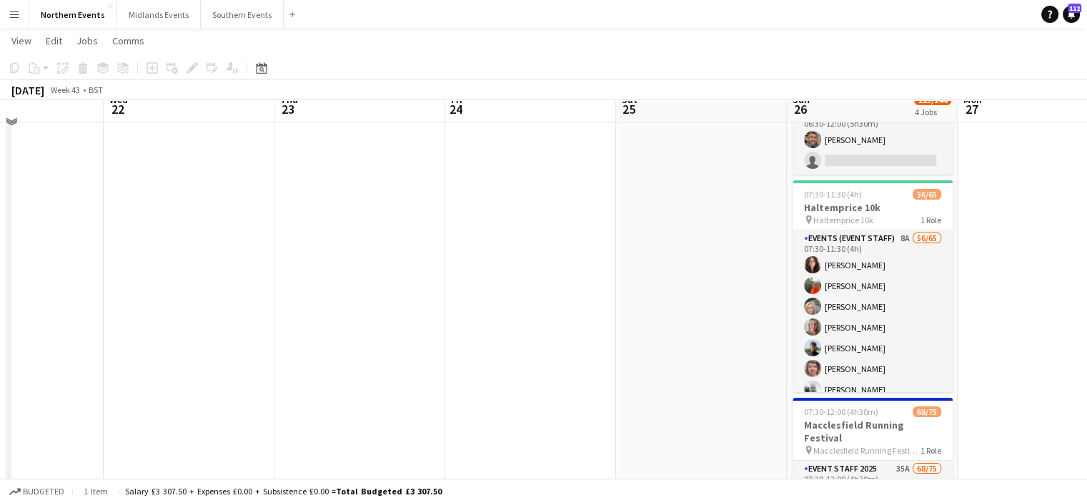
scroll to position [275, 0]
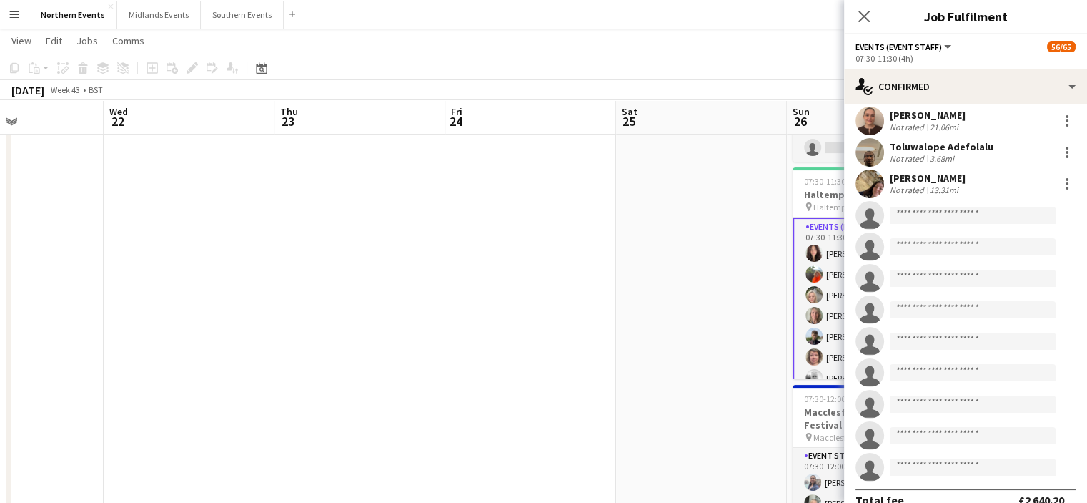
scroll to position [1741, 0]
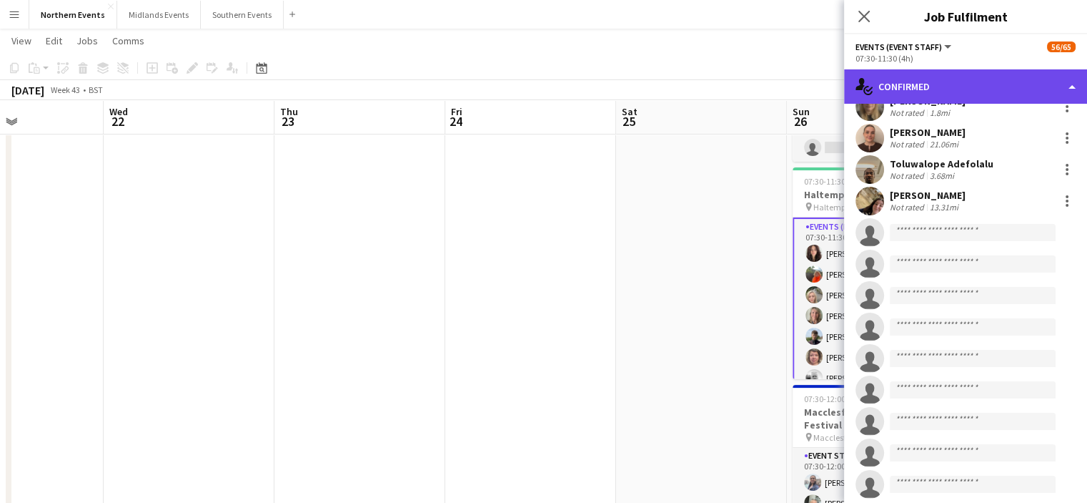
click at [1034, 97] on div "single-neutral-actions-check-2 Confirmed" at bounding box center [965, 86] width 243 height 34
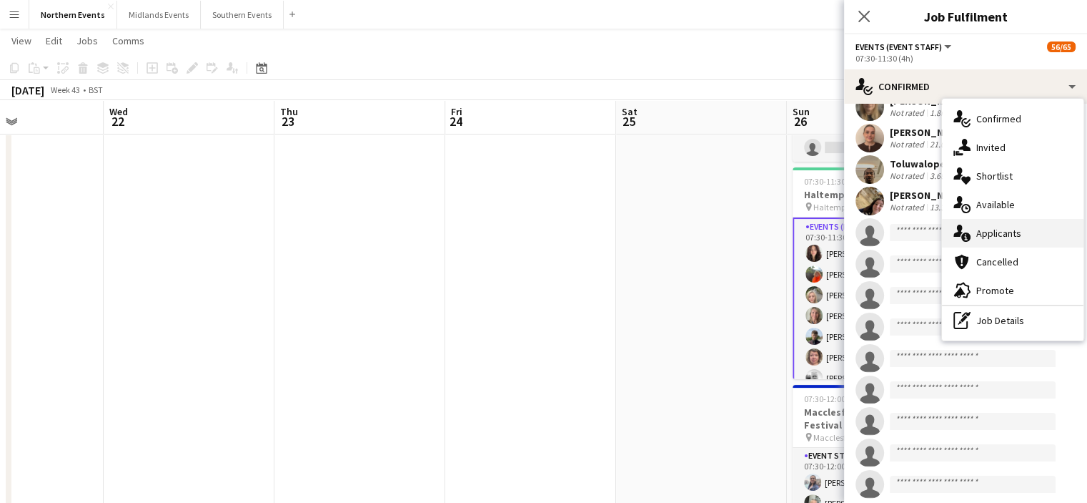
click at [1026, 228] on div "single-neutral-actions-information Applicants" at bounding box center [1013, 233] width 142 height 29
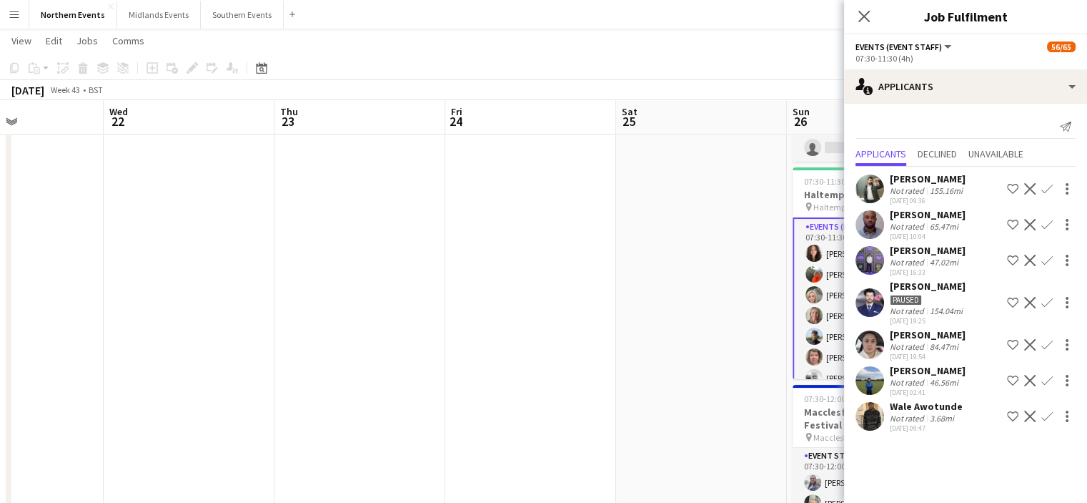
scroll to position [0, 0]
click at [1047, 422] on app-icon "Confirm" at bounding box center [1047, 415] width 11 height 11
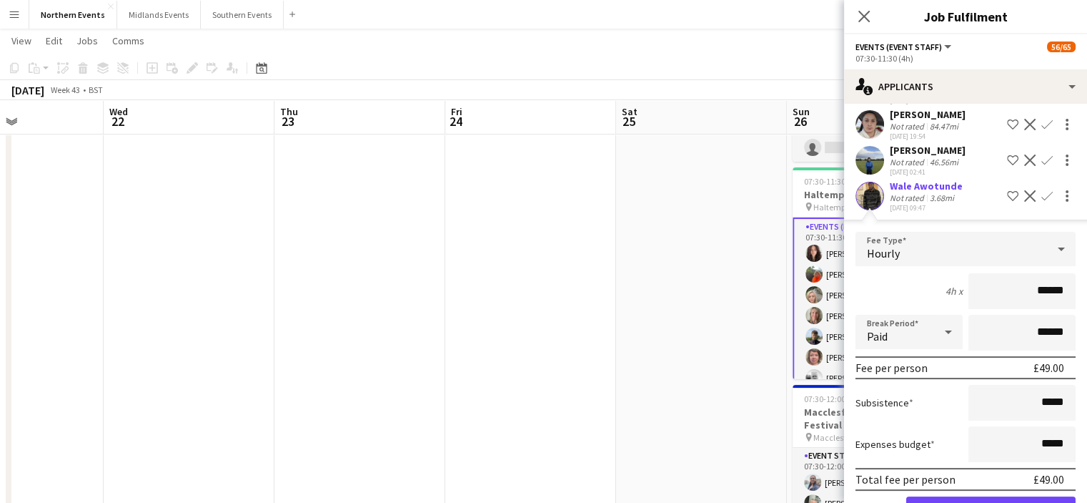
scroll to position [280, 0]
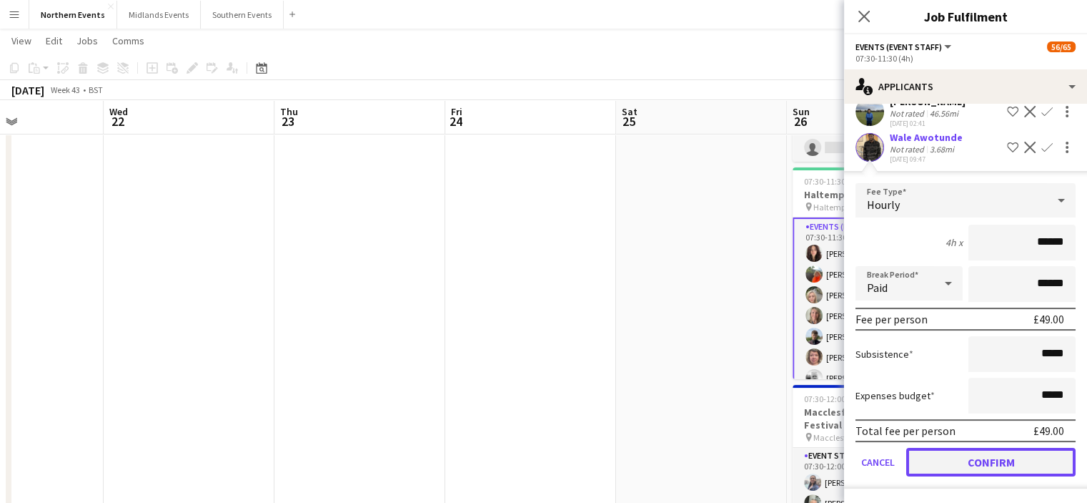
click at [1018, 458] on button "Confirm" at bounding box center [990, 461] width 169 height 29
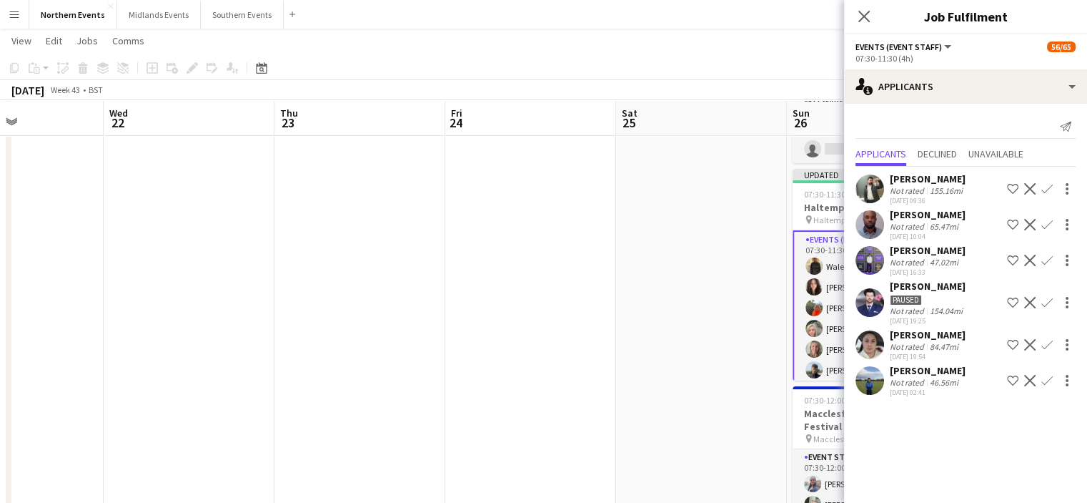
scroll to position [522, 0]
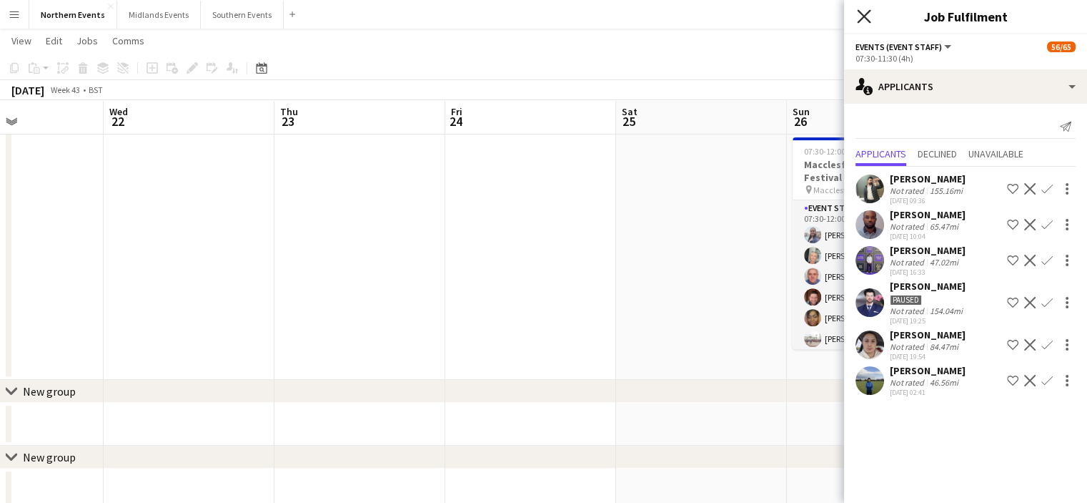
click at [867, 19] on icon at bounding box center [864, 16] width 14 height 14
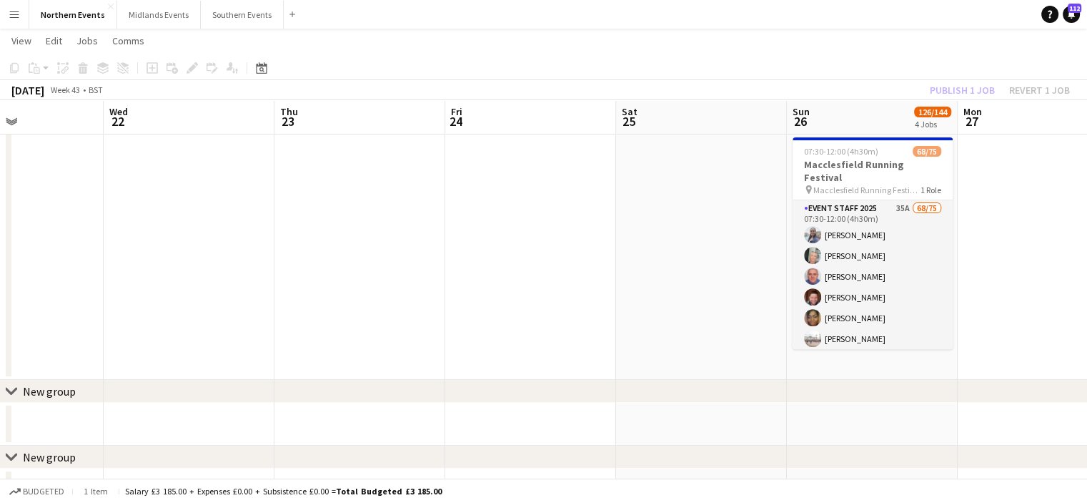
click at [951, 91] on div "Publish 1 job Revert 1 job" at bounding box center [1000, 90] width 174 height 19
click at [964, 85] on button "Publish 1 job" at bounding box center [962, 90] width 76 height 19
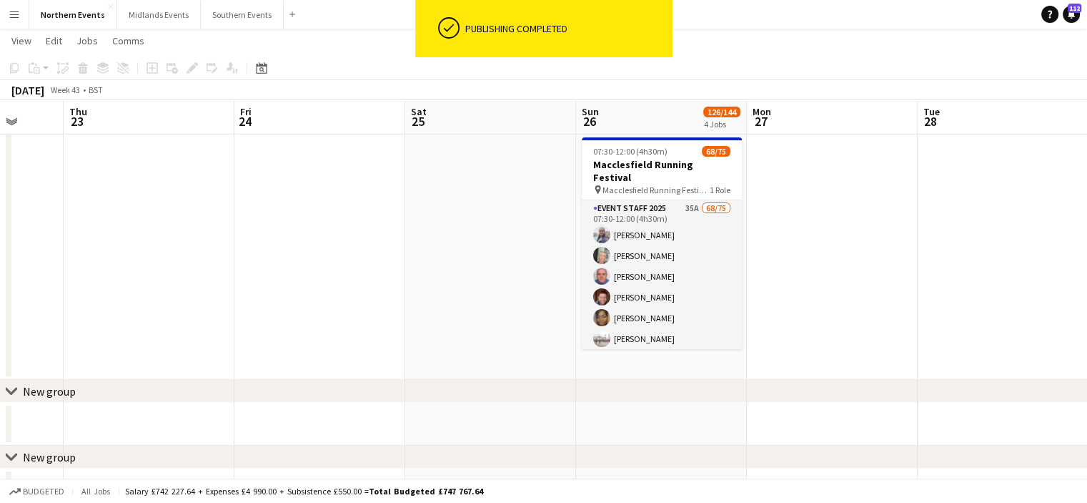
drag, startPoint x: 1018, startPoint y: 264, endPoint x: 801, endPoint y: 265, distance: 217.3
click at [801, 265] on app-calendar-viewport "Mon 20 Tue 21 Wed 22 Thu 23 Fri 24 Sat 25 Sun 26 126/144 4 Jobs Mon 27 Tue 28 W…" at bounding box center [543, 22] width 1087 height 977
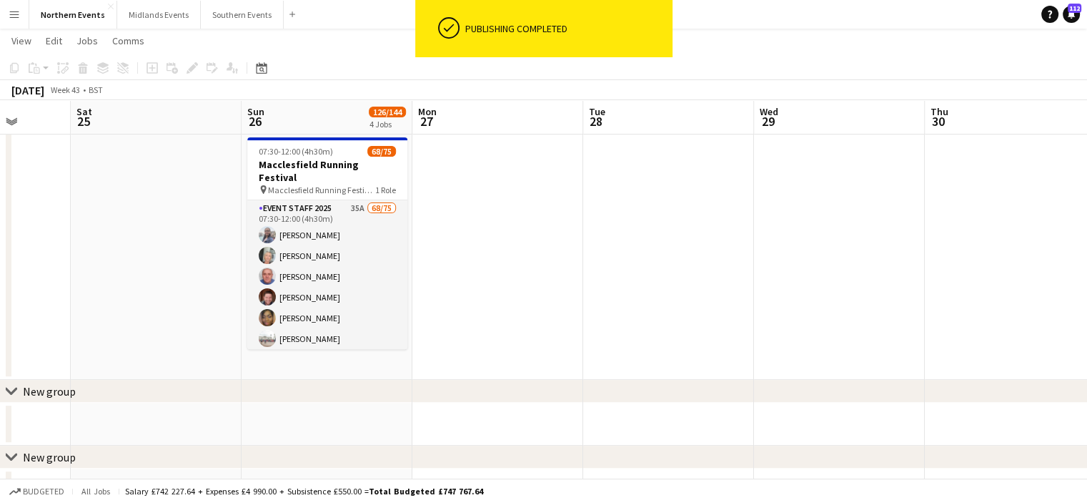
drag, startPoint x: 692, startPoint y: 262, endPoint x: 592, endPoint y: 274, distance: 100.7
click at [592, 274] on app-calendar-viewport "Tue 21 Wed 22 Thu 23 Fri 24 Sat 25 Sun 26 126/144 4 Jobs Mon 27 Tue 28 Wed 29 T…" at bounding box center [543, 22] width 1087 height 977
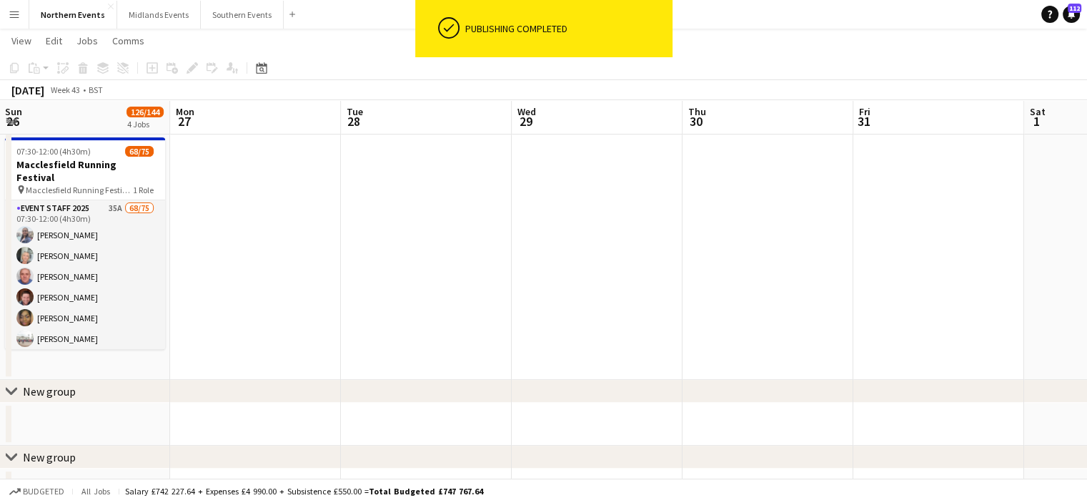
drag, startPoint x: 954, startPoint y: 344, endPoint x: 641, endPoint y: 312, distance: 315.4
click at [641, 312] on app-calendar-viewport "Thu 23 Fri 24 Sat 25 Sun 26 126/144 4 Jobs Mon 27 Tue 28 Wed 29 Thu 30 Fri 31 S…" at bounding box center [543, 22] width 1087 height 977
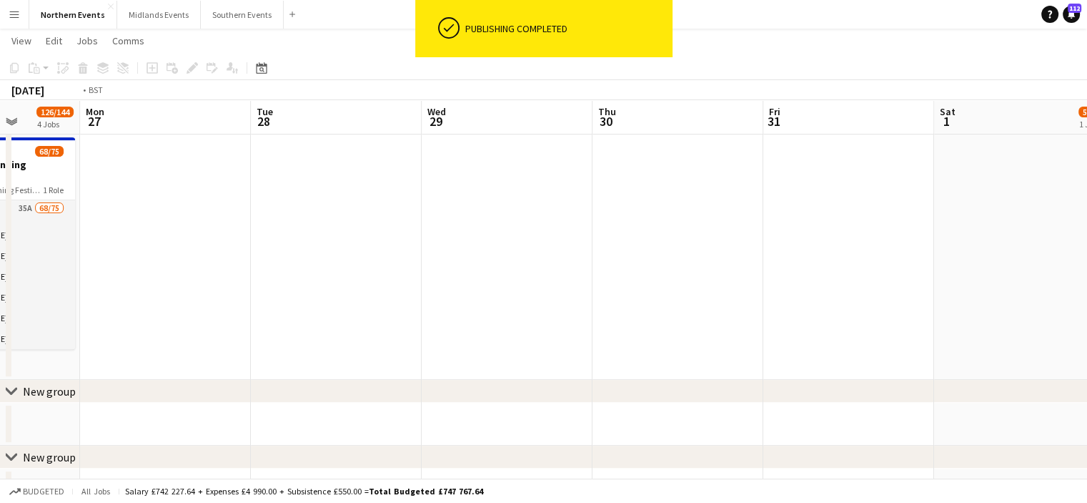
drag, startPoint x: 623, startPoint y: 310, endPoint x: 501, endPoint y: 310, distance: 121.5
click at [501, 310] on app-calendar-viewport "Thu 23 Fri 24 Sat 25 Sun 26 126/144 4 Jobs Mon 27 Tue 28 Wed 29 Thu 30 Fri 31 S…" at bounding box center [543, 22] width 1087 height 977
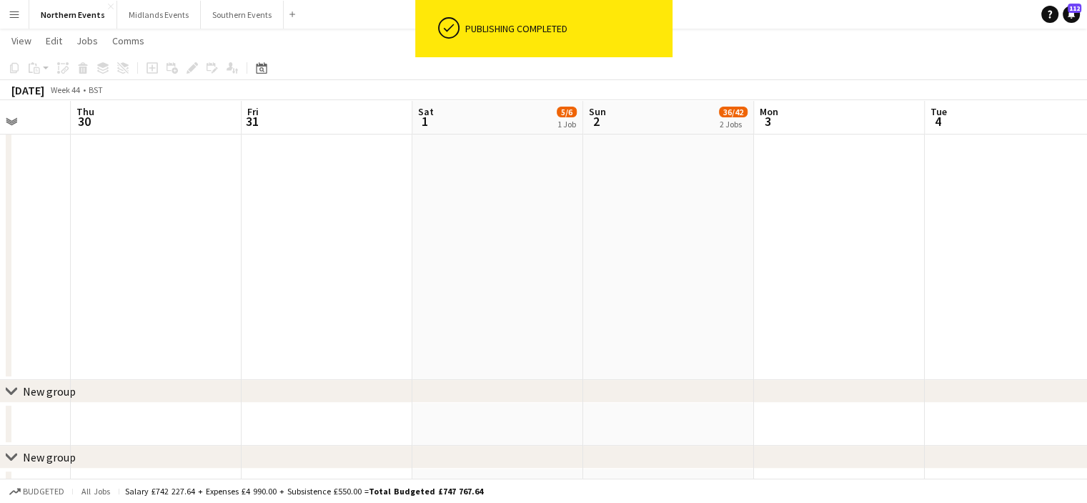
drag, startPoint x: 540, startPoint y: 330, endPoint x: 352, endPoint y: 315, distance: 188.6
click at [352, 315] on app-calendar-viewport "Sun 26 126/144 4 Jobs Mon 27 Tue 28 Wed 29 Thu 30 Fri 31 Sat 1 5/6 1 Job Sun 2 …" at bounding box center [543, 22] width 1087 height 977
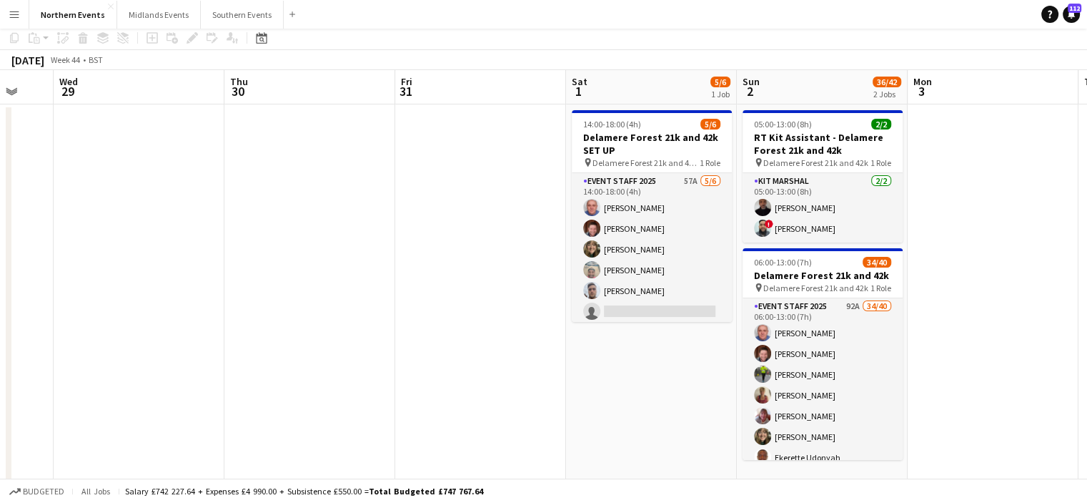
scroll to position [0, 0]
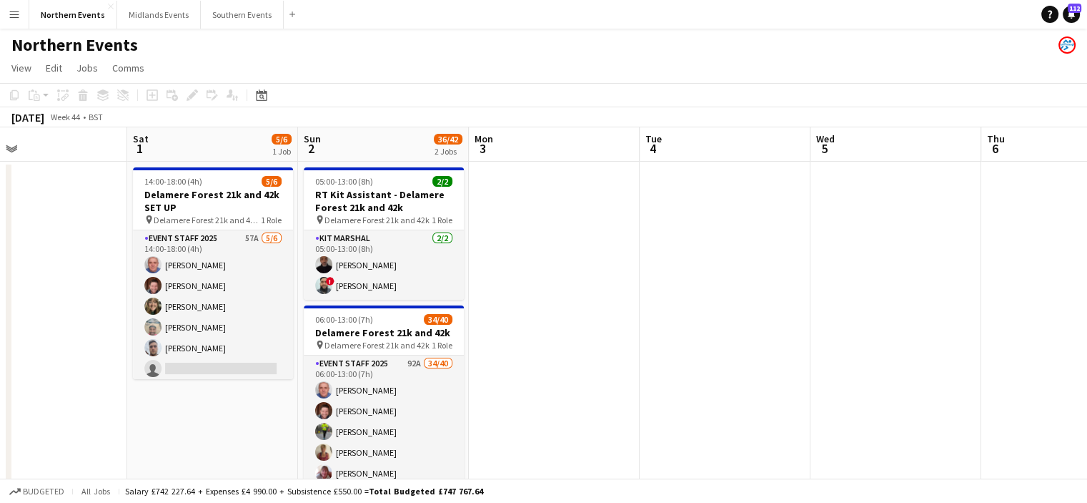
drag, startPoint x: 1028, startPoint y: 252, endPoint x: 589, endPoint y: 272, distance: 439.4
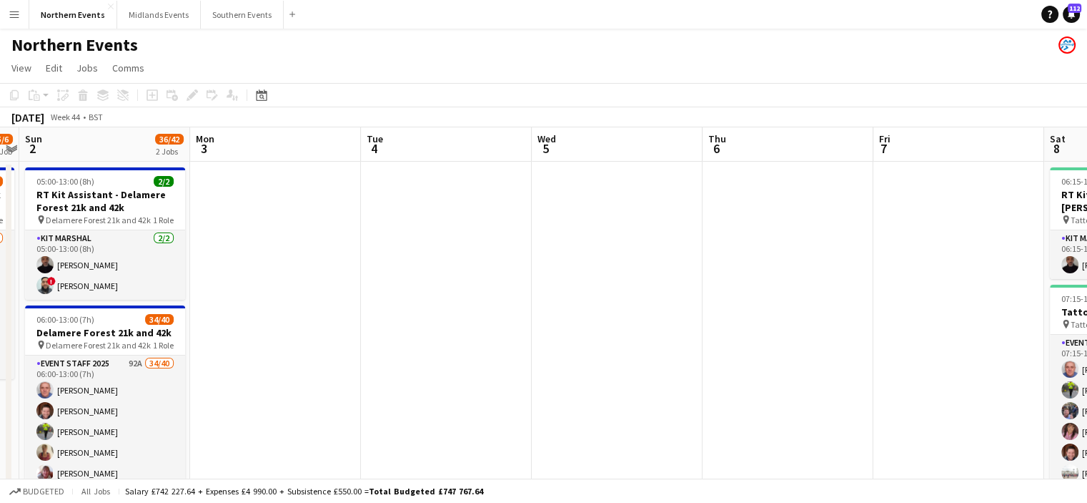
drag, startPoint x: 721, startPoint y: 309, endPoint x: 276, endPoint y: 305, distance: 445.4
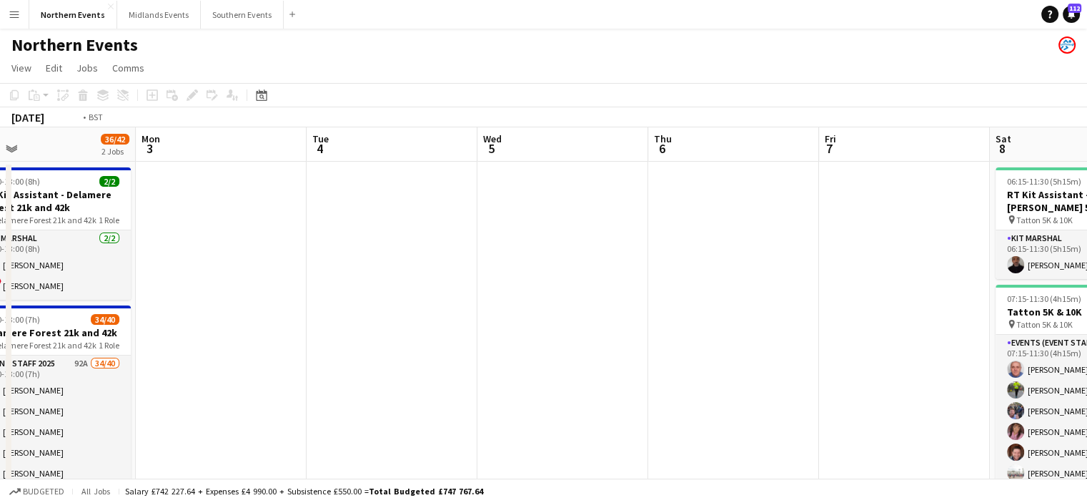
scroll to position [0, 595]
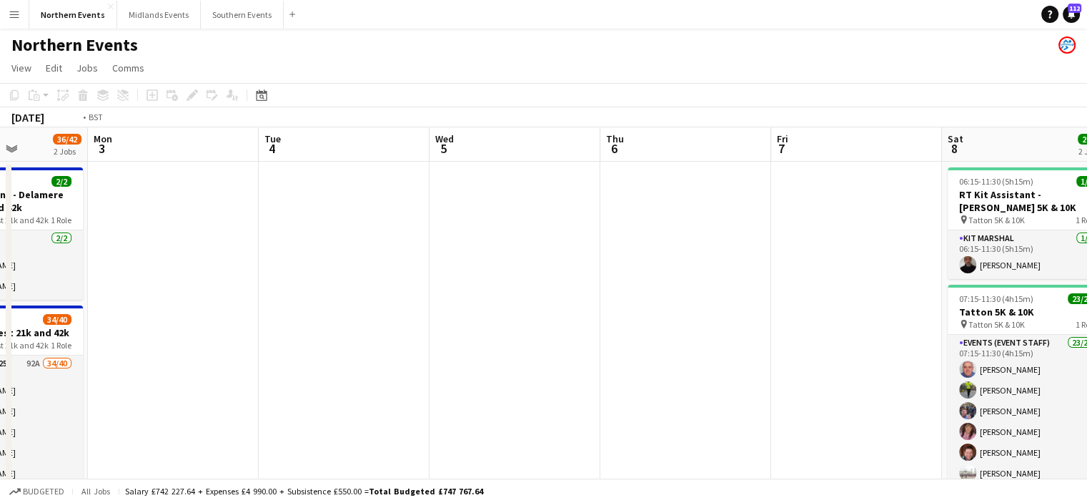
drag, startPoint x: 595, startPoint y: 331, endPoint x: 317, endPoint y: 311, distance: 278.1
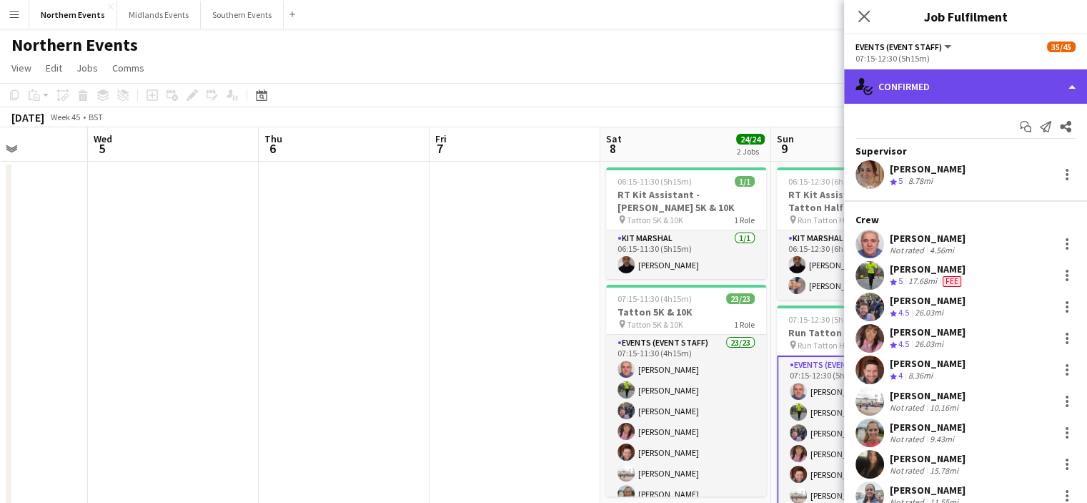
click at [974, 79] on div "single-neutral-actions-check-2 Confirmed" at bounding box center [965, 86] width 243 height 34
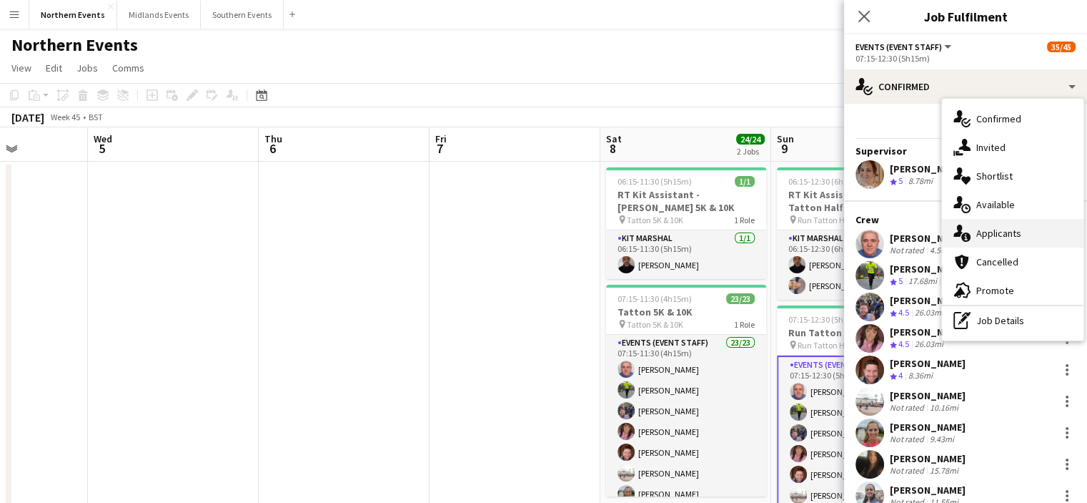
click at [999, 230] on span "Applicants" at bounding box center [998, 233] width 45 height 13
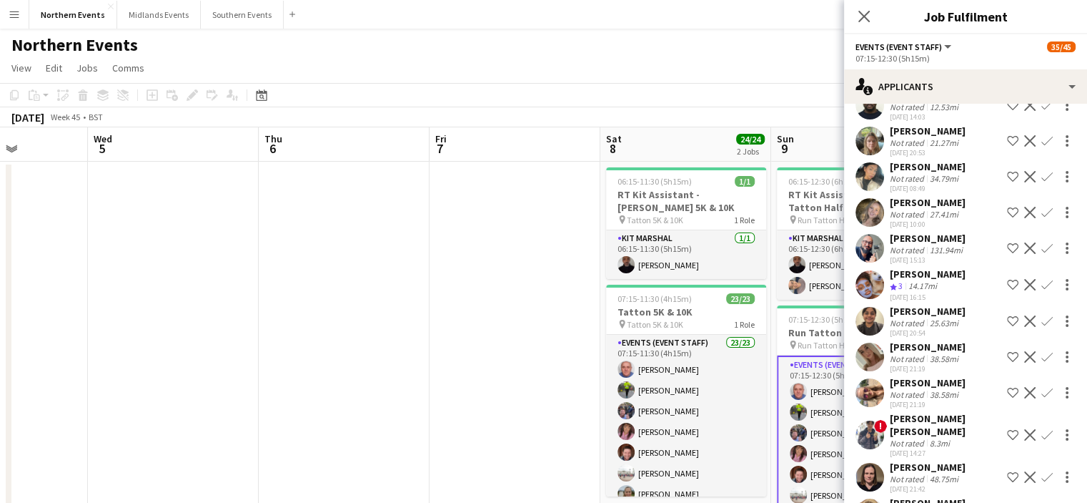
scroll to position [1551, 0]
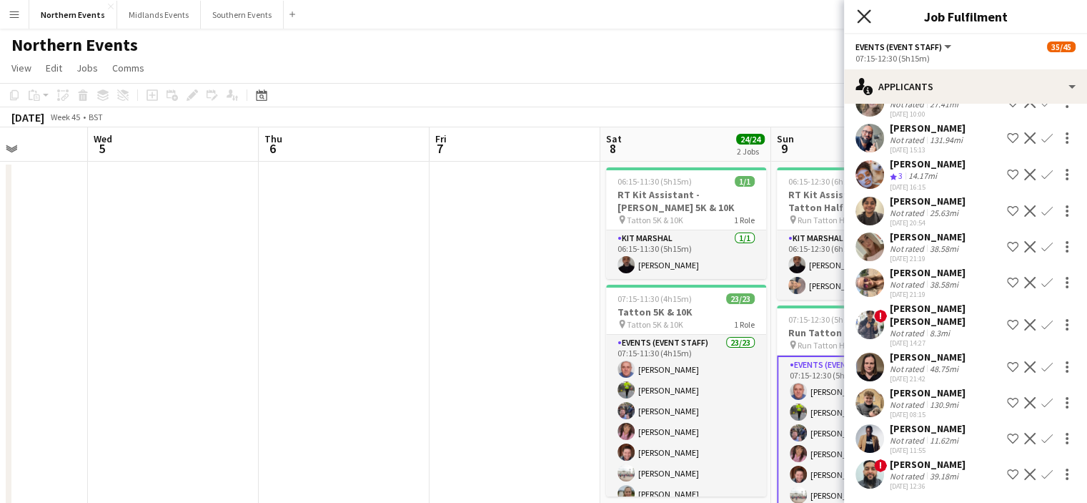
click at [864, 19] on icon "Close pop-in" at bounding box center [864, 16] width 14 height 14
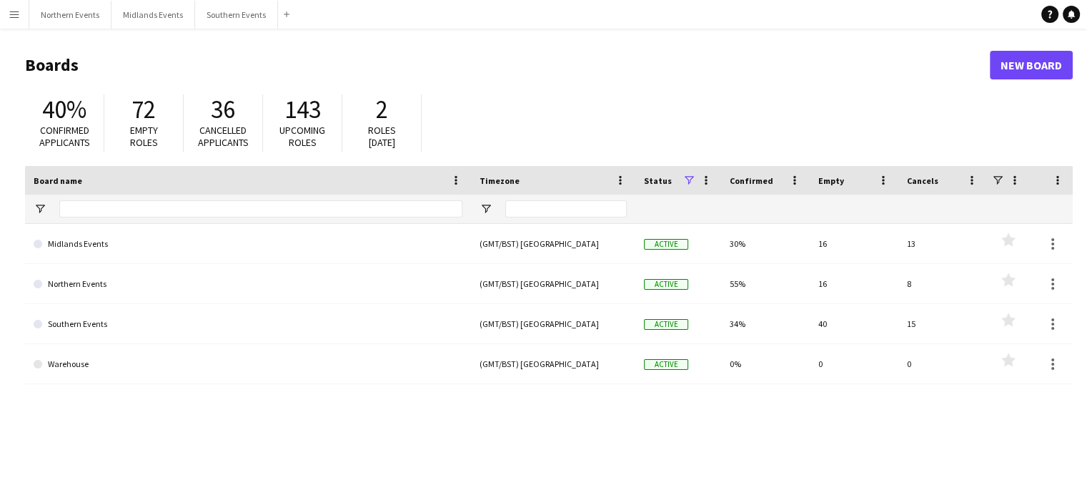
click at [79, 51] on header "Boards New Board" at bounding box center [549, 65] width 1048 height 44
click at [77, 14] on button "Northern Events Close" at bounding box center [70, 15] width 82 height 28
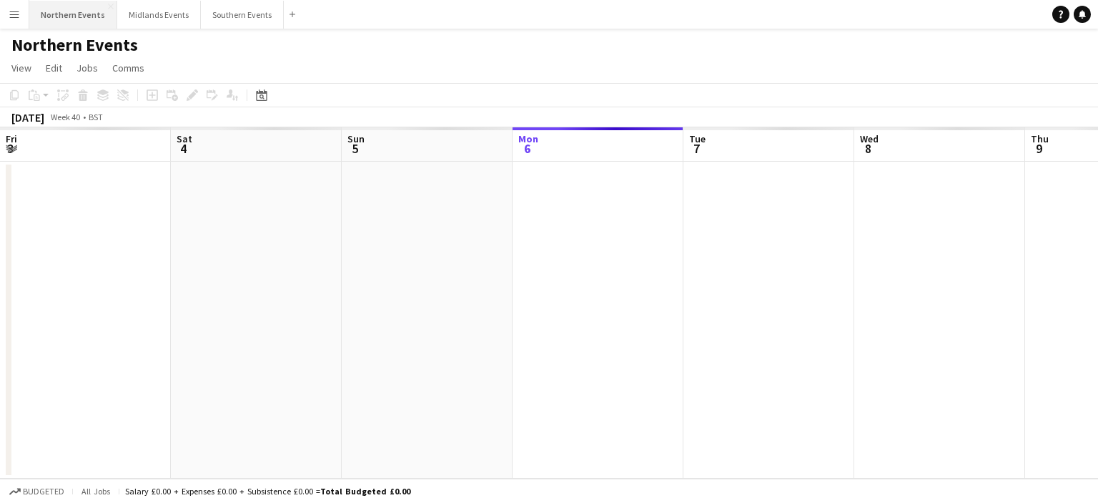
scroll to position [0, 342]
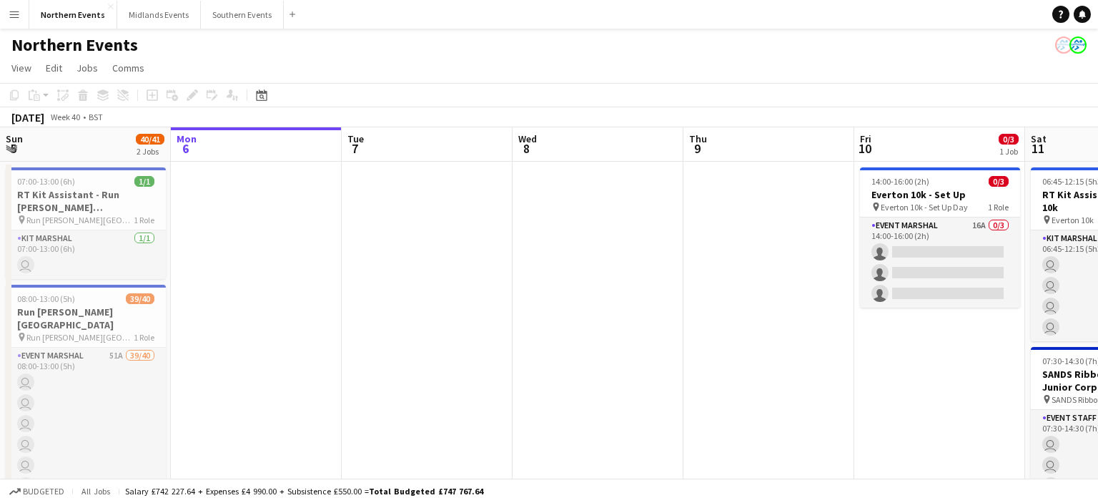
click at [10, 16] on app-icon "Menu" at bounding box center [14, 14] width 11 height 11
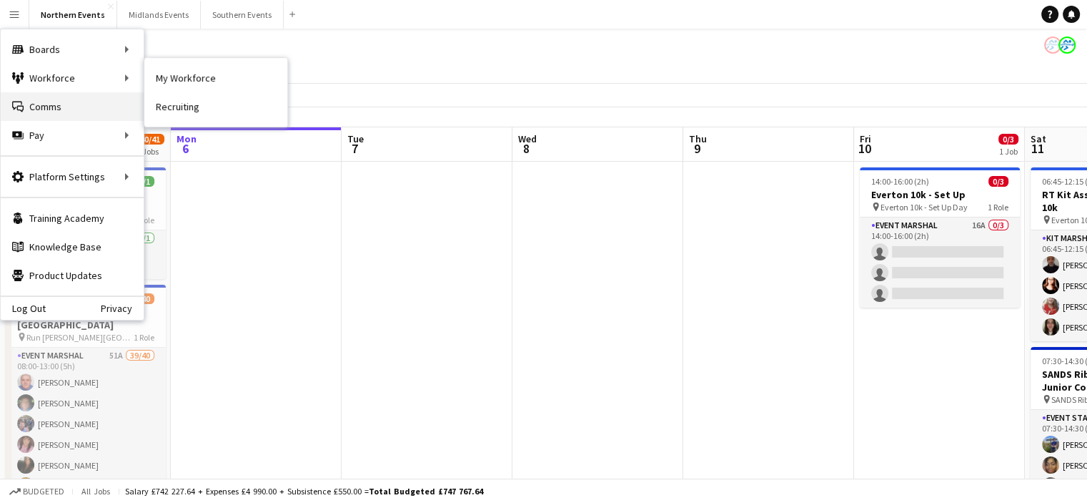
click at [40, 106] on link "Comms Comms" at bounding box center [72, 106] width 143 height 29
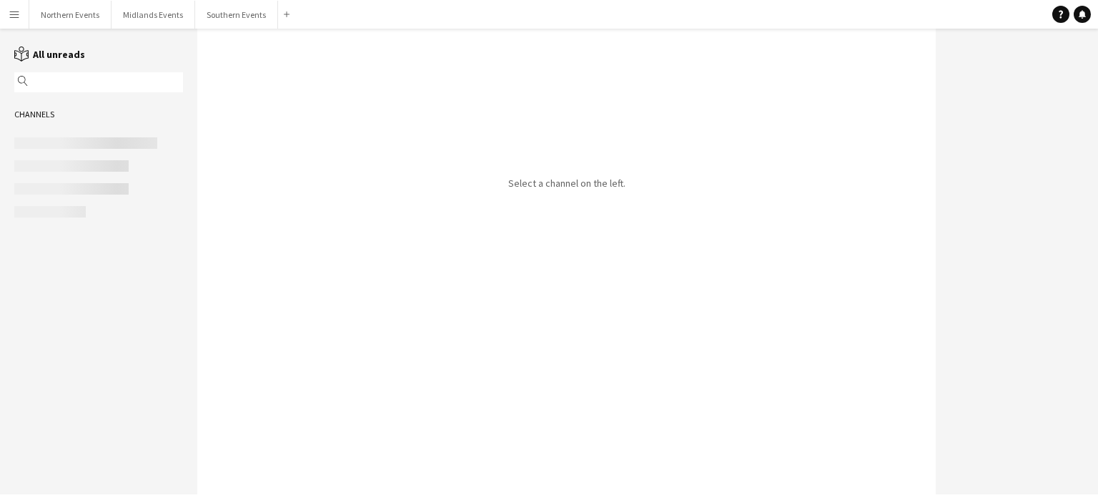
click at [40, 106] on div "Channels" at bounding box center [98, 114] width 197 height 23
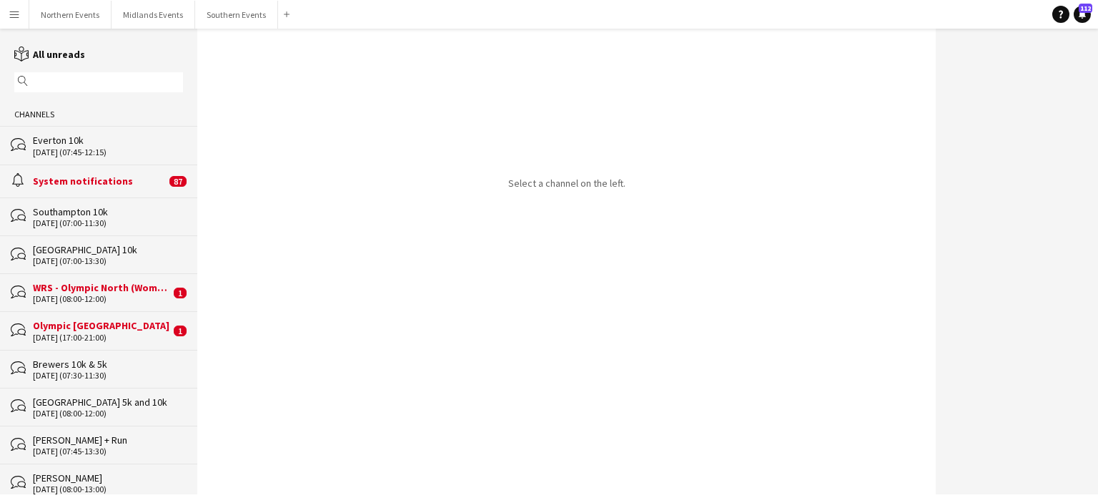
click at [51, 137] on div "Everton 10k" at bounding box center [108, 140] width 150 height 13
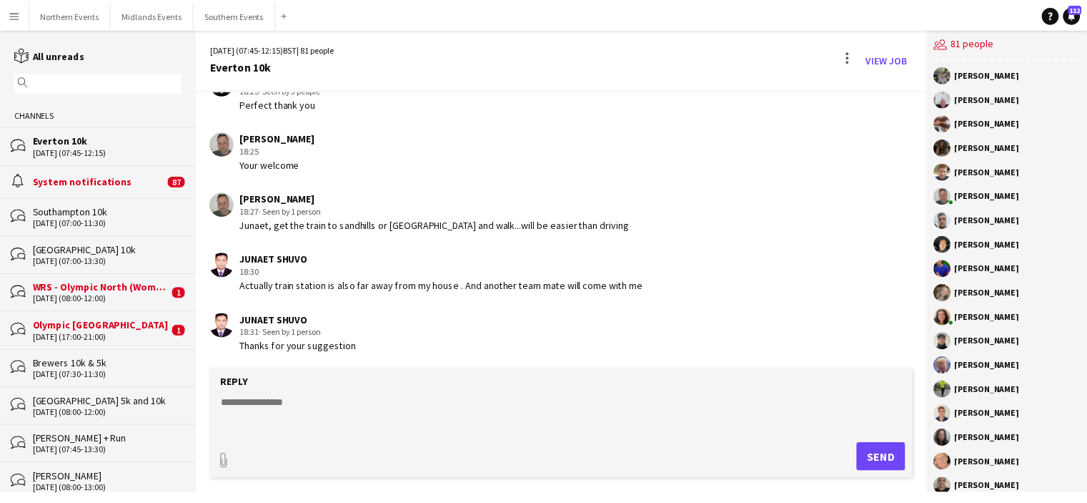
scroll to position [3956, 0]
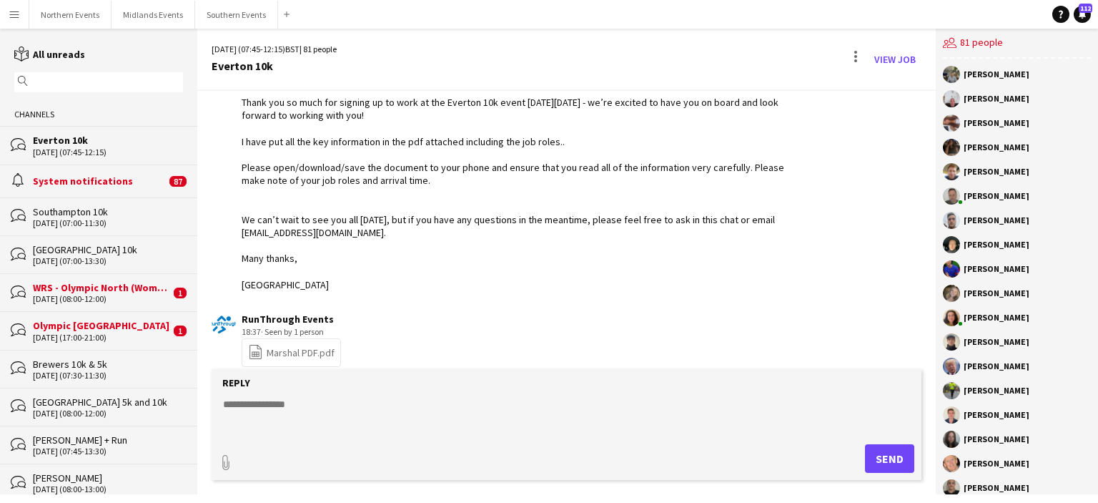
click at [19, 16] on app-icon "Menu" at bounding box center [14, 14] width 11 height 11
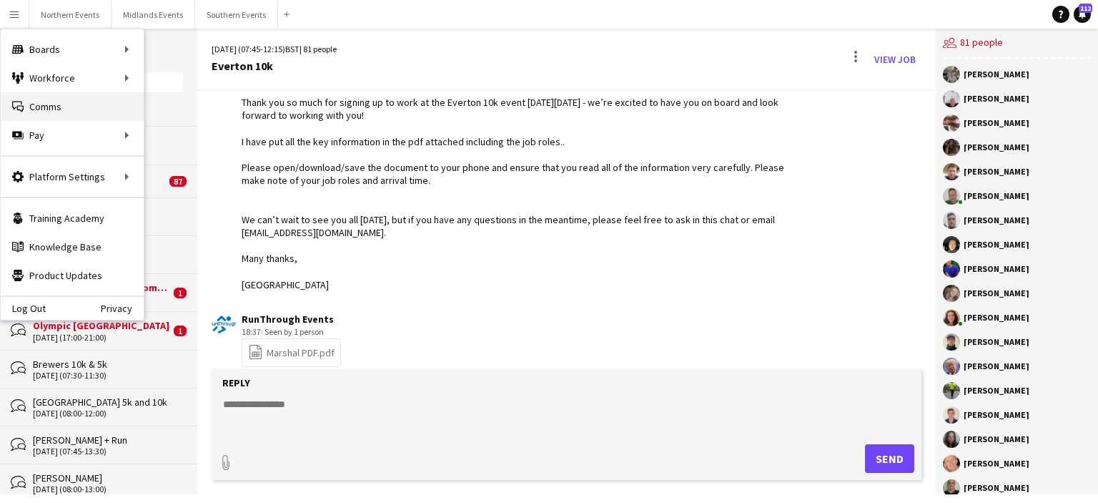
click at [49, 108] on link "Comms Comms" at bounding box center [72, 106] width 143 height 29
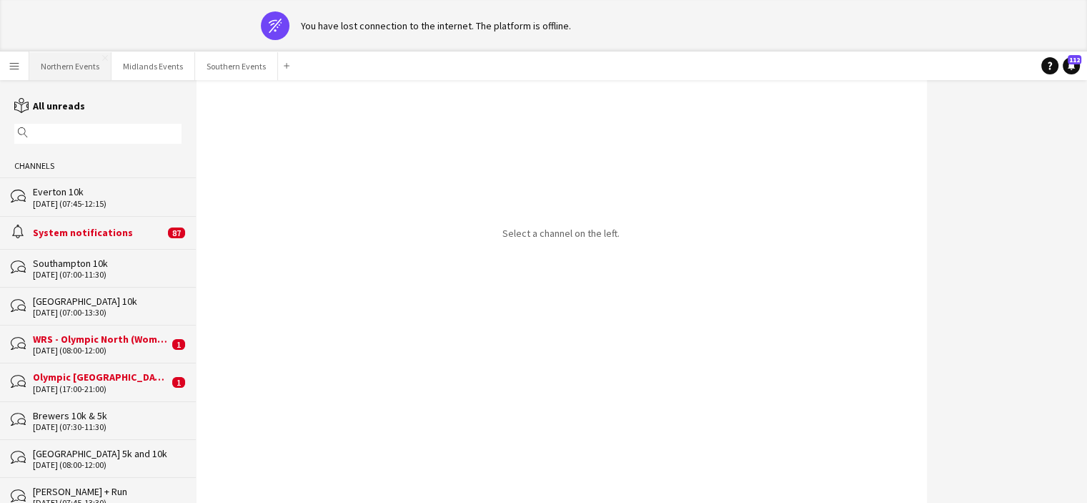
click at [69, 62] on button "Northern Events Close" at bounding box center [70, 66] width 82 height 28
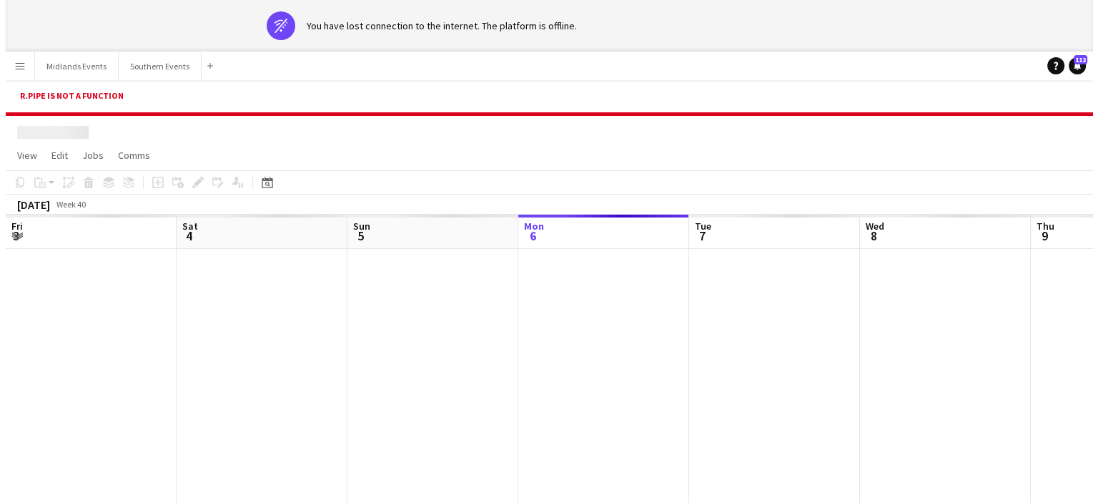
scroll to position [0, 342]
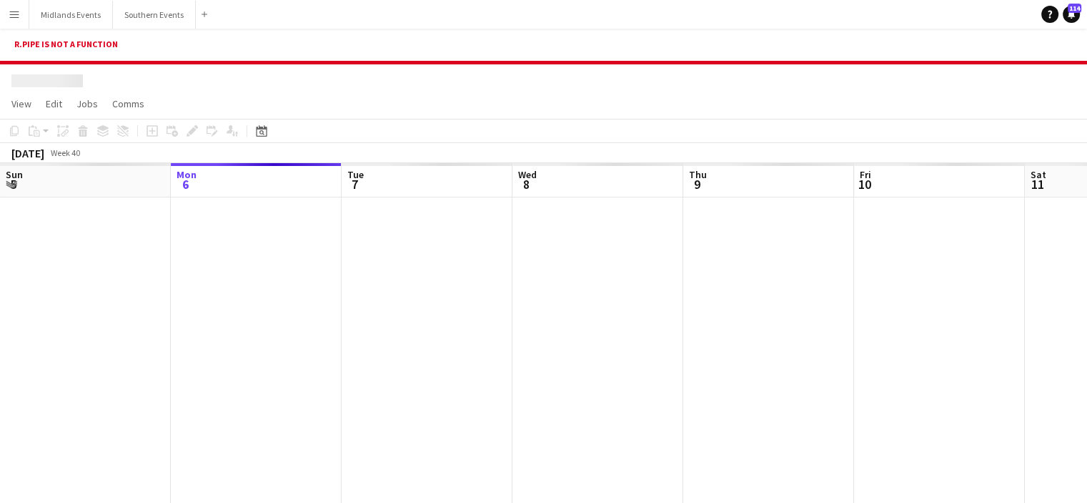
click at [11, 14] on app-icon "Menu" at bounding box center [14, 14] width 11 height 11
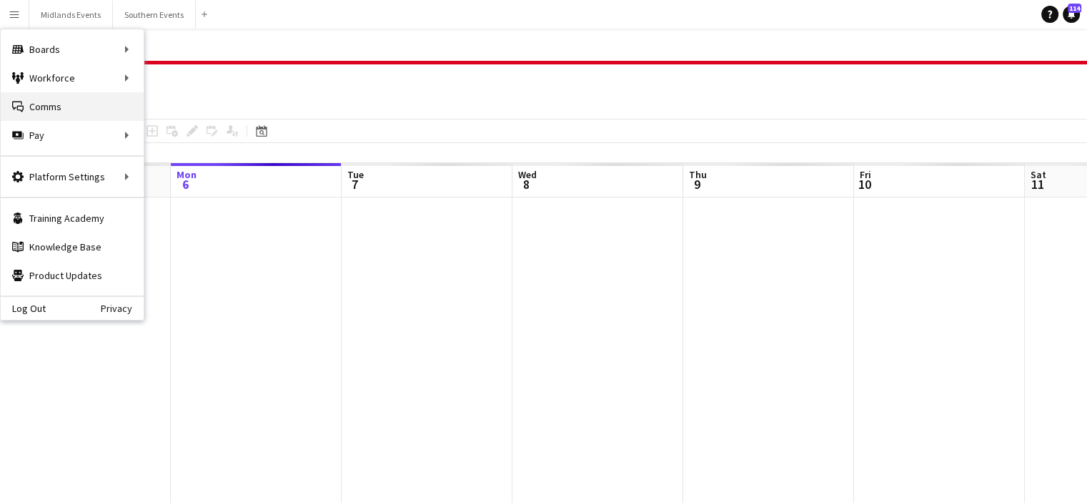
click at [36, 106] on link "Comms Comms" at bounding box center [72, 106] width 143 height 29
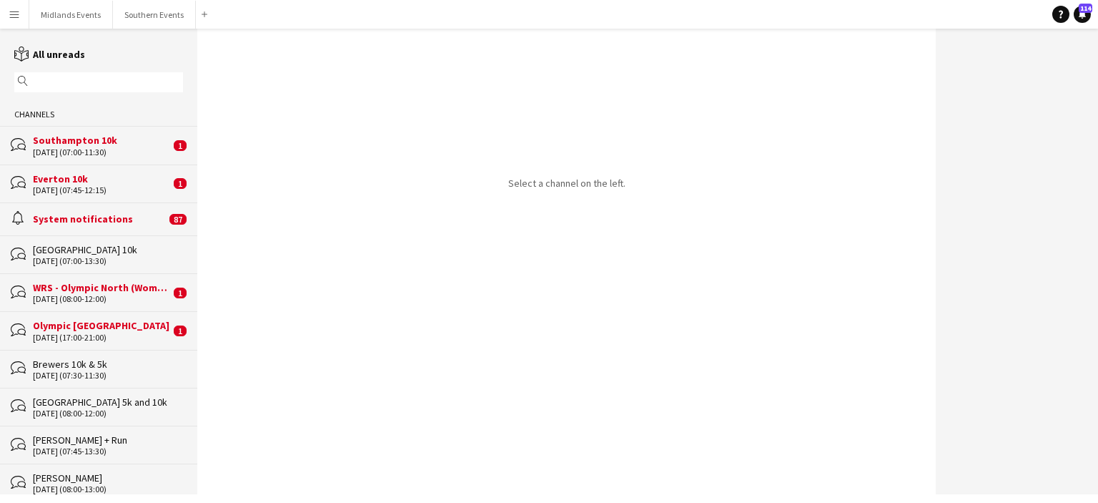
click at [72, 188] on div "[DATE] (07:45-12:15)" at bounding box center [101, 190] width 137 height 10
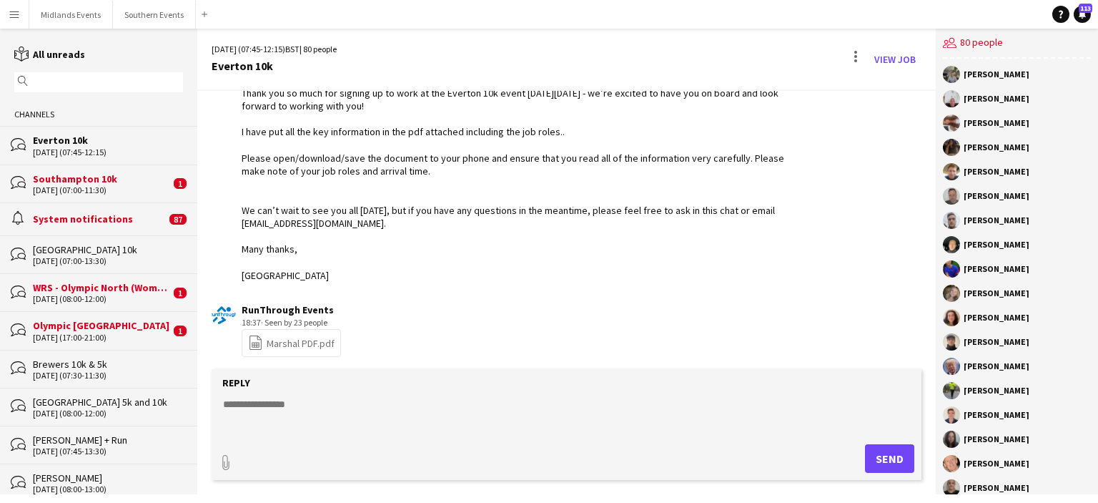
scroll to position [1853, 0]
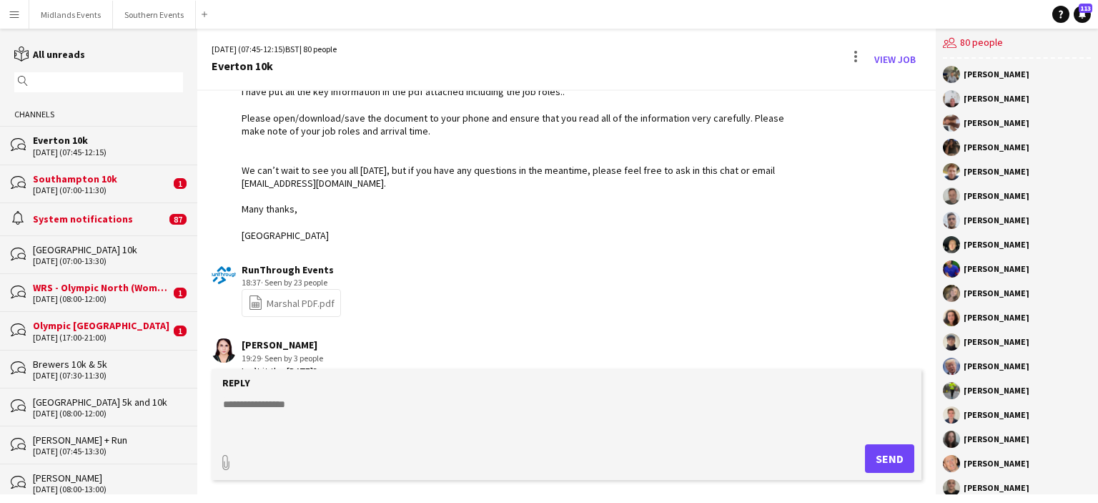
click at [280, 405] on textarea at bounding box center [570, 415] width 696 height 37
type textarea "**********"
click at [888, 460] on button "Send" at bounding box center [889, 458] width 49 height 29
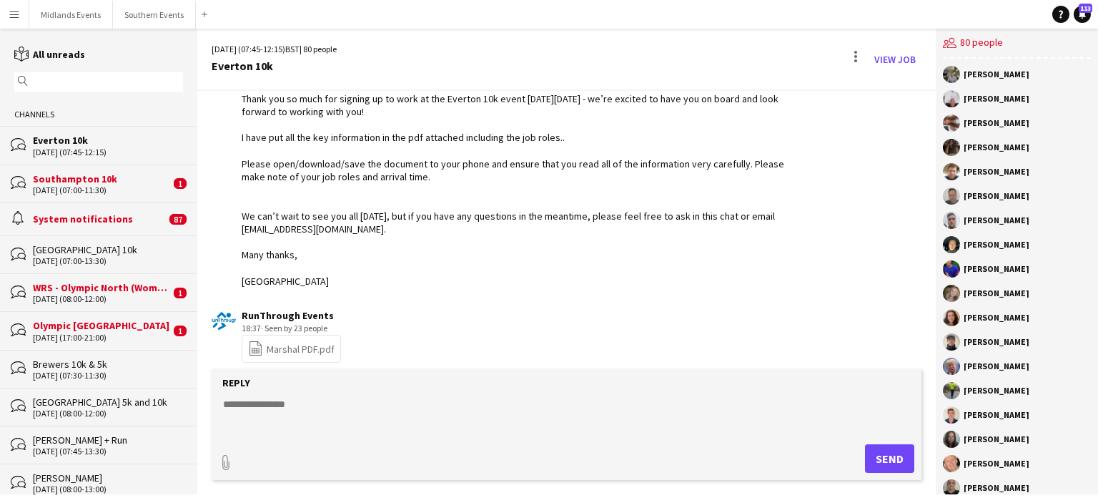
scroll to position [1913, 0]
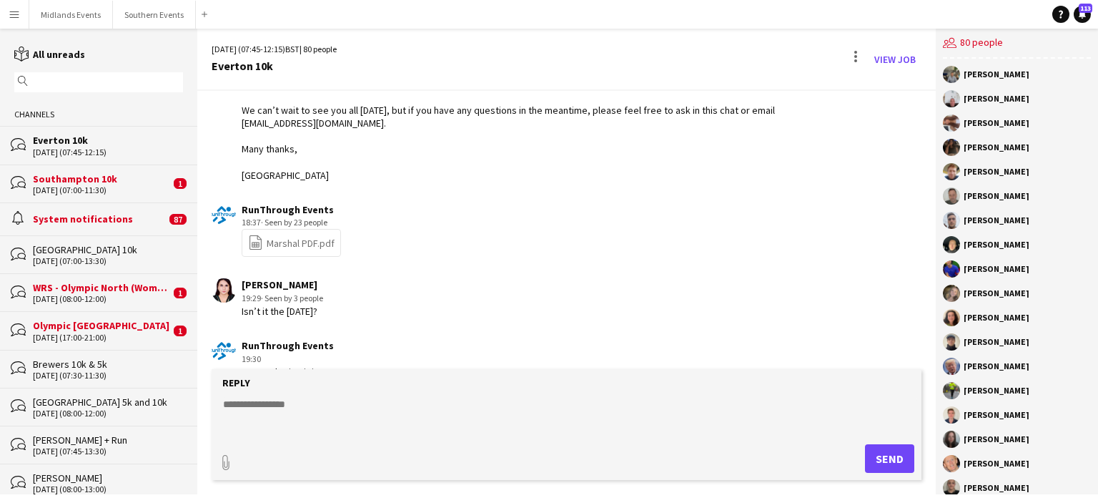
drag, startPoint x: 283, startPoint y: 149, endPoint x: 258, endPoint y: 264, distance: 117.8
click at [285, 145] on div "Hi everyone, Thank you so much for signing up to work at the Everton 10k event …" at bounding box center [522, 70] width 560 height 221
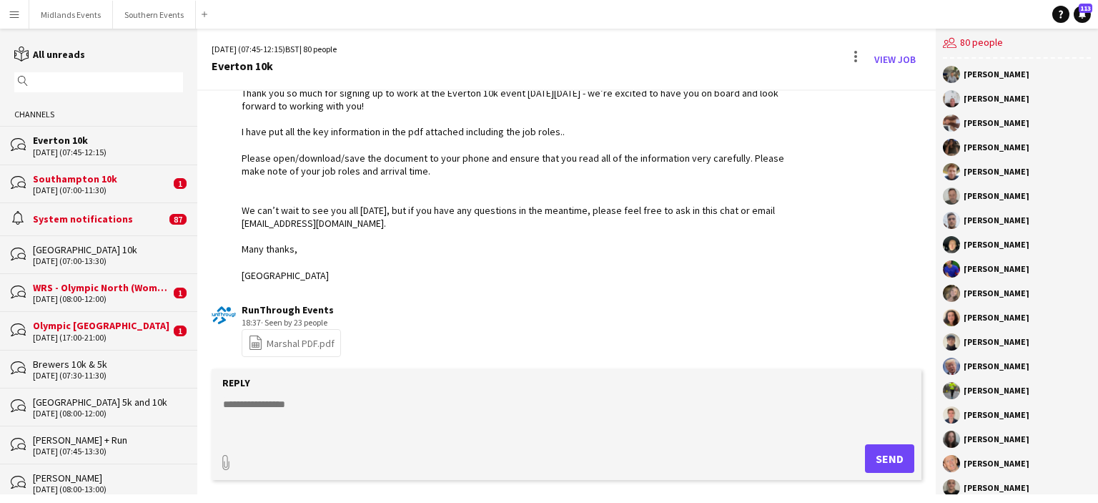
scroll to position [1894, 0]
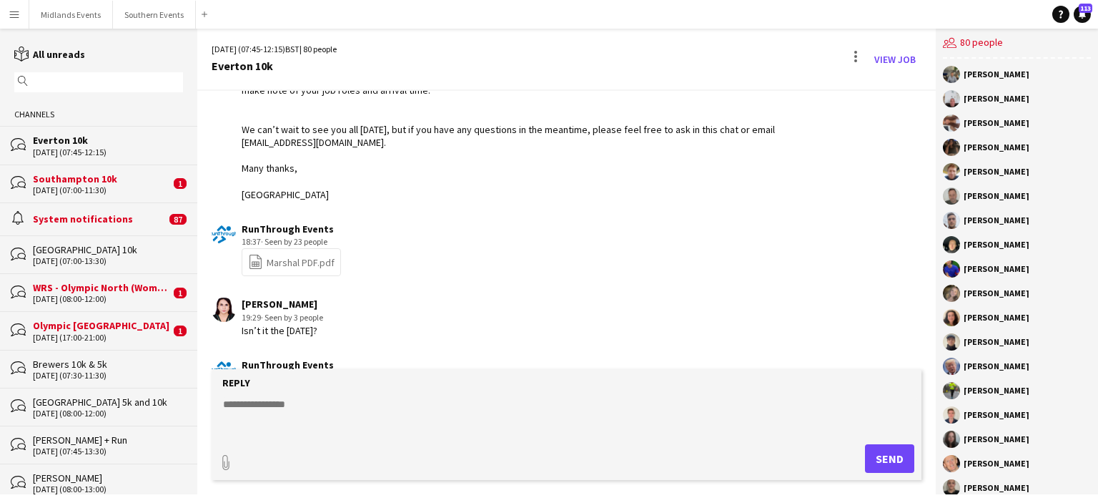
drag, startPoint x: 237, startPoint y: 142, endPoint x: 281, endPoint y: 166, distance: 49.6
click at [281, 166] on div "RunThrough Events 18:37 · Seen by 25 people Hi everyone, Thank you so much for …" at bounding box center [507, 77] width 590 height 247
copy div "Hi everyone, Thank you so much for signing up to work at the Everton 10k event …"
click at [249, 402] on textarea at bounding box center [570, 415] width 696 height 37
paste textarea "**********"
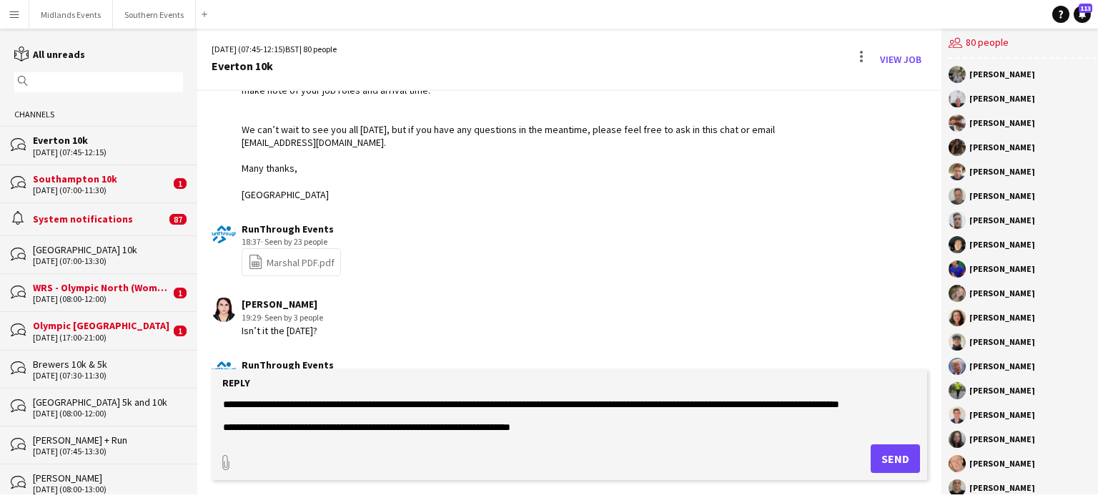
scroll to position [11, 0]
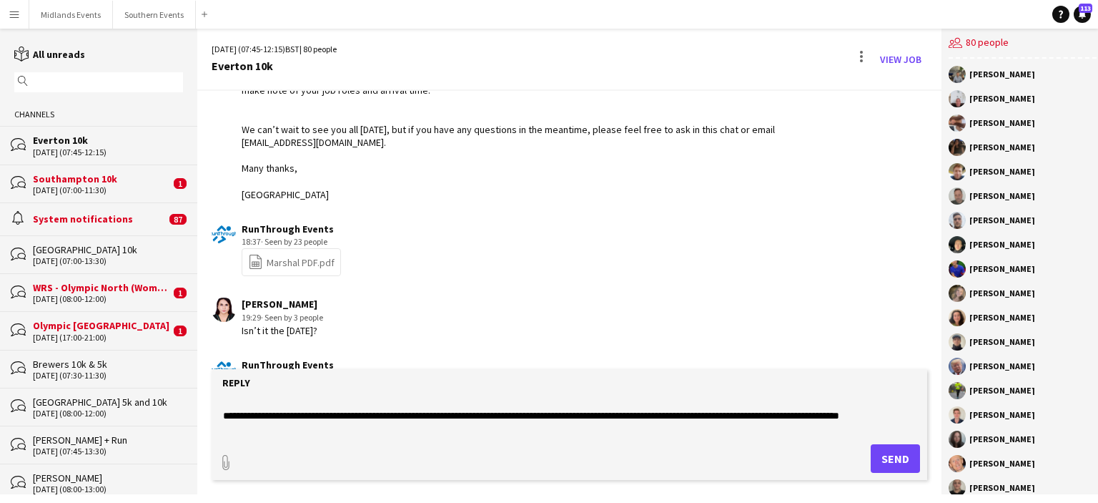
click at [570, 411] on textarea "**********" at bounding box center [570, 415] width 696 height 37
type textarea "**********"
click at [245, 460] on div "paperclip Send" at bounding box center [569, 458] width 701 height 29
type input "**********"
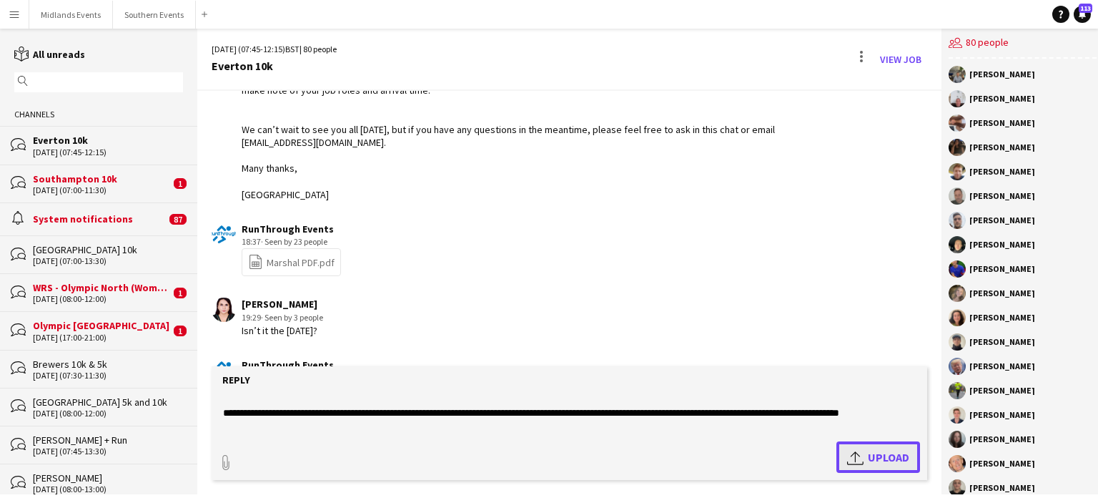
click at [855, 458] on app-icon "Upload" at bounding box center [857, 456] width 21 height 17
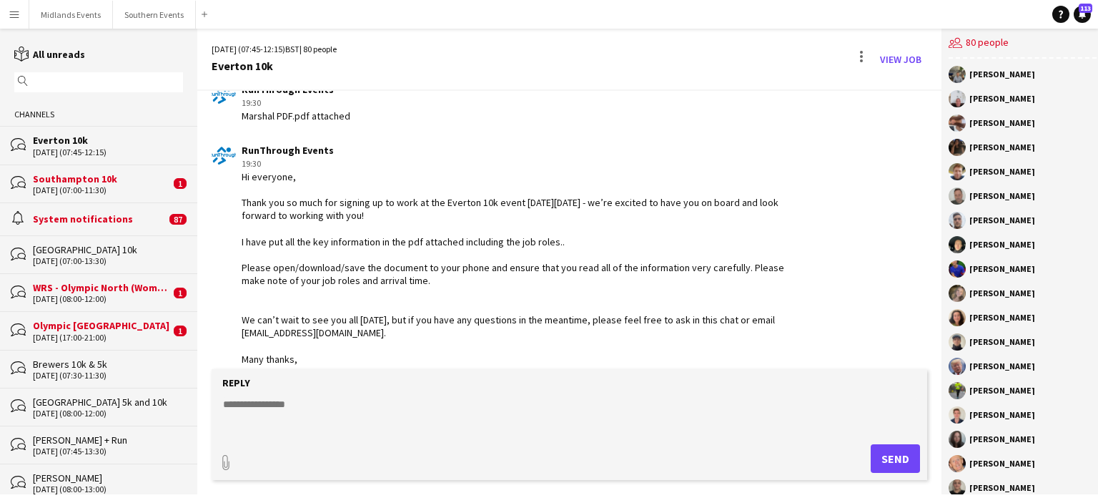
scroll to position [2305, 0]
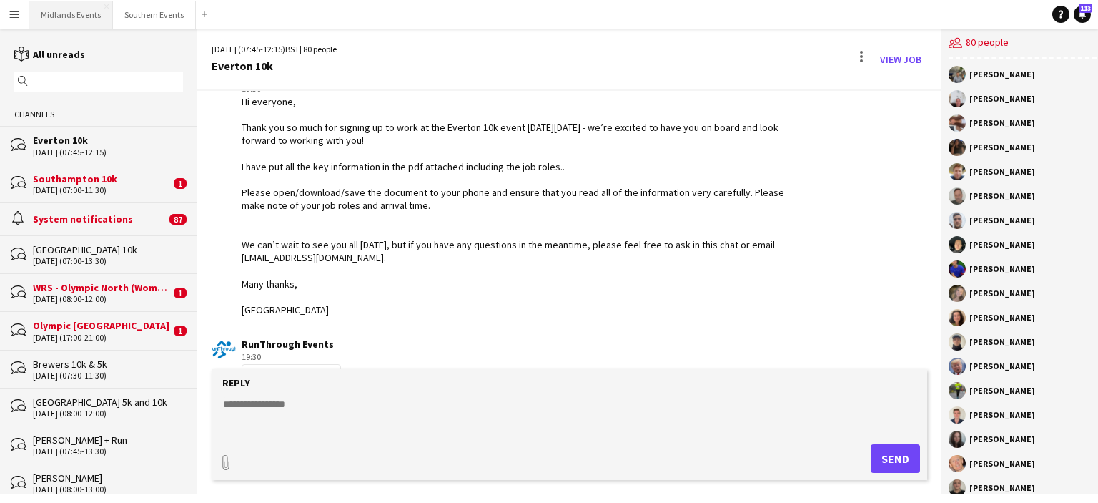
click at [70, 16] on button "Midlands Events Close" at bounding box center [71, 15] width 84 height 28
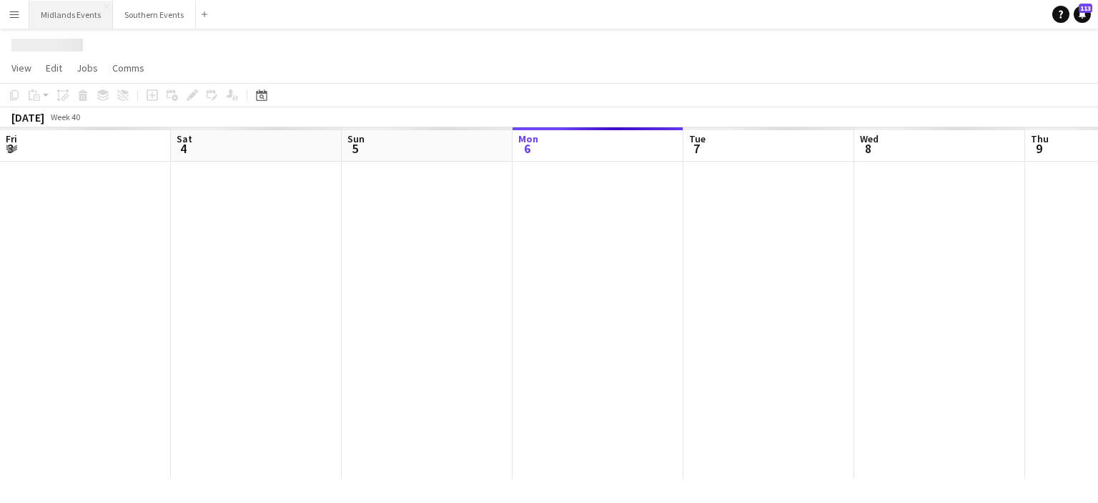
scroll to position [0, 342]
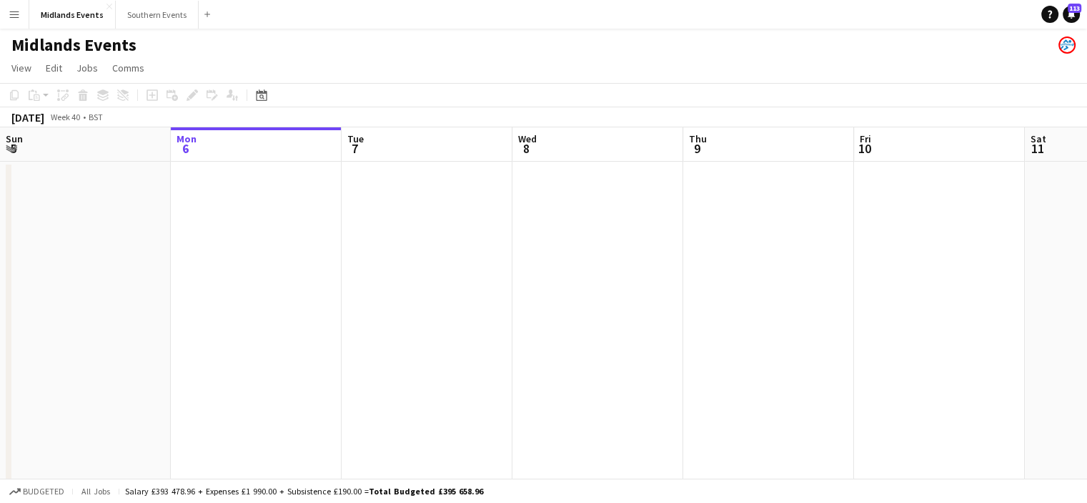
click at [156, 31] on div "Midlands Events" at bounding box center [543, 42] width 1087 height 27
click at [157, 1] on button "Southern Events Close" at bounding box center [157, 15] width 83 height 28
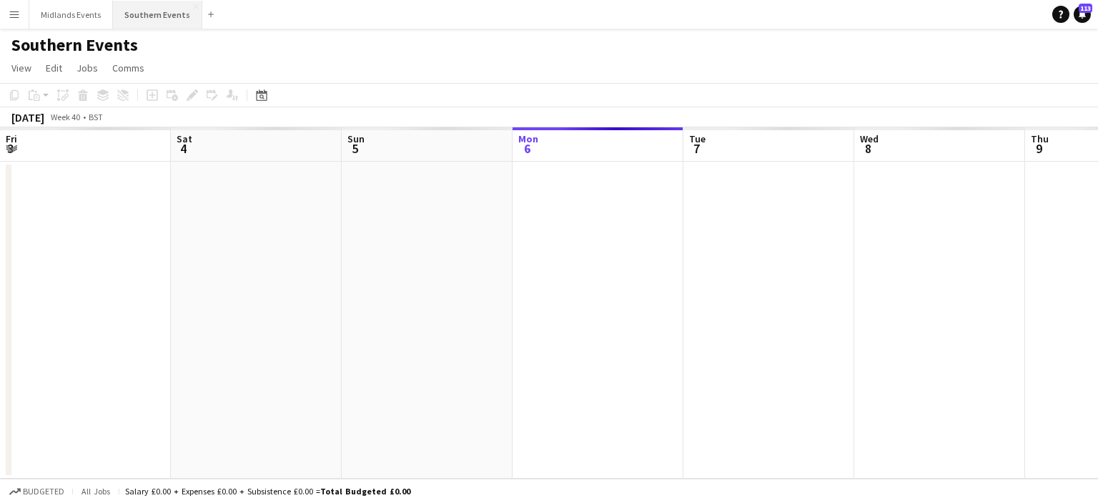
scroll to position [0, 342]
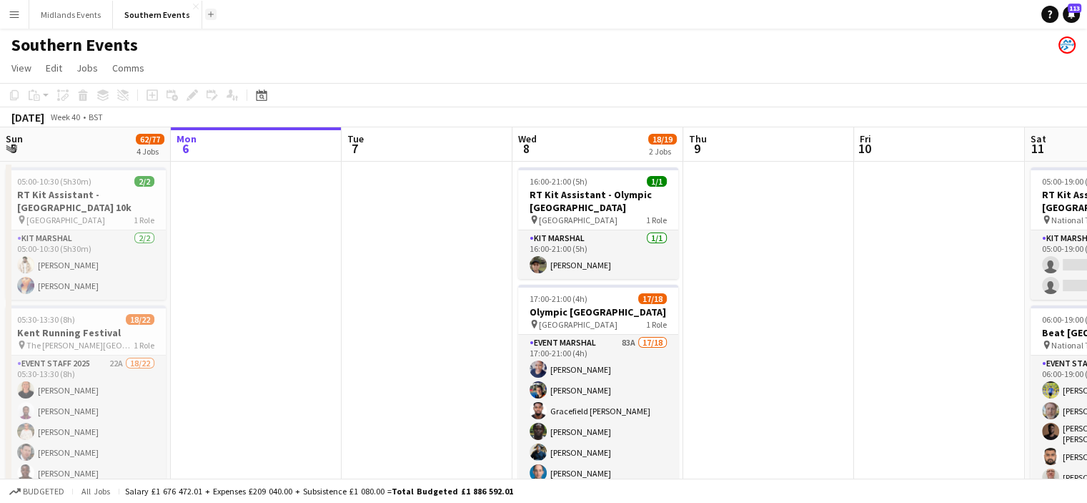
click at [205, 14] on button "Add" at bounding box center [210, 14] width 11 height 11
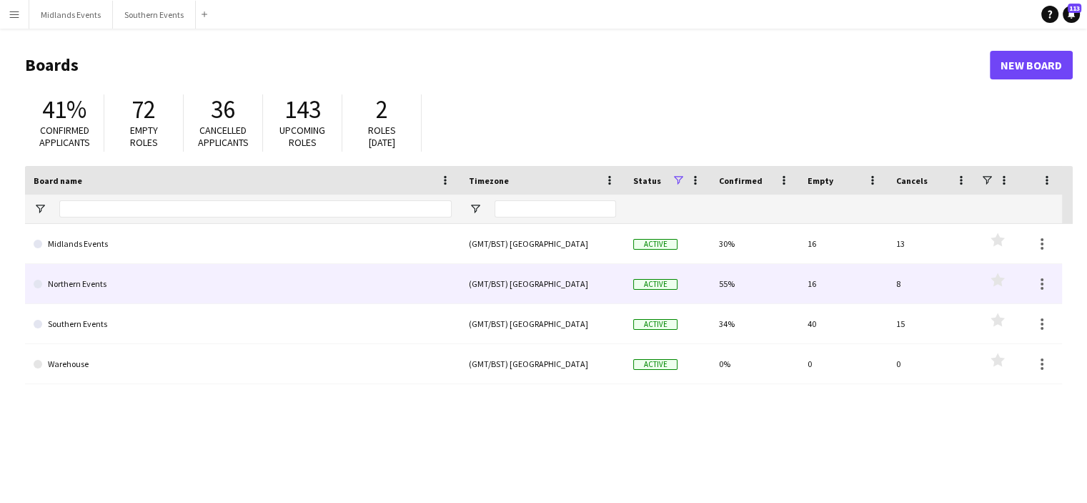
click at [79, 271] on link "Northern Events" at bounding box center [243, 284] width 418 height 40
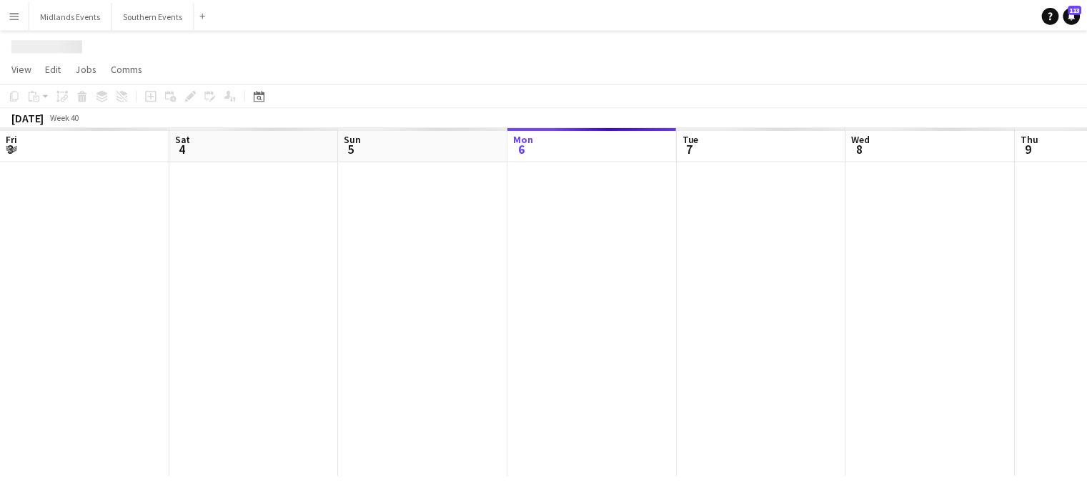
scroll to position [0, 342]
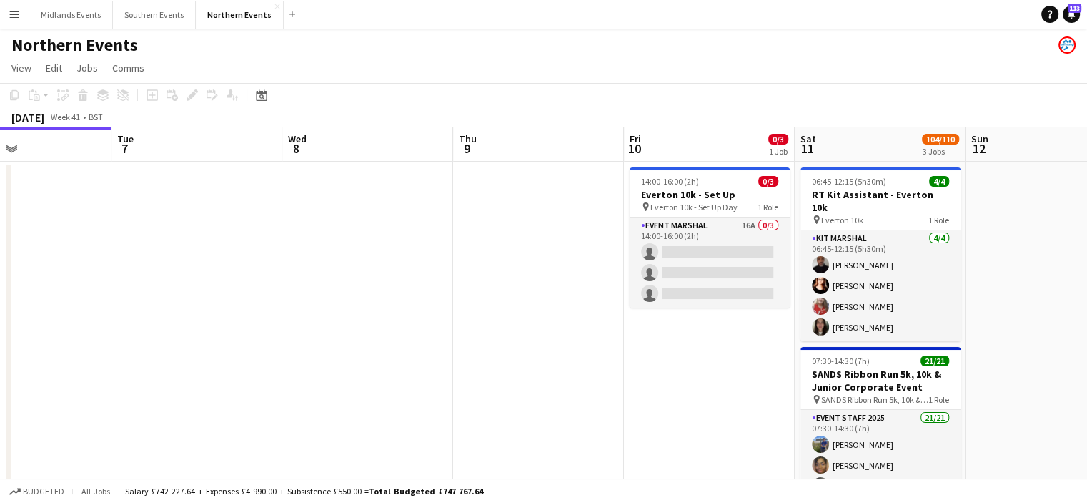
drag, startPoint x: 751, startPoint y: 256, endPoint x: 465, endPoint y: 300, distance: 290.0
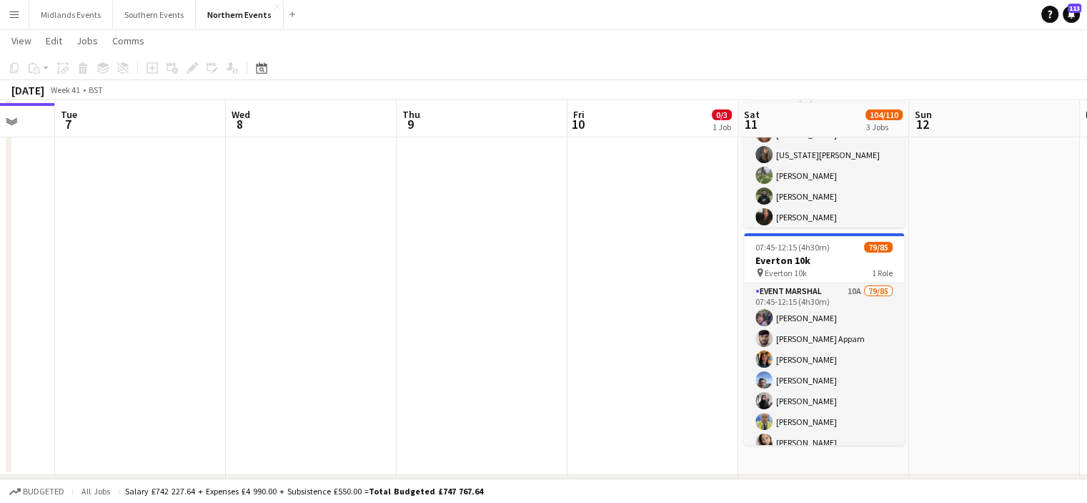
scroll to position [335, 0]
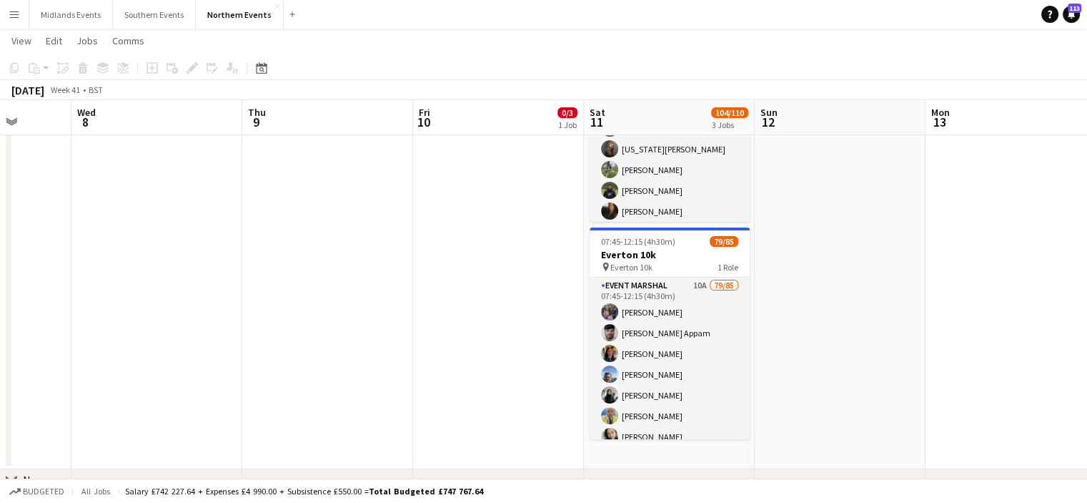
drag, startPoint x: 1013, startPoint y: 310, endPoint x: 848, endPoint y: 395, distance: 186.1
click at [848, 395] on app-calendar-viewport "Sat 4 27/27 2 Jobs Sun 5 40/41 2 Jobs Mon 6 Tue 7 Wed 8 Thu 9 Fri 10 0/3 1 Job …" at bounding box center [543, 160] width 1087 height 880
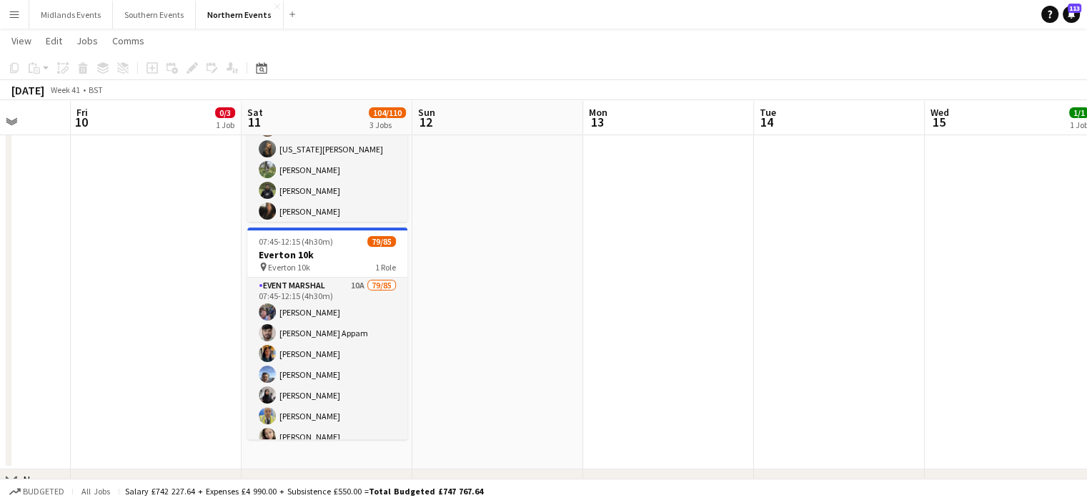
drag, startPoint x: 724, startPoint y: 410, endPoint x: 547, endPoint y: 459, distance: 184.0
click at [547, 459] on app-calendar-viewport "Mon 6 Tue 7 Wed 8 Thu 9 Fri 10 0/3 1 Job Sat 11 104/110 3 Jobs Sun 12 Mon 13 Tu…" at bounding box center [543, 160] width 1087 height 880
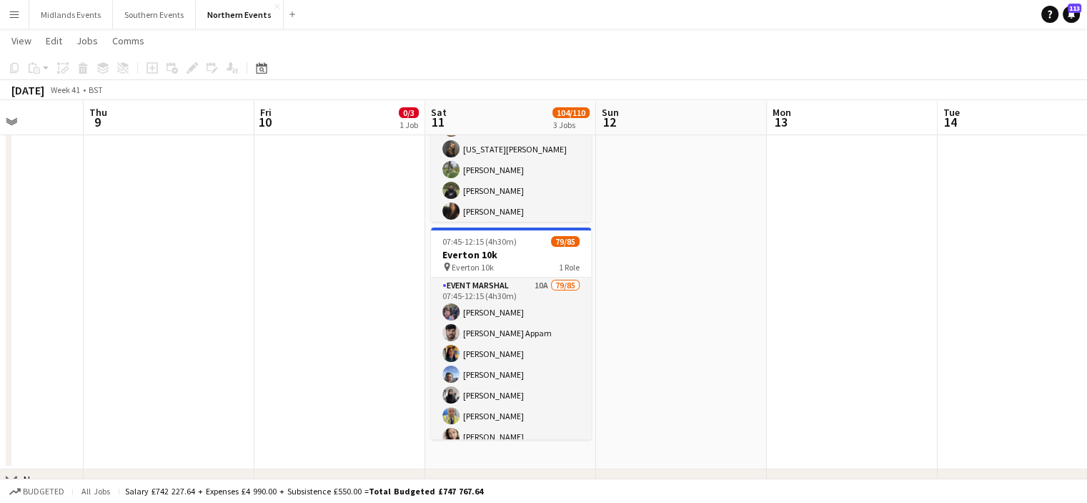
drag, startPoint x: 736, startPoint y: 397, endPoint x: 634, endPoint y: 426, distance: 106.1
click at [634, 426] on app-calendar-viewport "Mon 6 Tue 7 Wed 8 Thu 9 Fri 10 0/3 1 Job Sat 11 104/110 3 Jobs Sun 12 Mon 13 Tu…" at bounding box center [543, 160] width 1087 height 880
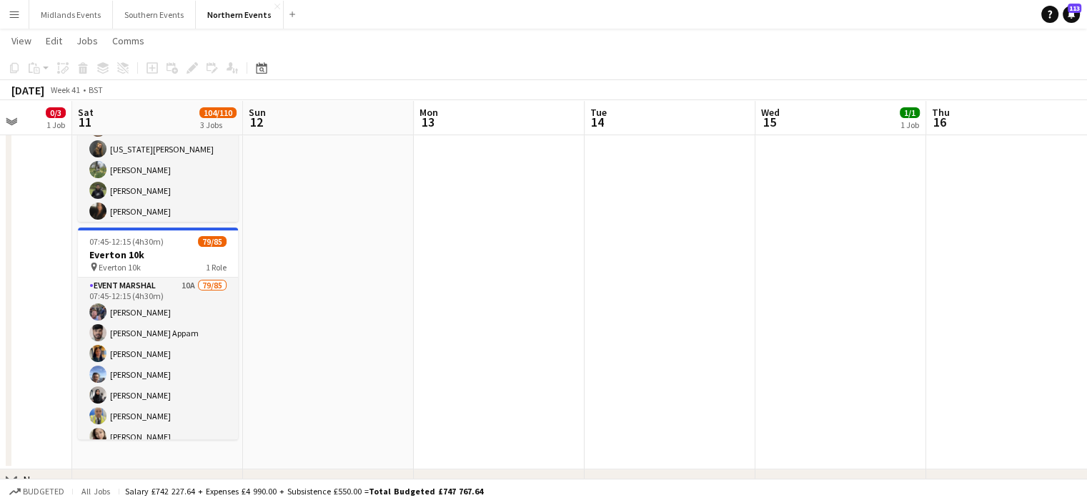
scroll to position [0, 668]
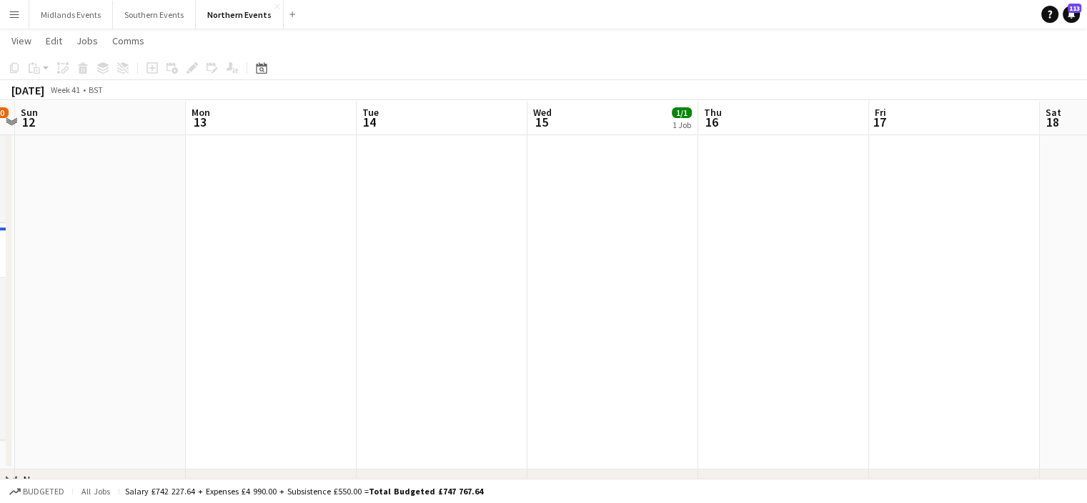
drag, startPoint x: 846, startPoint y: 388, endPoint x: 683, endPoint y: 415, distance: 165.2
click at [683, 415] on app-calendar-viewport "Wed 8 Thu 9 Fri 10 0/3 1 Job Sat 11 104/110 3 Jobs Sun 12 Mon 13 Tue 14 Wed 15 …" at bounding box center [543, 160] width 1087 height 880
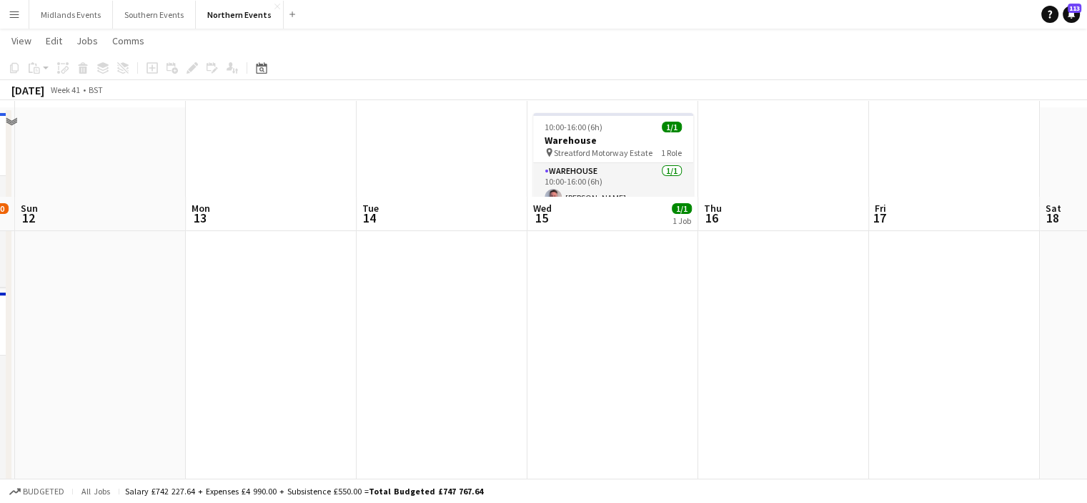
scroll to position [14, 0]
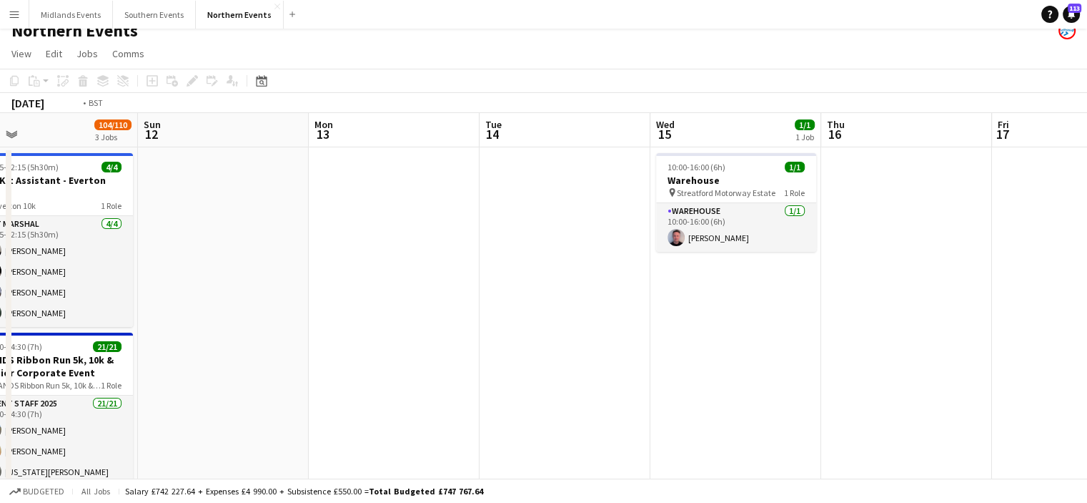
drag, startPoint x: 896, startPoint y: 265, endPoint x: 804, endPoint y: 297, distance: 97.4
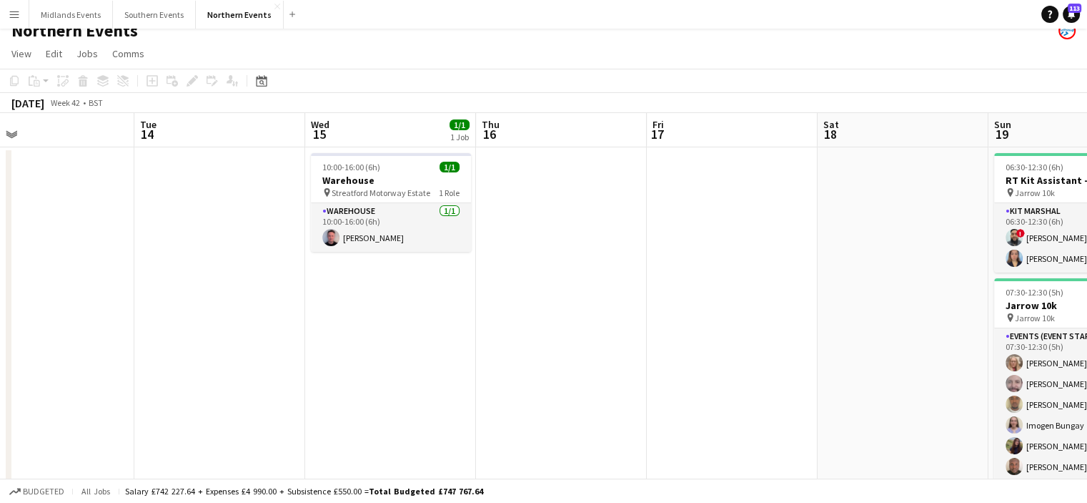
scroll to position [0, 495]
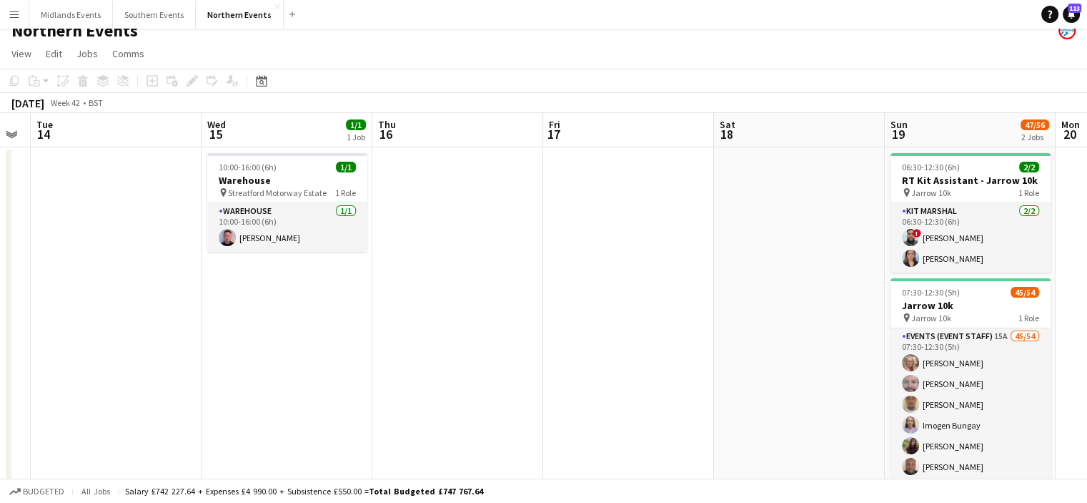
drag, startPoint x: 626, startPoint y: 326, endPoint x: 533, endPoint y: 340, distance: 94.0
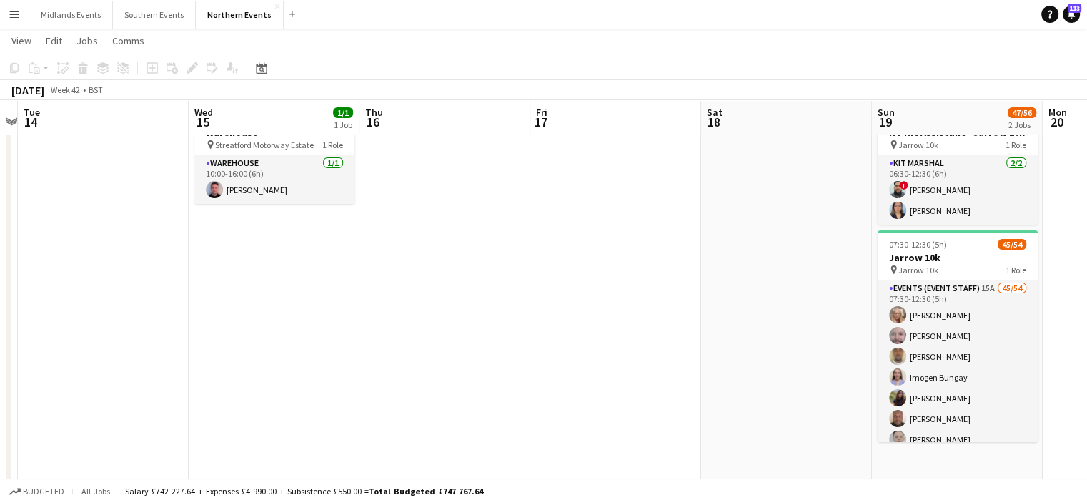
scroll to position [59, 0]
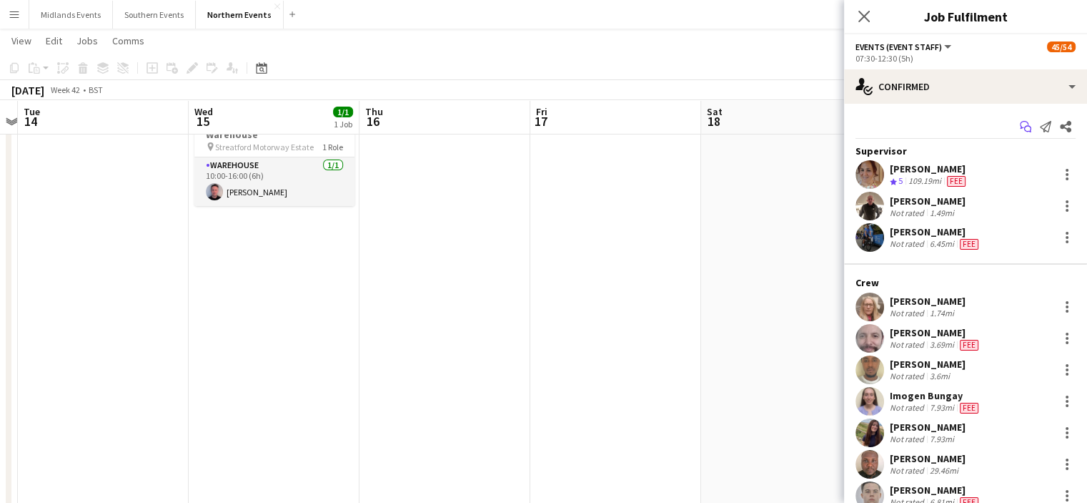
click at [1020, 129] on icon "Start chat" at bounding box center [1025, 126] width 11 height 11
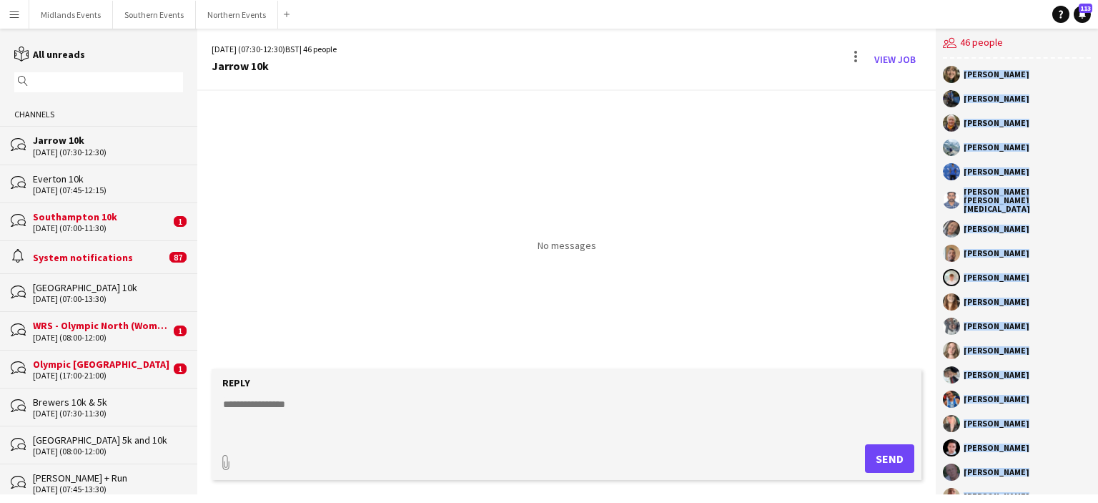
scroll to position [697, 0]
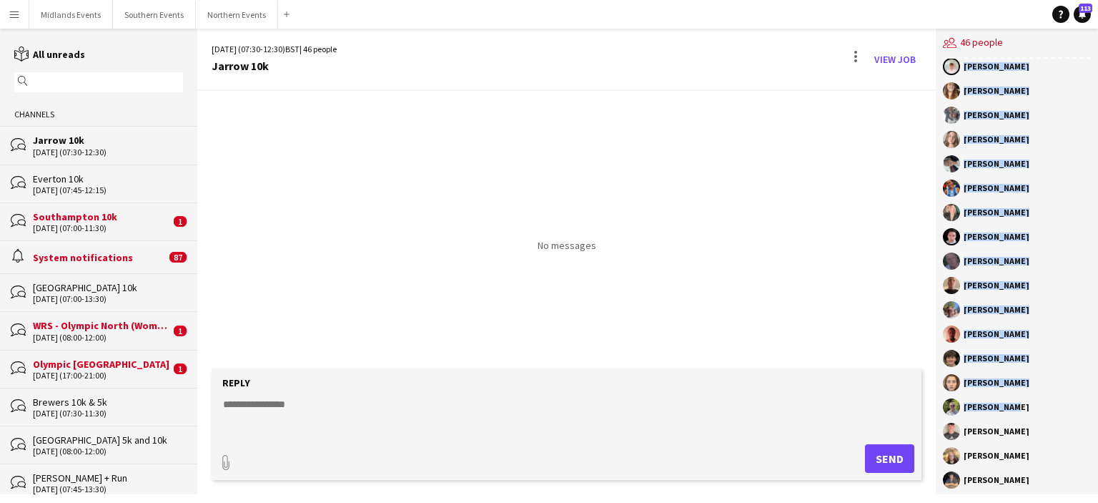
drag, startPoint x: 964, startPoint y: 101, endPoint x: 1047, endPoint y: 468, distance: 376.0
click at [1047, 468] on div "RunThrough Events [PERSON_NAME] [PERSON_NAME] [PERSON_NAME] [PERSON_NAME] [PERS…" at bounding box center [1017, 276] width 162 height 435
copy div "[PERSON_NAME] [PERSON_NAME] [PERSON_NAME] [PERSON_NAME] [PERSON_NAME] [PERSON_N…"
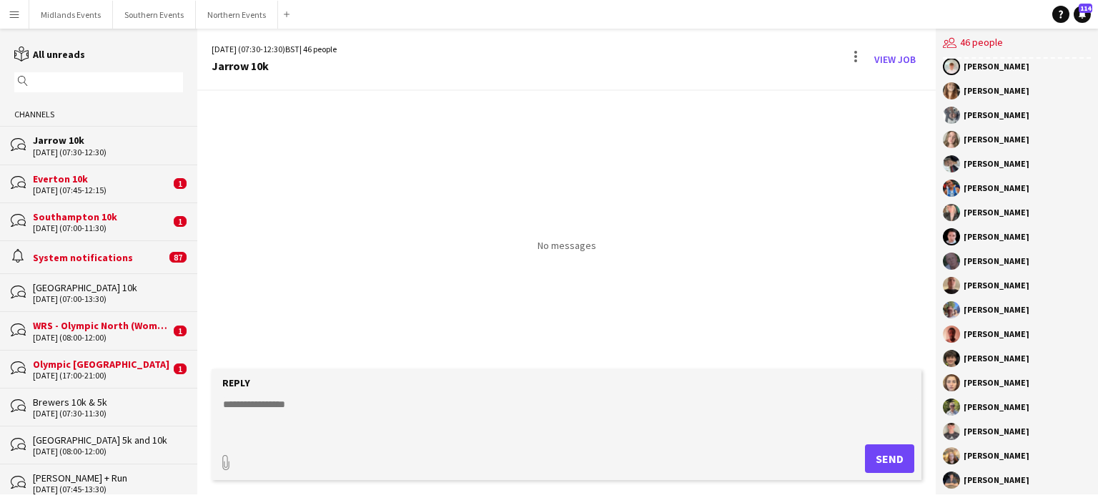
click at [73, 182] on div "Everton 10k" at bounding box center [101, 178] width 137 height 13
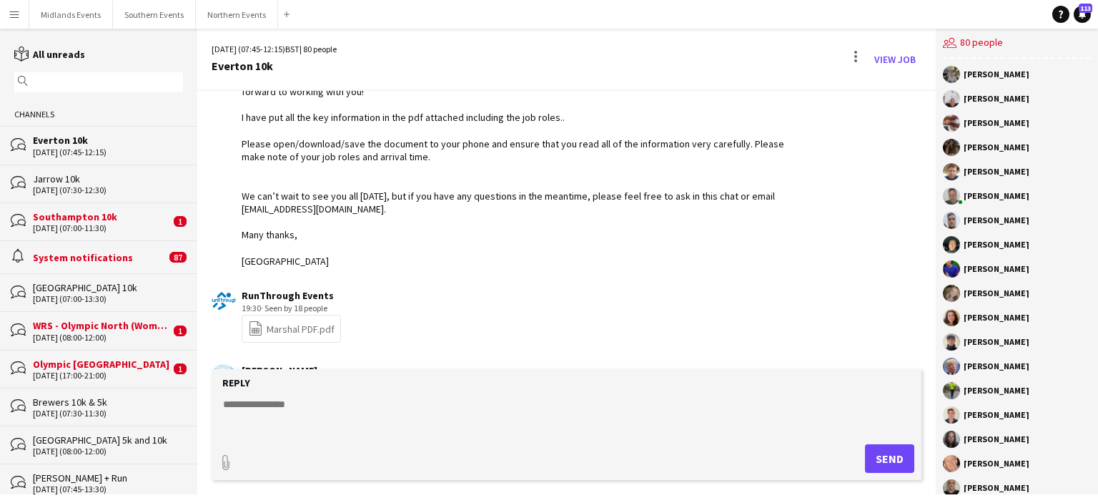
scroll to position [2062, 0]
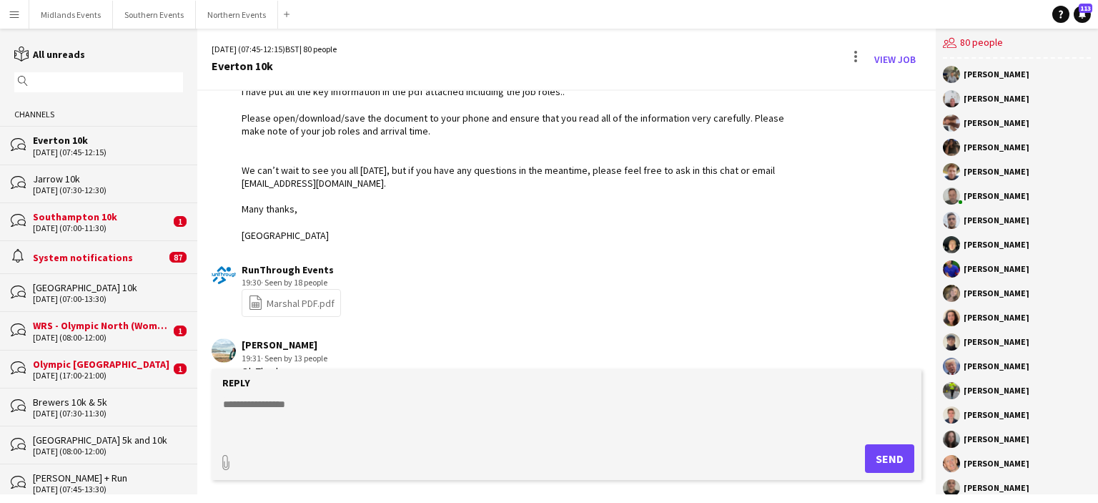
click at [27, 11] on button "Menu" at bounding box center [14, 14] width 29 height 29
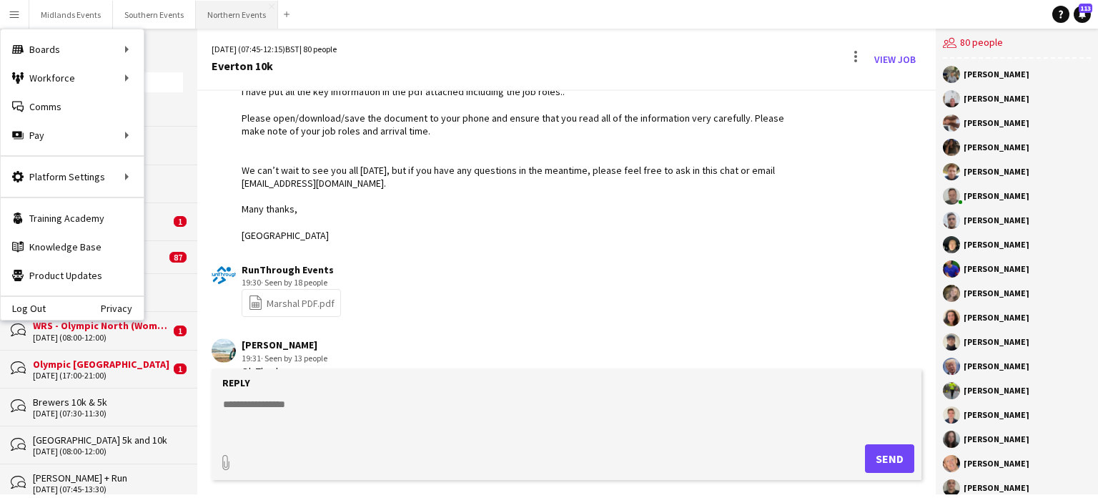
click at [207, 20] on button "Northern Events Close" at bounding box center [237, 15] width 82 height 28
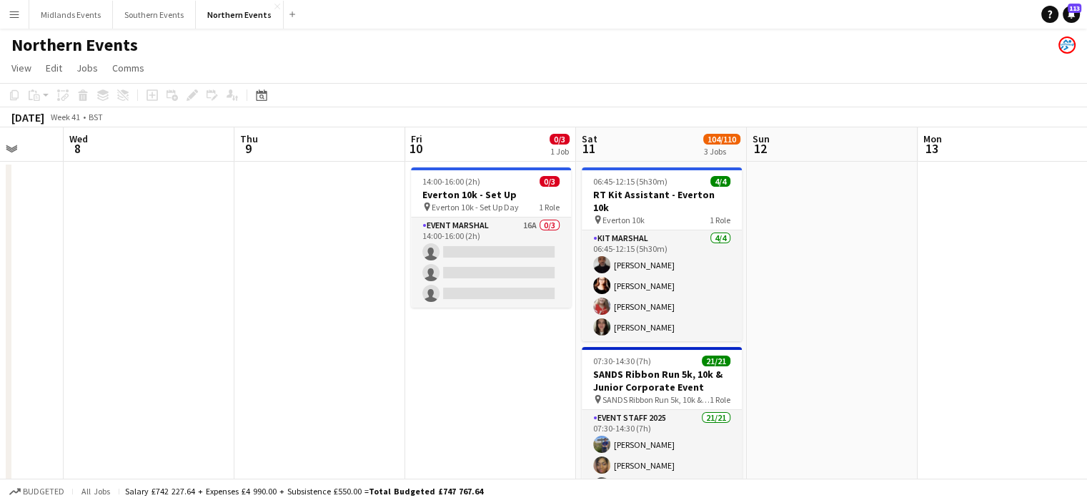
scroll to position [0, 519]
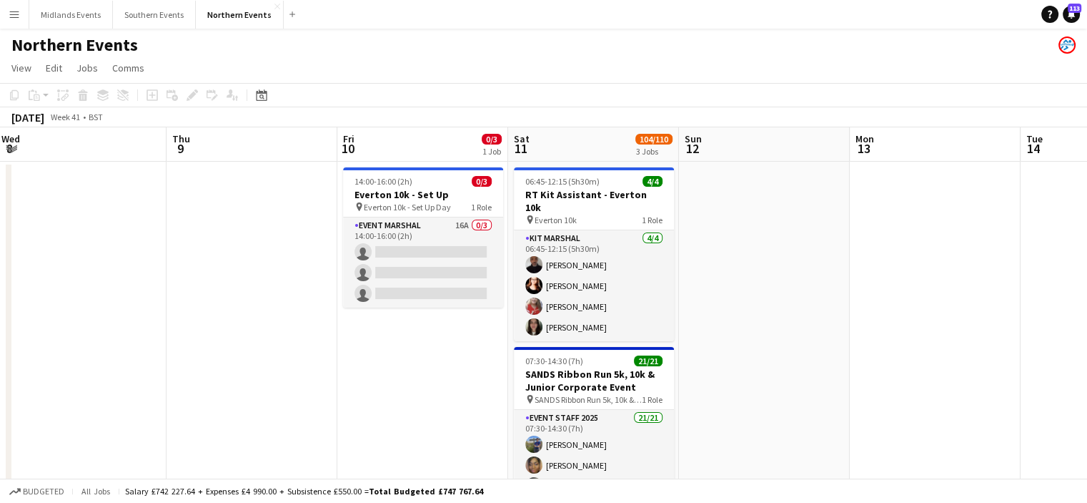
drag, startPoint x: 711, startPoint y: 262, endPoint x: 192, endPoint y: 294, distance: 519.9
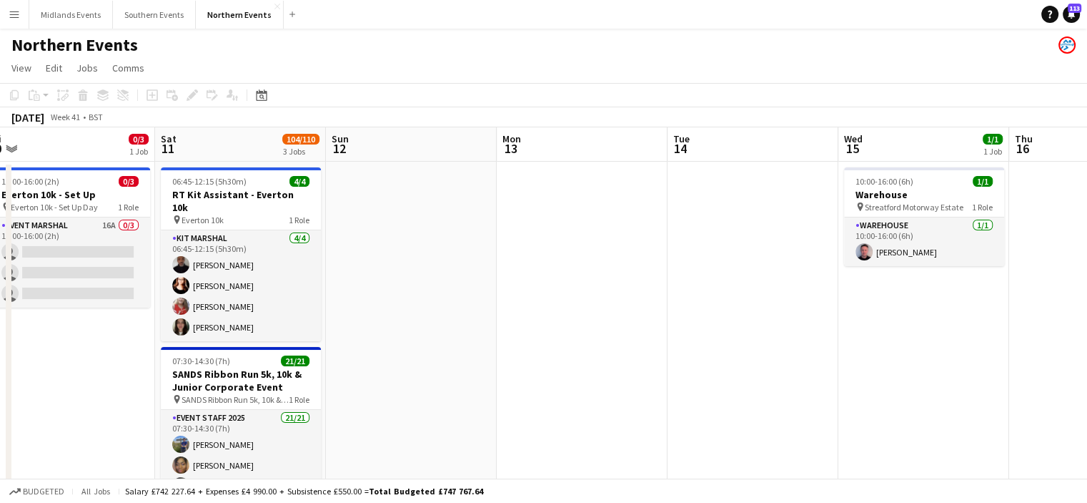
drag, startPoint x: 687, startPoint y: 278, endPoint x: 495, endPoint y: 379, distance: 217.1
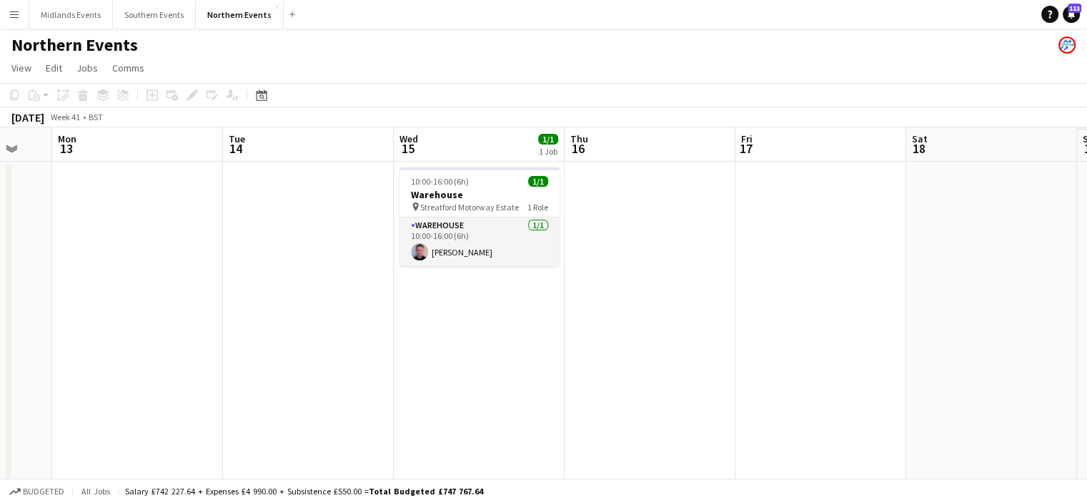
drag, startPoint x: 508, startPoint y: 408, endPoint x: 309, endPoint y: 412, distance: 199.5
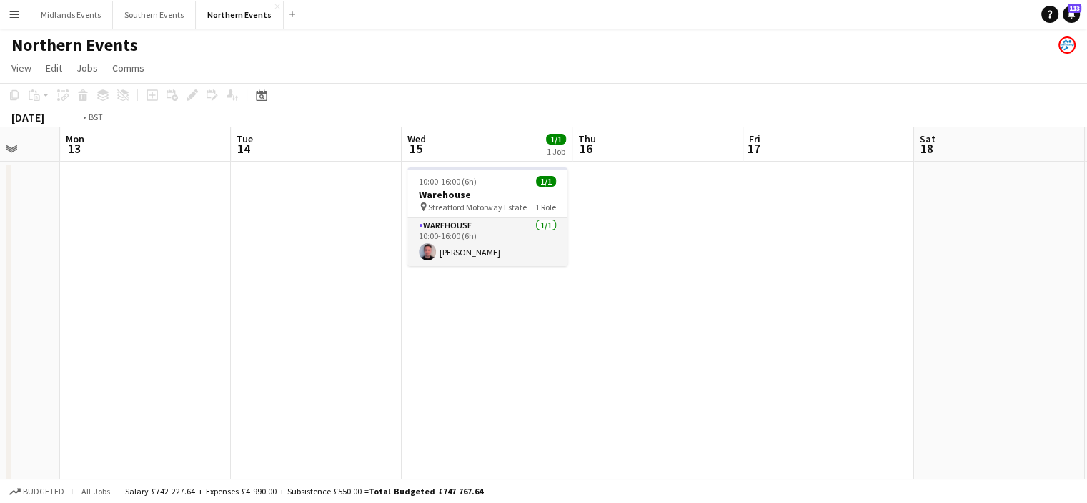
drag, startPoint x: 753, startPoint y: 418, endPoint x: 349, endPoint y: 442, distance: 405.3
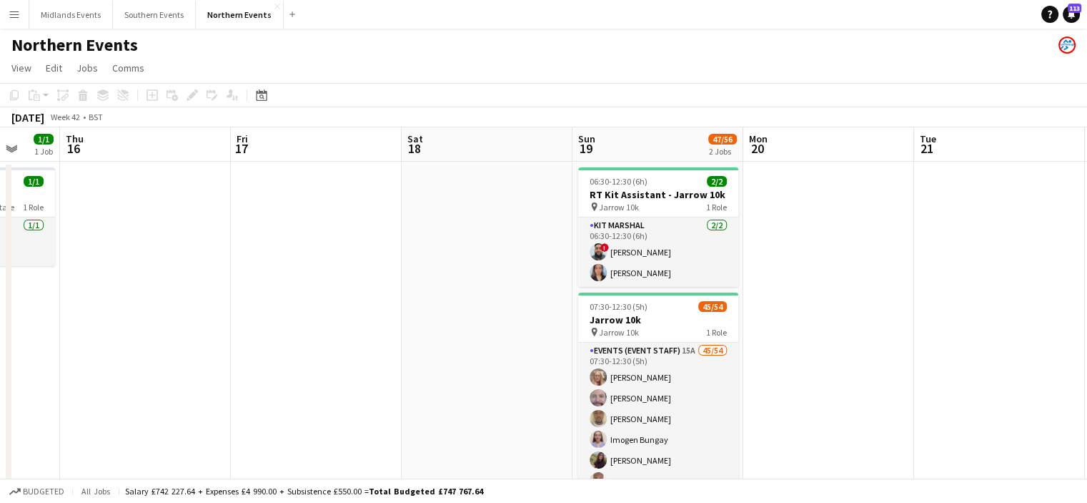
scroll to position [0, 546]
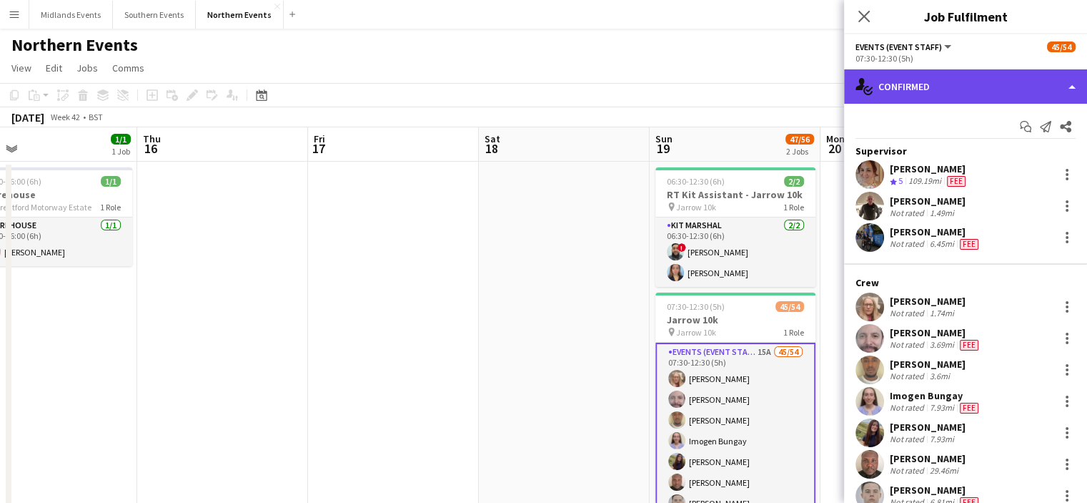
click at [1059, 89] on div "single-neutral-actions-check-2 Confirmed" at bounding box center [965, 86] width 243 height 34
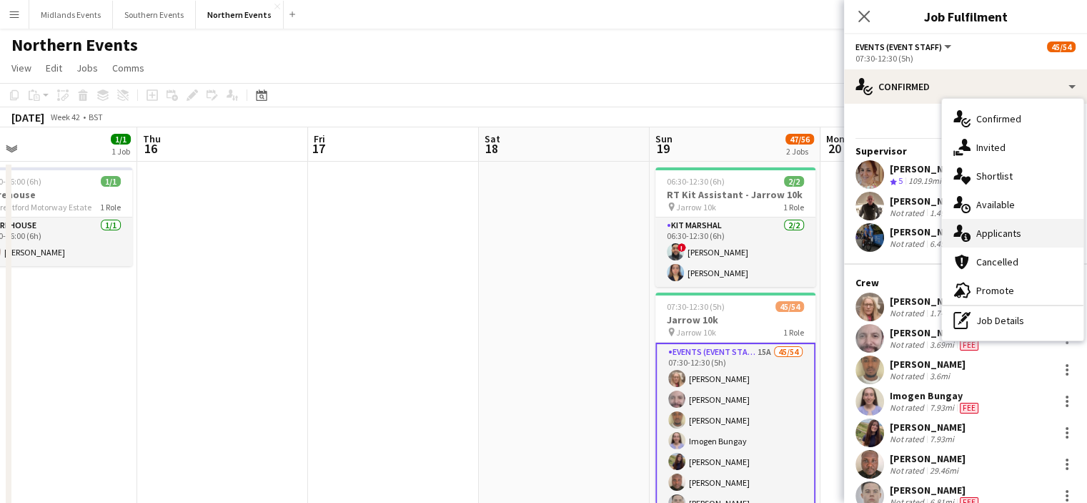
click at [1027, 235] on div "single-neutral-actions-information Applicants" at bounding box center [1013, 233] width 142 height 29
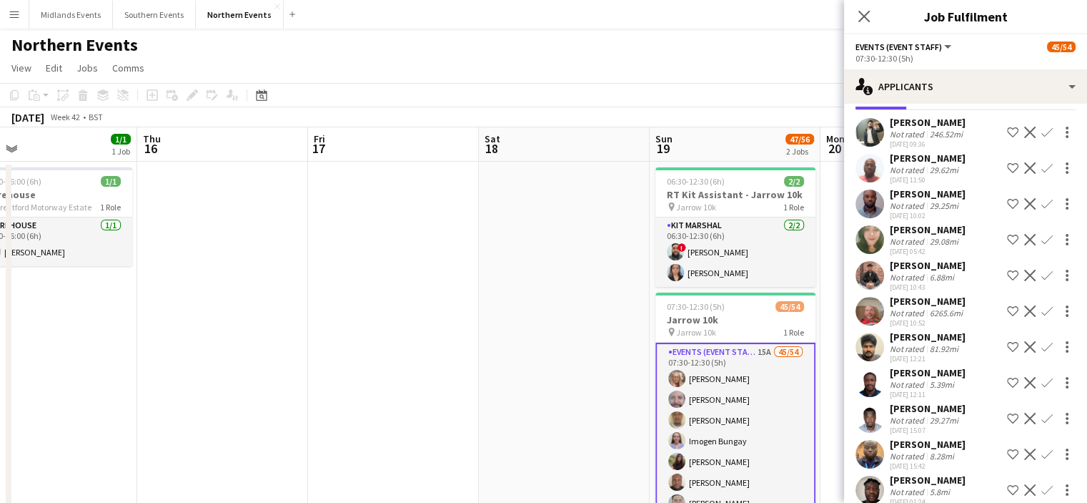
scroll to position [0, 0]
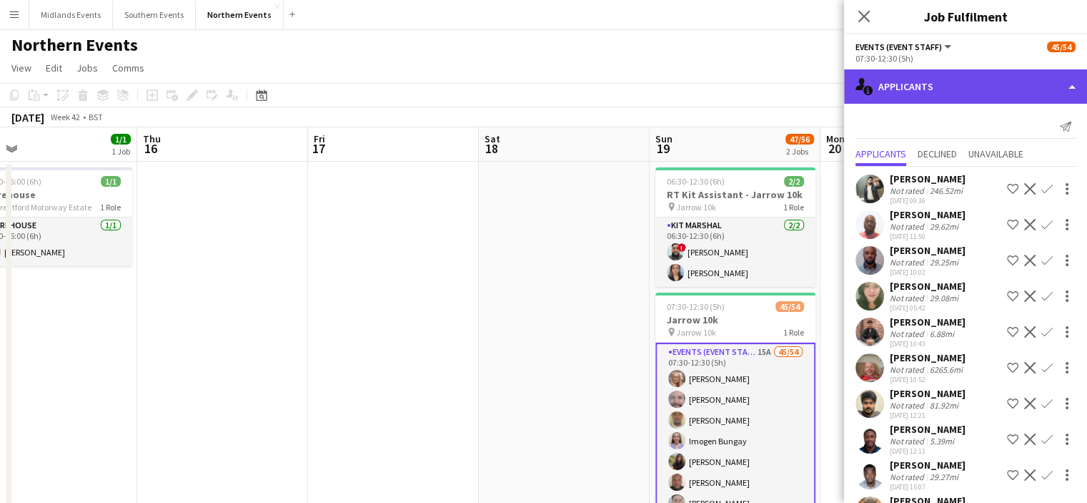
click at [1039, 95] on div "single-neutral-actions-information Applicants" at bounding box center [965, 86] width 243 height 34
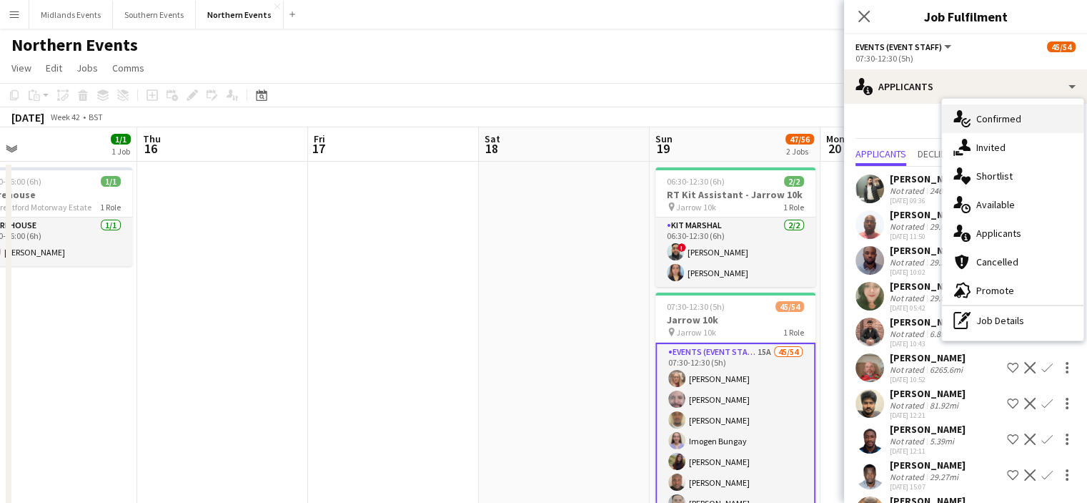
click at [1038, 129] on div "single-neutral-actions-check-2 Confirmed" at bounding box center [1013, 118] width 142 height 29
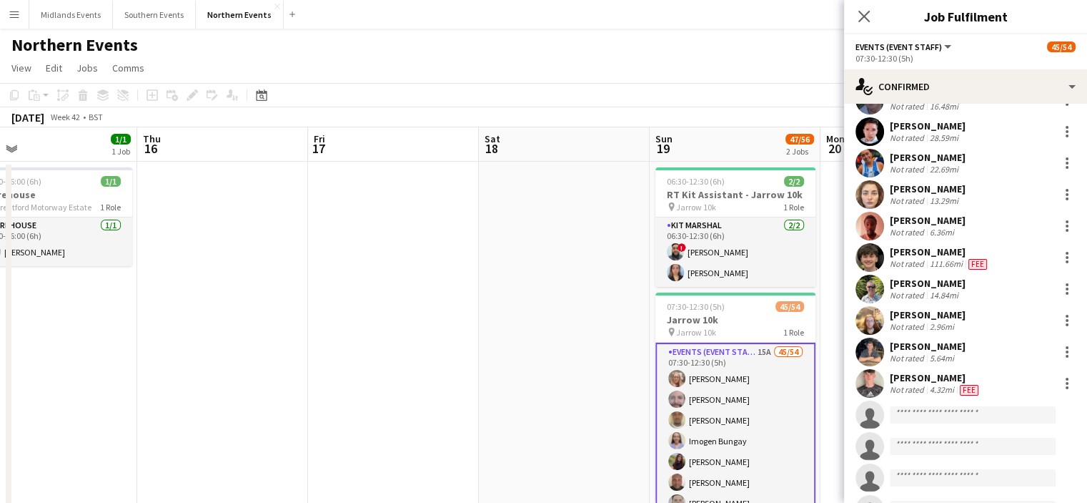
scroll to position [1224, 0]
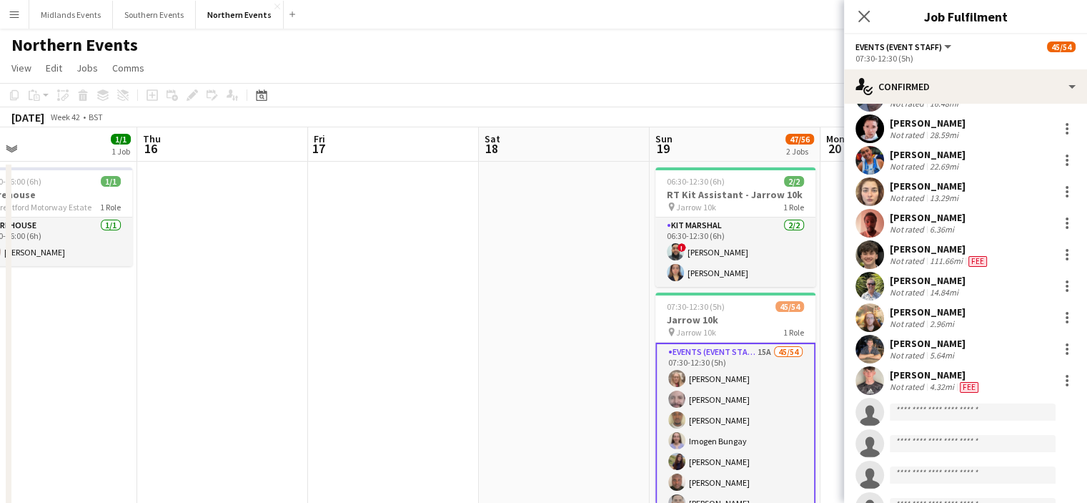
click at [964, 65] on app-options-switcher "Events (Event Staff) All roles Events (Event Staff) 45/54 07:30-12:30 (5h)" at bounding box center [965, 51] width 243 height 35
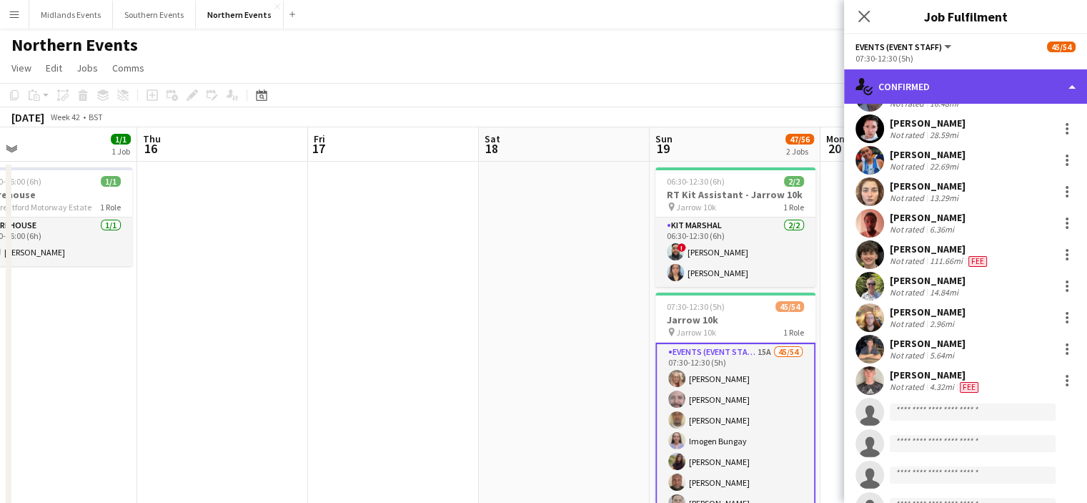
click at [950, 82] on div "single-neutral-actions-check-2 Confirmed" at bounding box center [965, 86] width 243 height 34
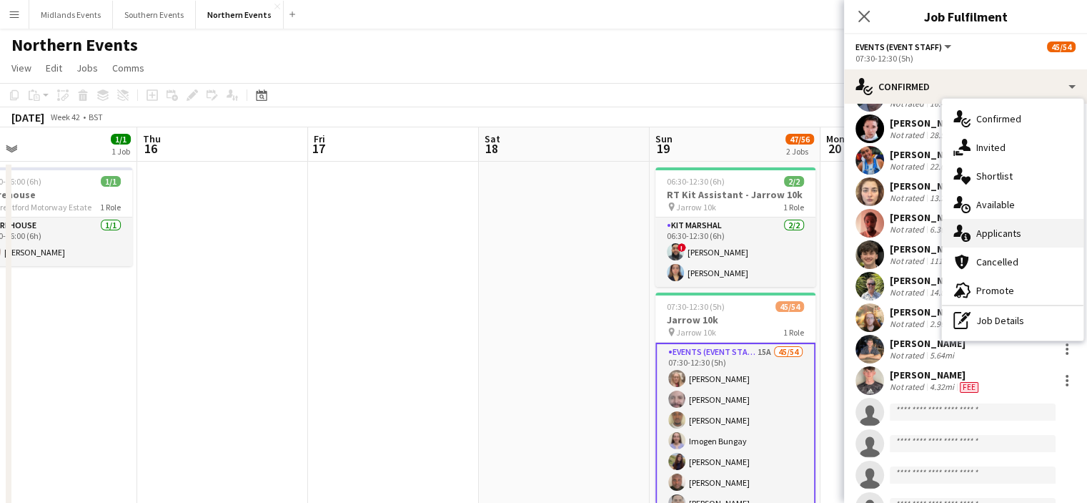
click at [993, 234] on span "Applicants" at bounding box center [998, 233] width 45 height 13
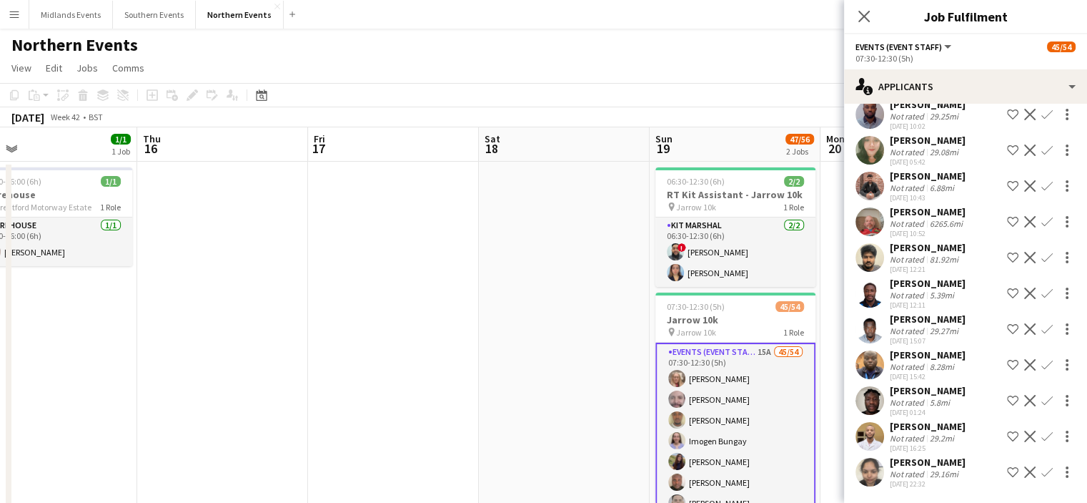
scroll to position [171, 0]
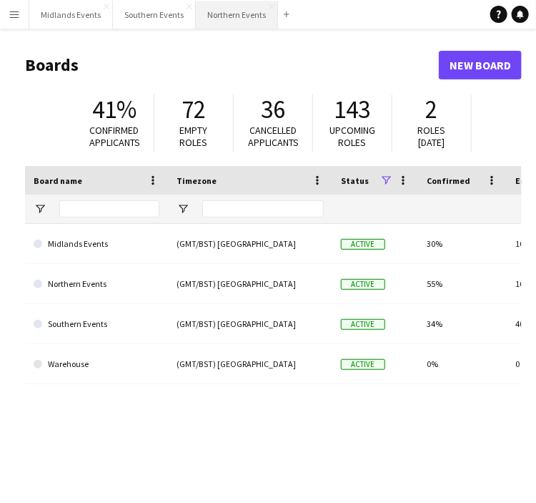
click at [217, 22] on button "Northern Events Close" at bounding box center [237, 15] width 82 height 28
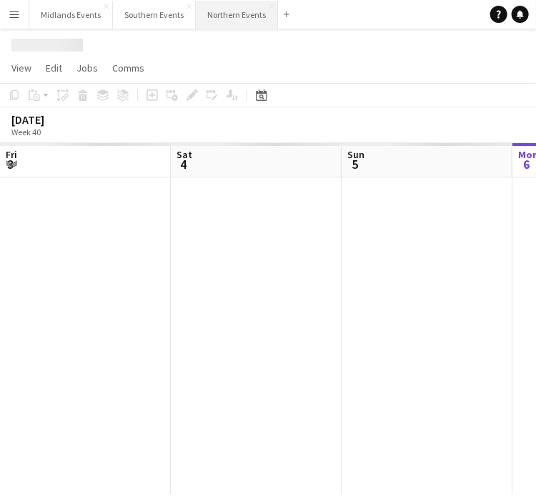
scroll to position [0, 342]
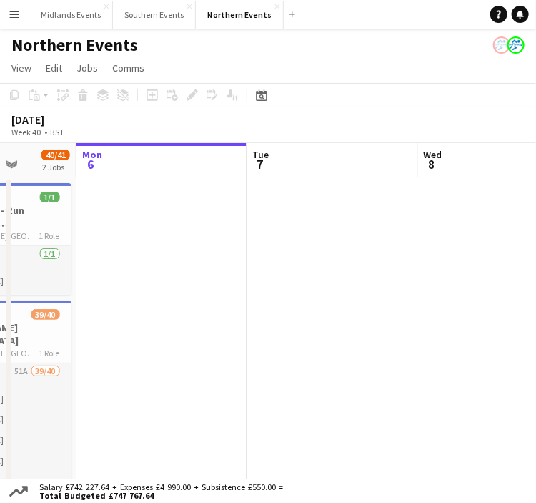
drag, startPoint x: 380, startPoint y: 257, endPoint x: 317, endPoint y: 285, distance: 68.8
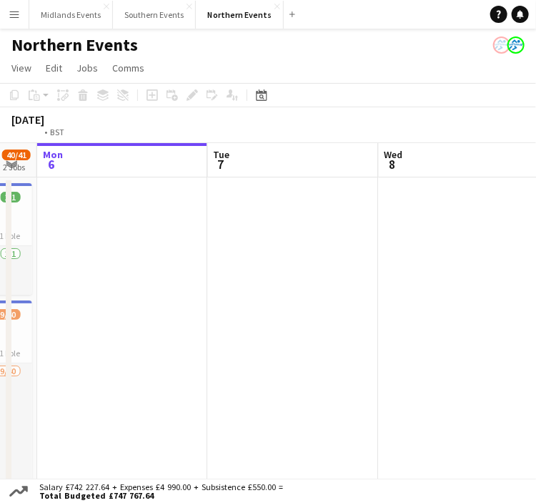
drag, startPoint x: 113, startPoint y: 297, endPoint x: 62, endPoint y: 307, distance: 51.9
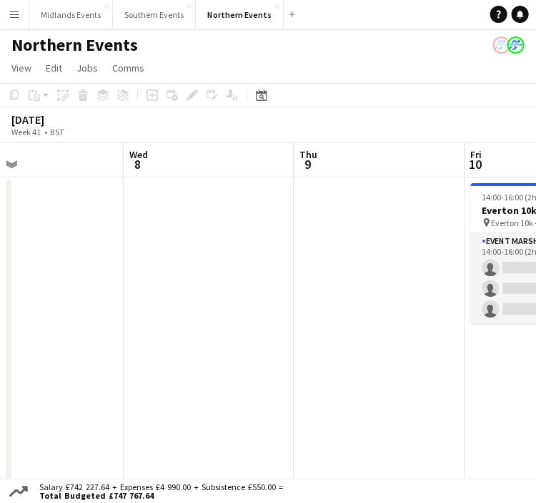
drag, startPoint x: 218, startPoint y: 300, endPoint x: 162, endPoint y: 311, distance: 56.9
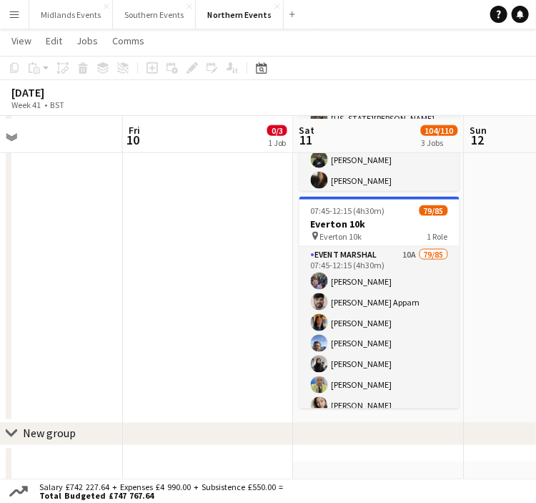
scroll to position [385, 0]
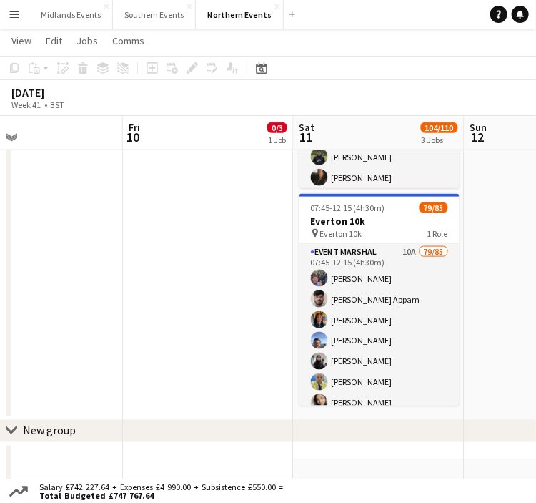
drag, startPoint x: 395, startPoint y: 415, endPoint x: 169, endPoint y: 493, distance: 238.5
click at [169, 493] on app-board "Northern Events View Day view expanded Day view collapsed Month view Date picke…" at bounding box center [268, 117] width 536 height 947
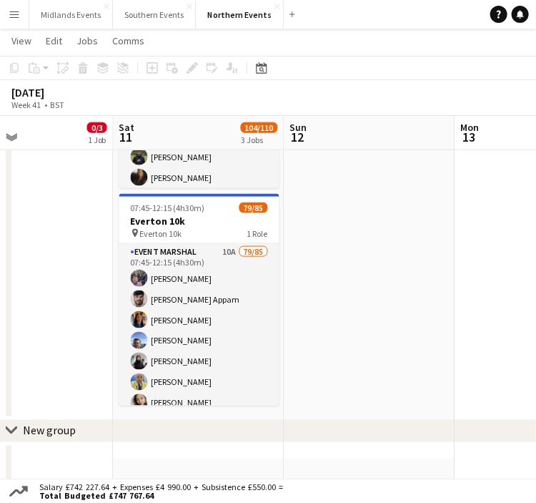
click at [0, 429] on html "Menu Boards Boards Boards All jobs Status Workforce Workforce My Workforce Recr…" at bounding box center [268, 103] width 536 height 976
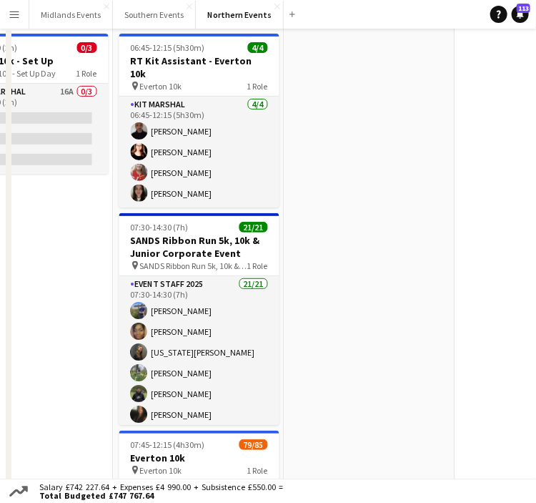
scroll to position [0, 0]
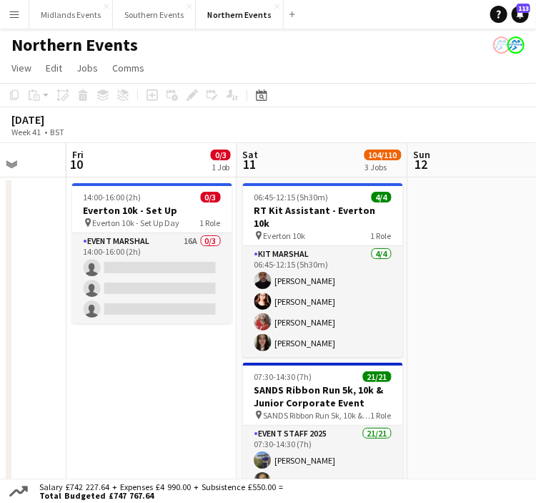
drag, startPoint x: 410, startPoint y: 237, endPoint x: 56, endPoint y: 295, distance: 359.3
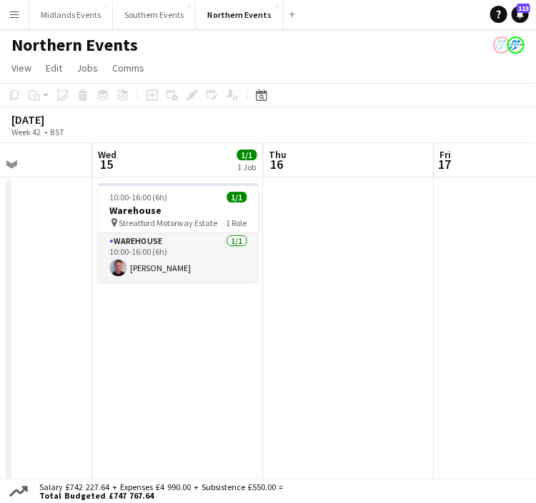
drag, startPoint x: 233, startPoint y: 317, endPoint x: 216, endPoint y: 292, distance: 29.8
click at [0, 309] on html "Menu Boards Boards Boards All jobs Status Workforce Workforce My Workforce Recr…" at bounding box center [268, 488] width 536 height 977
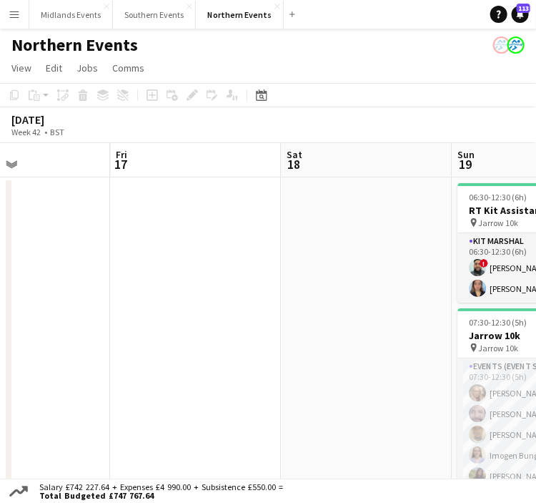
drag, startPoint x: 63, startPoint y: 295, endPoint x: -11, endPoint y: 300, distance: 73.8
click at [0, 300] on html "Menu Boards Boards Boards All jobs Status Workforce Workforce My Workforce Recr…" at bounding box center [268, 488] width 536 height 977
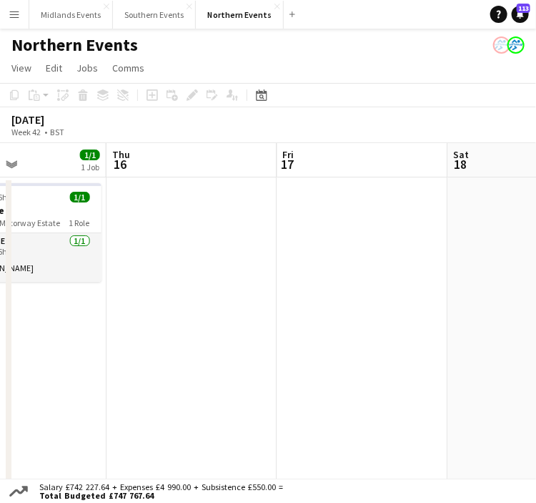
drag, startPoint x: 363, startPoint y: 310, endPoint x: 163, endPoint y: 310, distance: 200.2
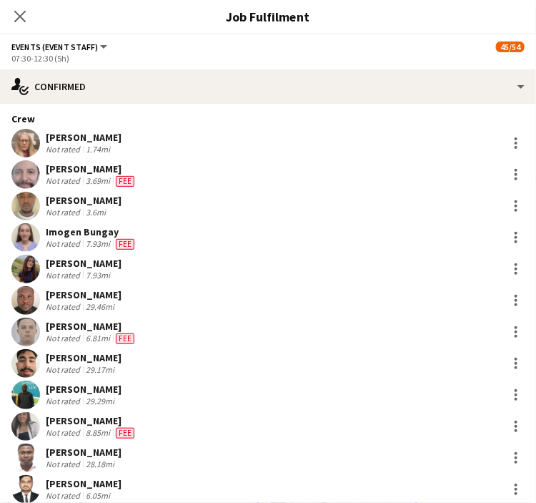
scroll to position [166, 0]
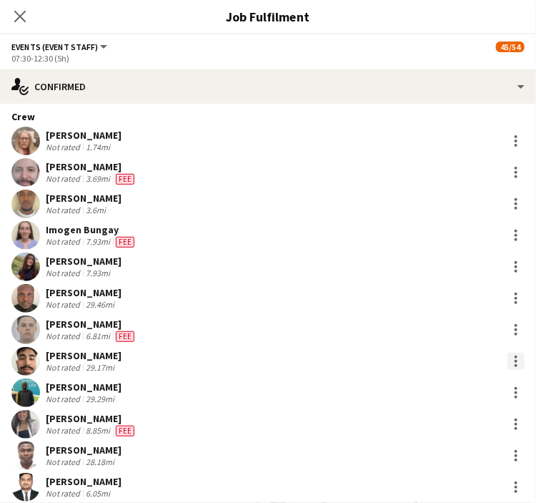
click at [508, 352] on div at bounding box center [516, 360] width 17 height 17
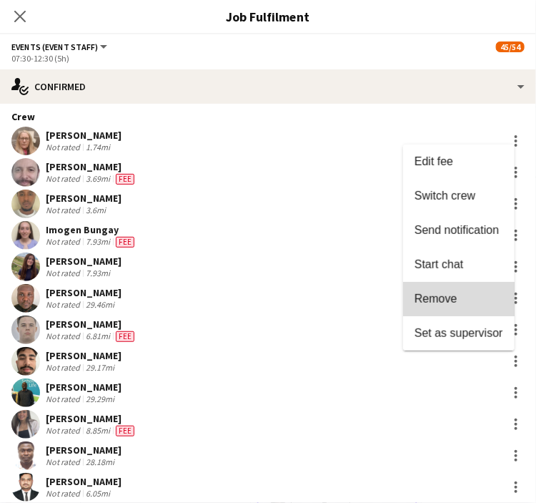
click at [473, 297] on span "Remove" at bounding box center [459, 298] width 89 height 13
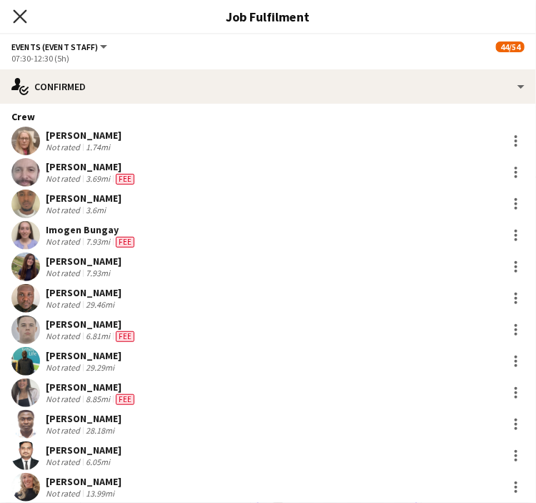
click at [19, 14] on icon "Close pop-in" at bounding box center [20, 16] width 14 height 14
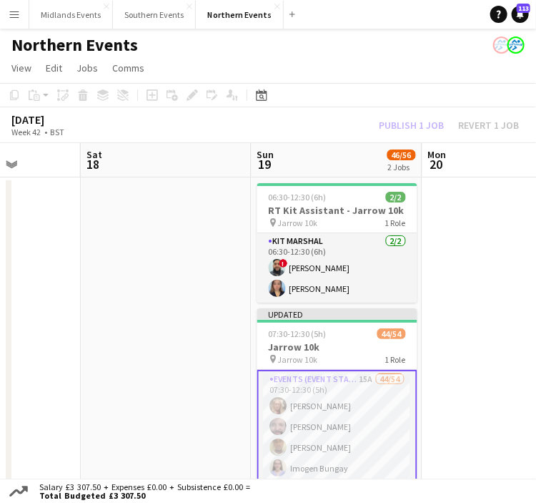
click at [407, 125] on div "Publish 1 job Revert 1 job" at bounding box center [449, 125] width 174 height 16
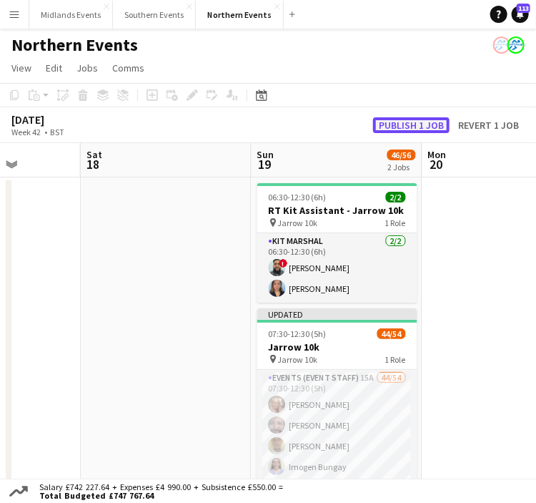
click at [407, 125] on button "Publish 1 job" at bounding box center [411, 125] width 76 height 16
